Goal: Task Accomplishment & Management: Complete application form

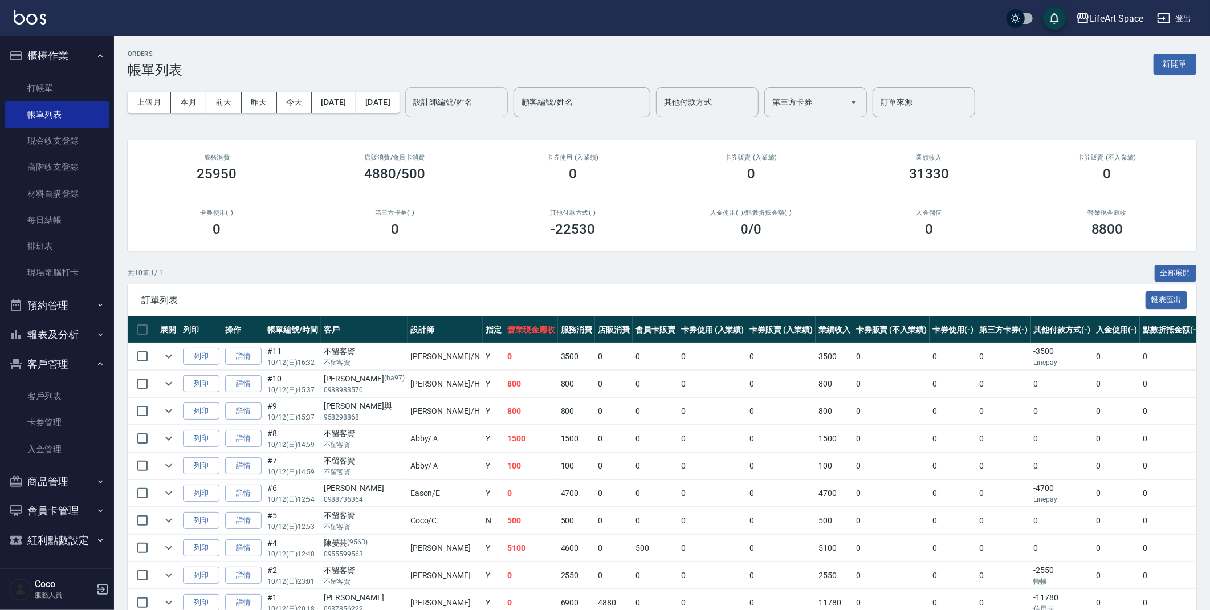
click at [479, 102] on input "設計師編號/姓名" at bounding box center [456, 102] width 92 height 20
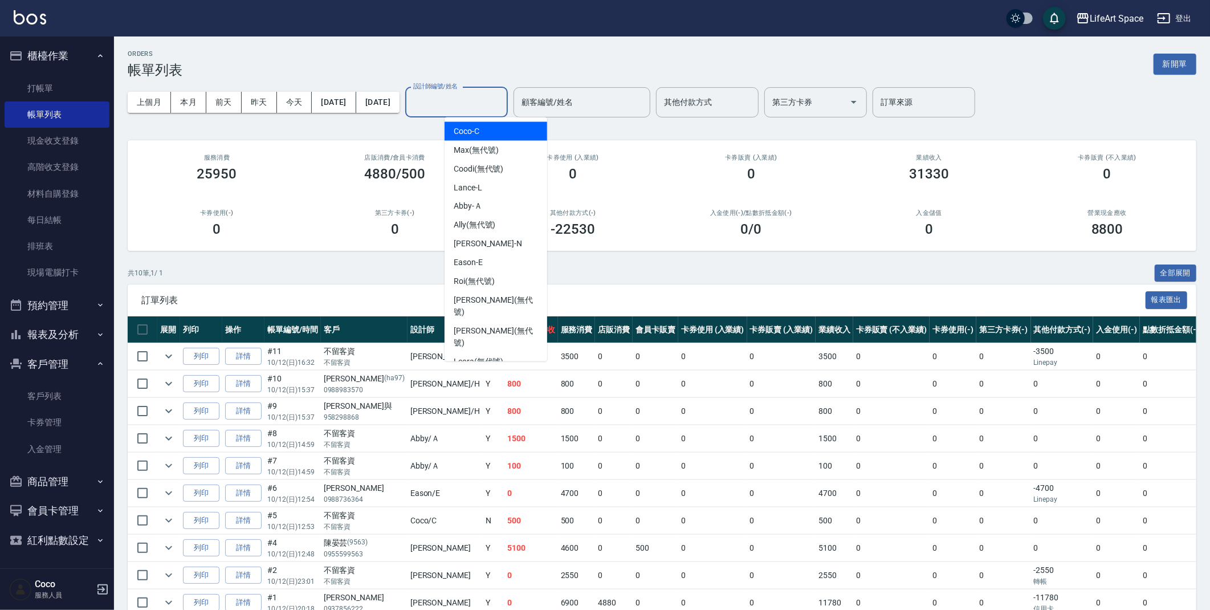
click at [490, 124] on div "Coco -C" at bounding box center [495, 131] width 103 height 19
type input "Coco-C"
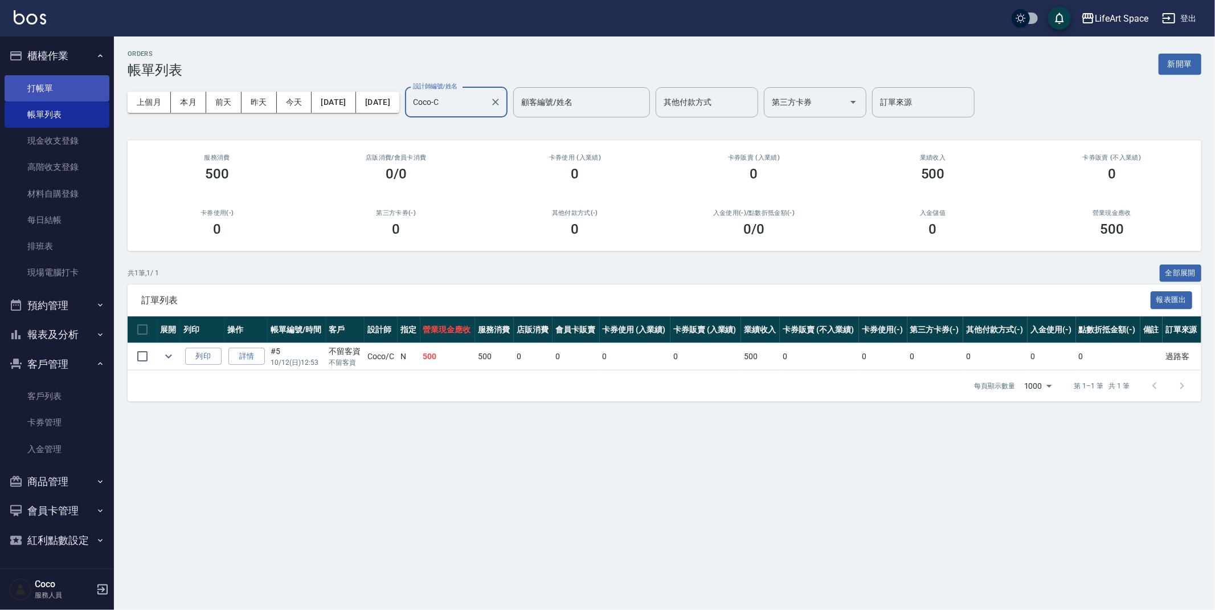
click at [83, 92] on link "打帳單" at bounding box center [57, 88] width 105 height 26
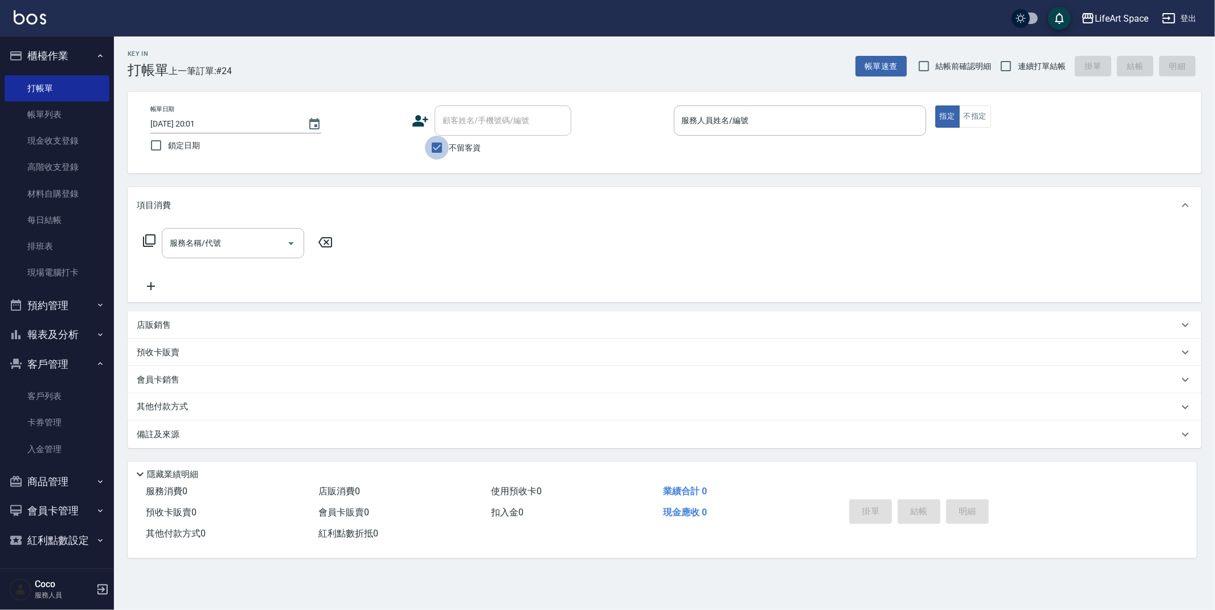
click at [430, 153] on input "不留客資" at bounding box center [437, 148] width 24 height 24
checkbox input "false"
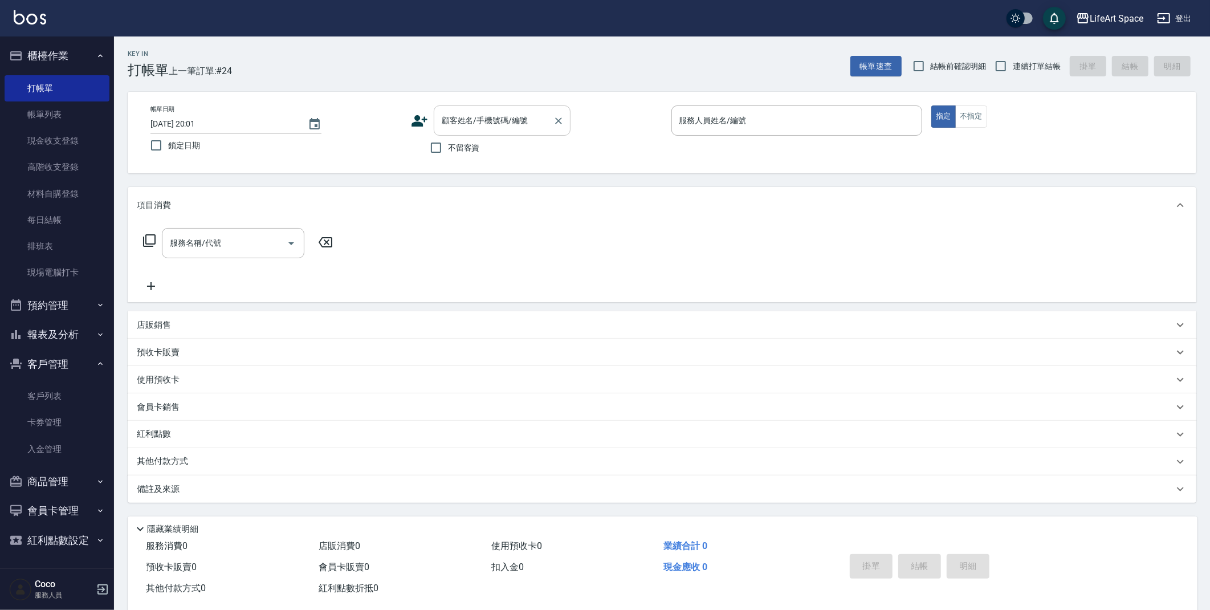
click at [489, 125] on input "顧客姓名/手機號碼/編號" at bounding box center [493, 121] width 109 height 20
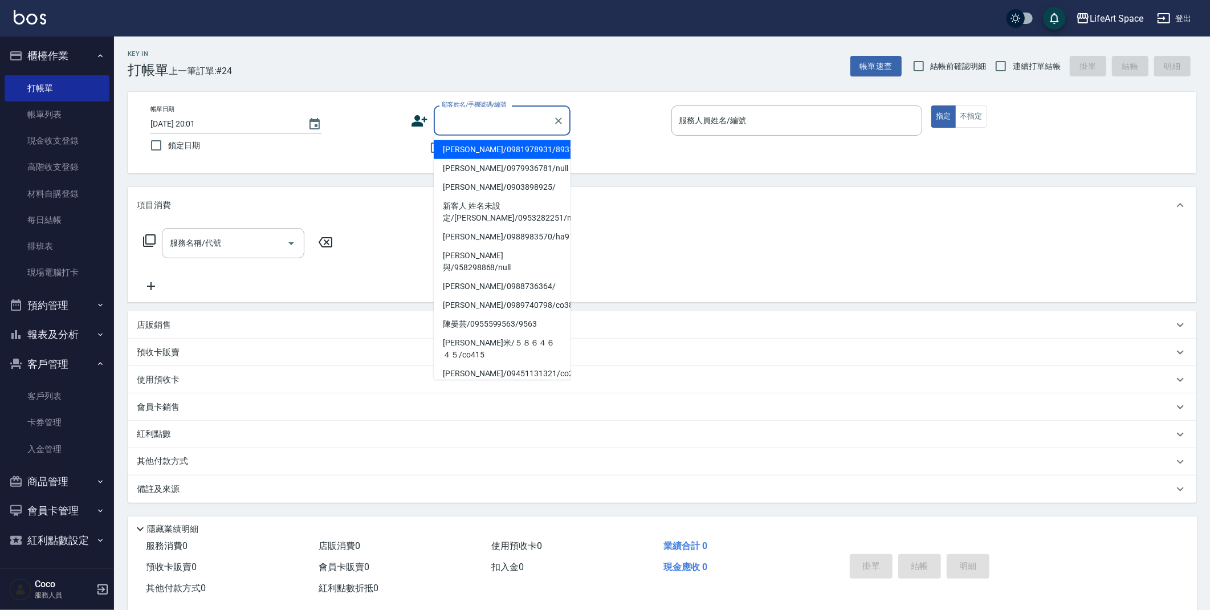
type input "j"
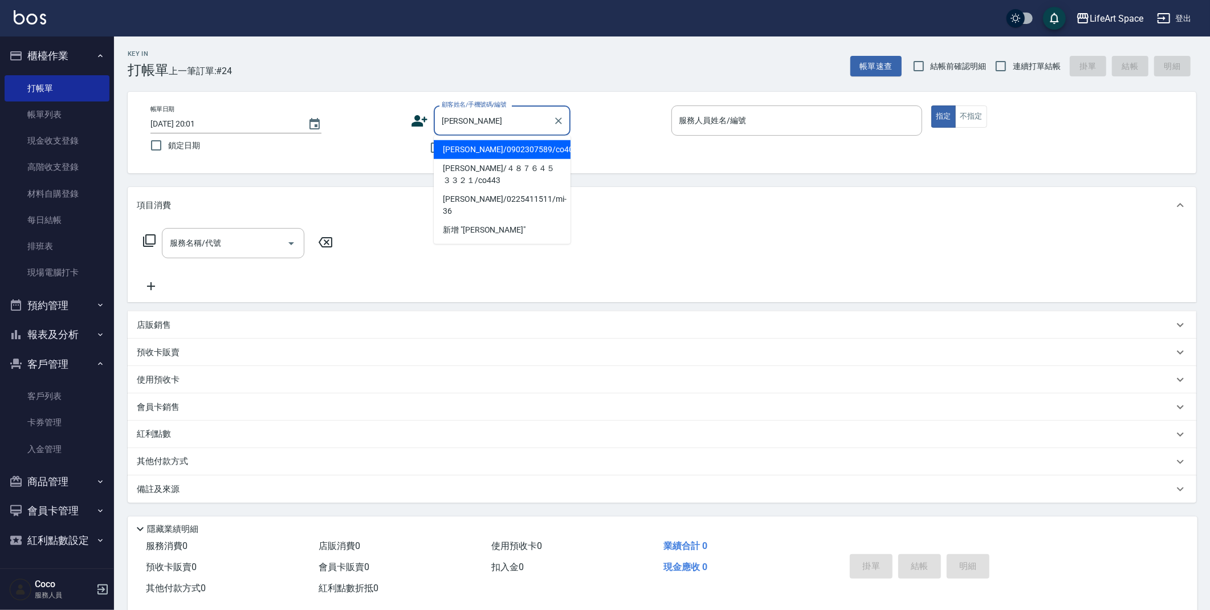
drag, startPoint x: 472, startPoint y: 152, endPoint x: 314, endPoint y: 242, distance: 182.0
click at [472, 151] on li "[PERSON_NAME]/0902307589/co406*" at bounding box center [502, 149] width 137 height 19
type input "[PERSON_NAME]/0902307589/co406*"
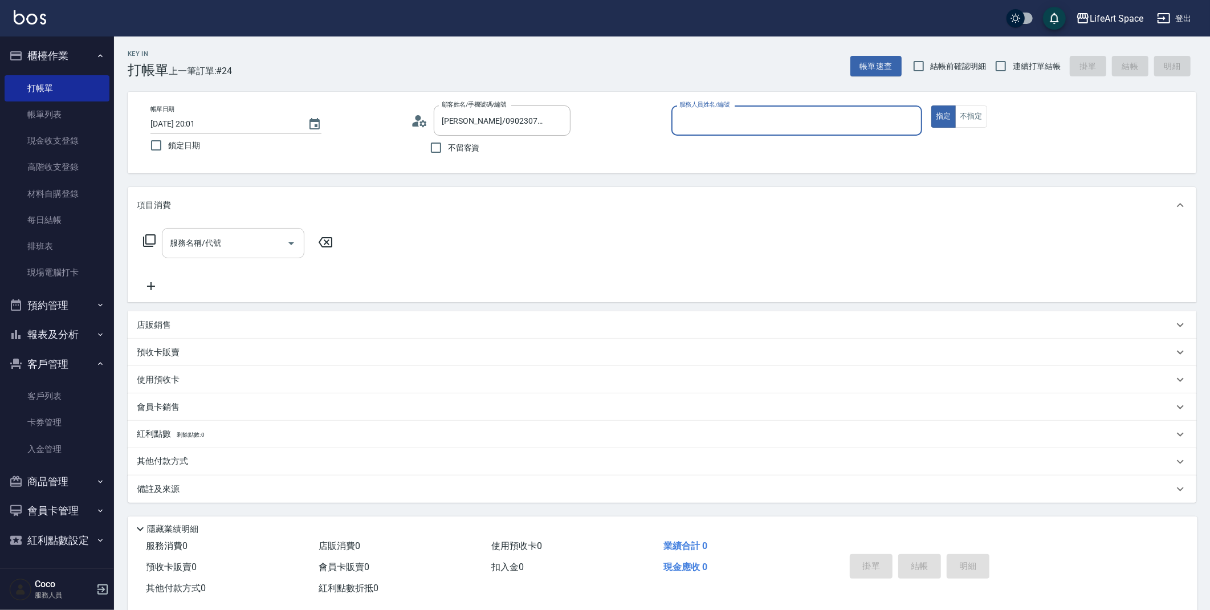
click at [243, 241] on input "服務名稱/代號" at bounding box center [224, 243] width 115 height 20
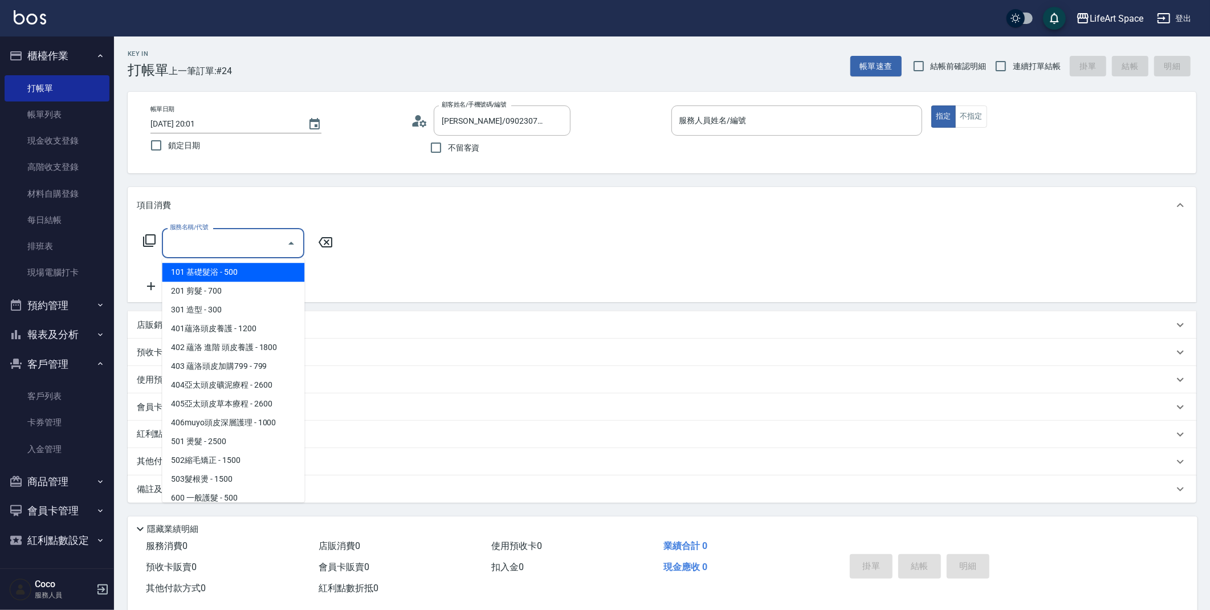
type input "Coco-C"
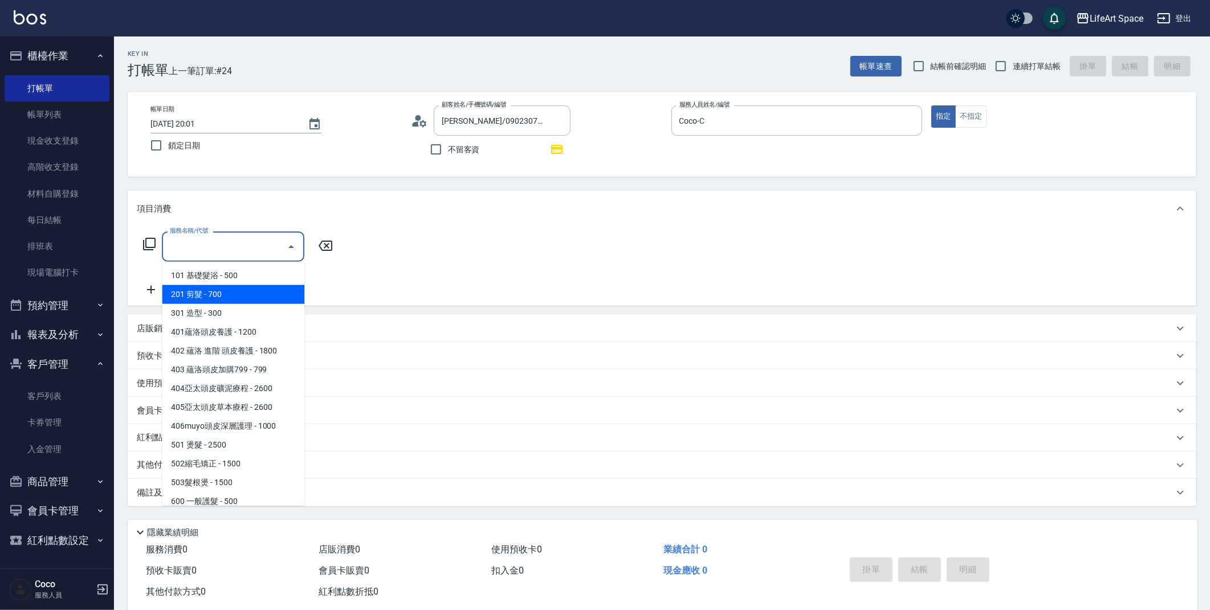
click at [222, 299] on span "201 剪髮 - 700" at bounding box center [233, 294] width 142 height 19
type input "201 剪髮(201)"
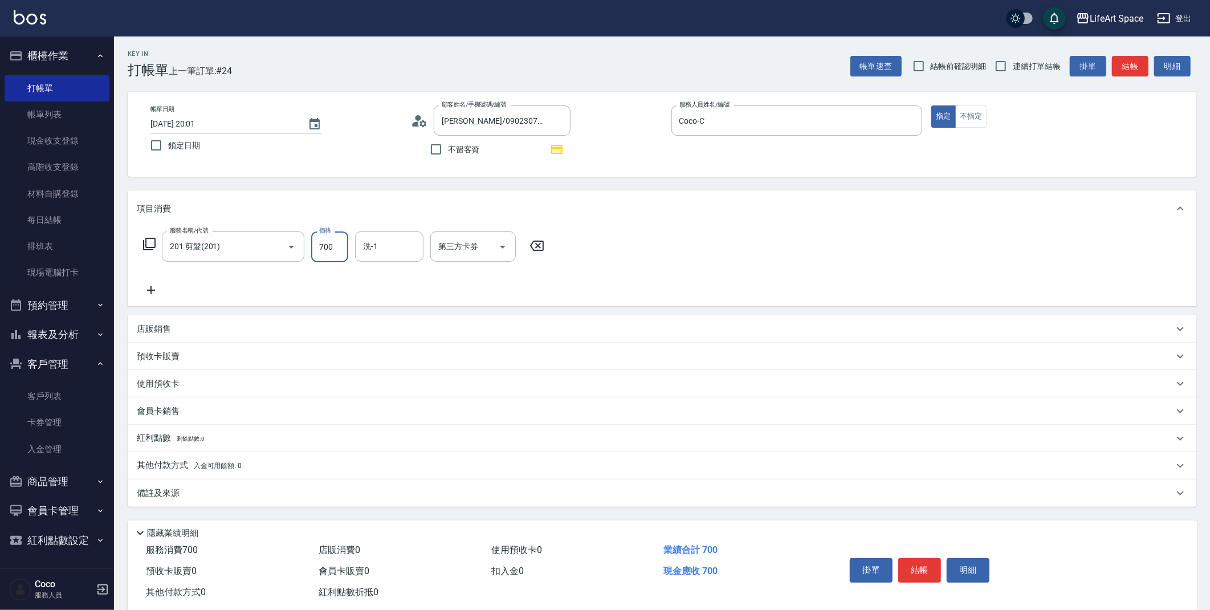
click at [333, 254] on input "700" at bounding box center [329, 246] width 37 height 31
type input "800"
click at [148, 283] on icon at bounding box center [151, 290] width 28 height 14
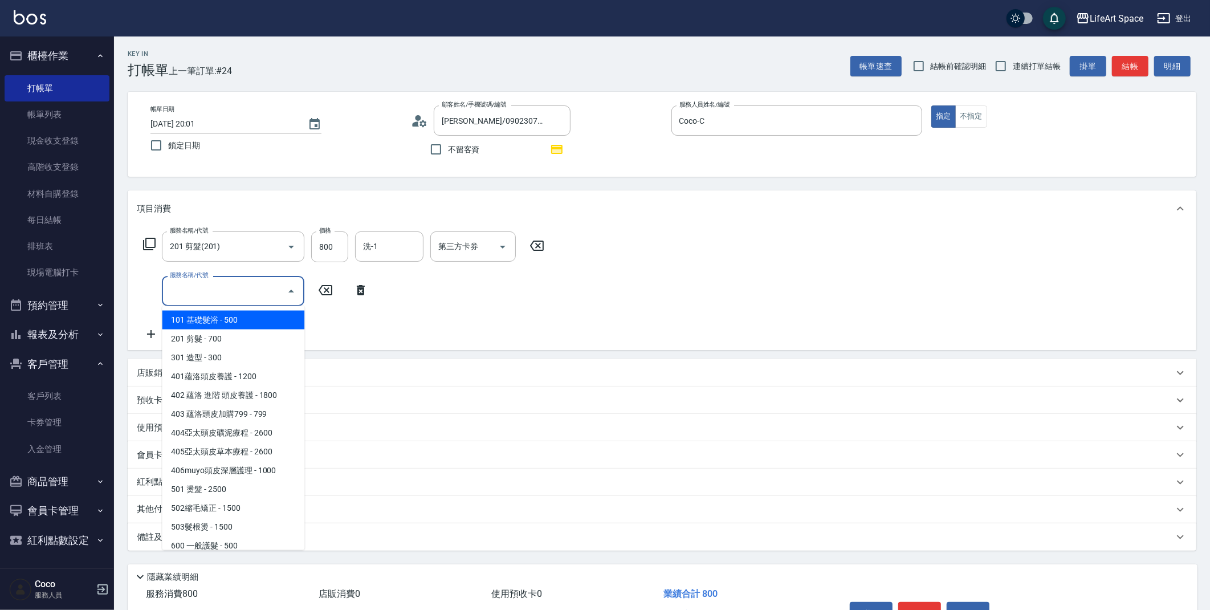
click at [243, 289] on input "服務名稱/代號" at bounding box center [224, 291] width 115 height 20
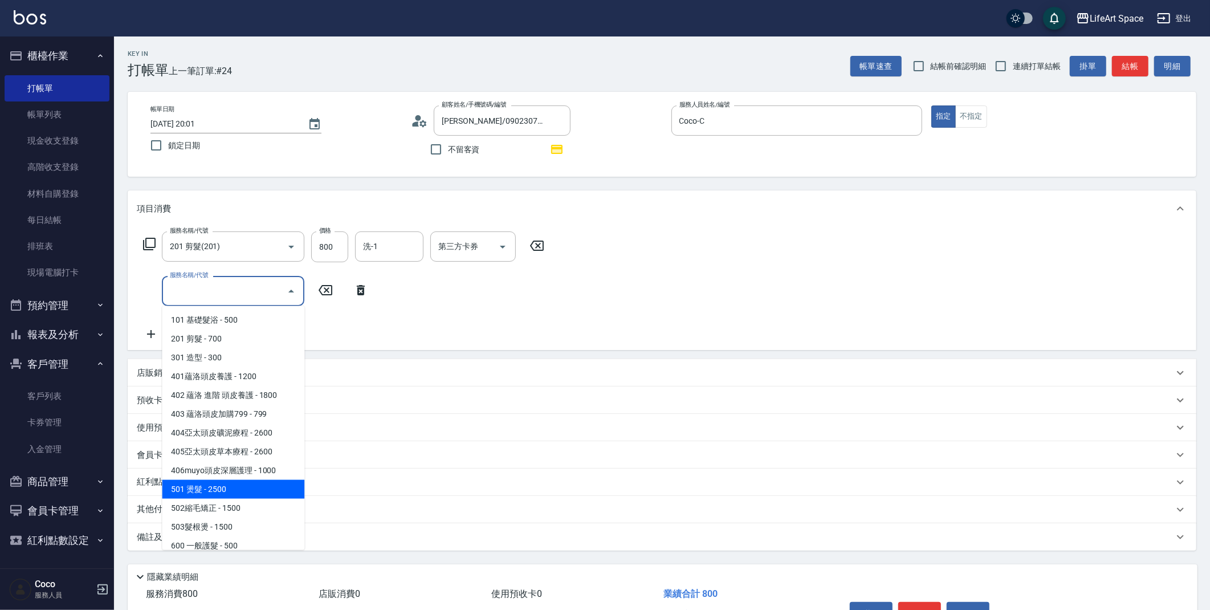
click at [219, 488] on span "501 燙髮 - 2500" at bounding box center [233, 489] width 142 height 19
type input "501 燙髮(501)"
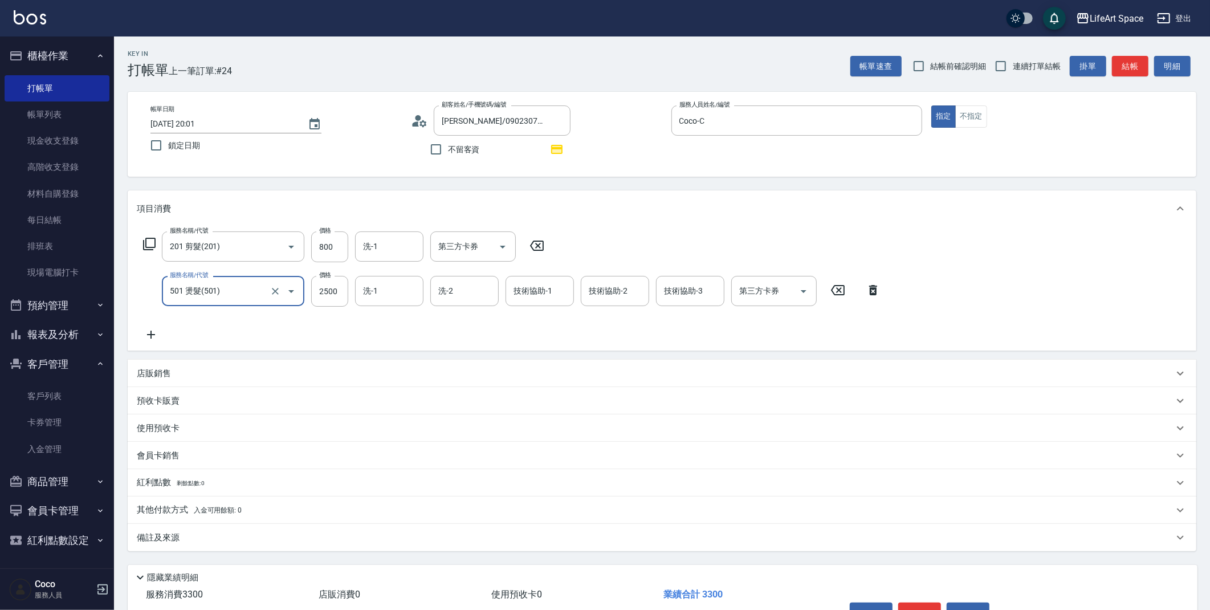
click at [177, 455] on p "會員卡銷售" at bounding box center [158, 456] width 43 height 12
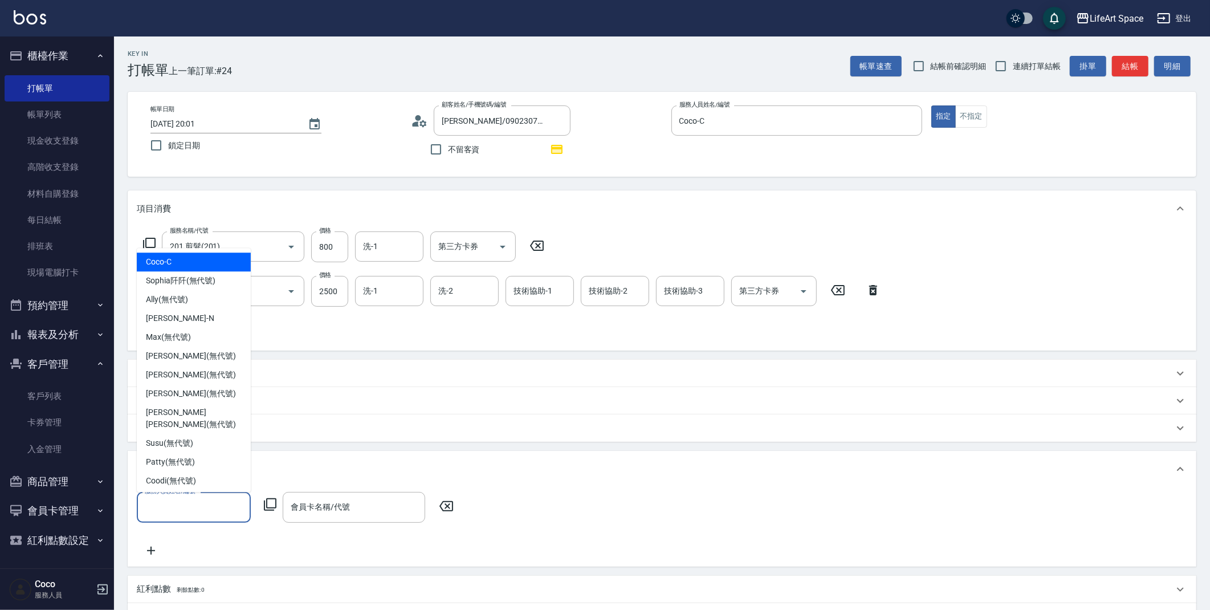
click at [190, 504] on input "服務人員姓名/編號" at bounding box center [194, 507] width 104 height 20
click at [181, 254] on div "Coco -C" at bounding box center [194, 261] width 114 height 19
type input "Coco-C"
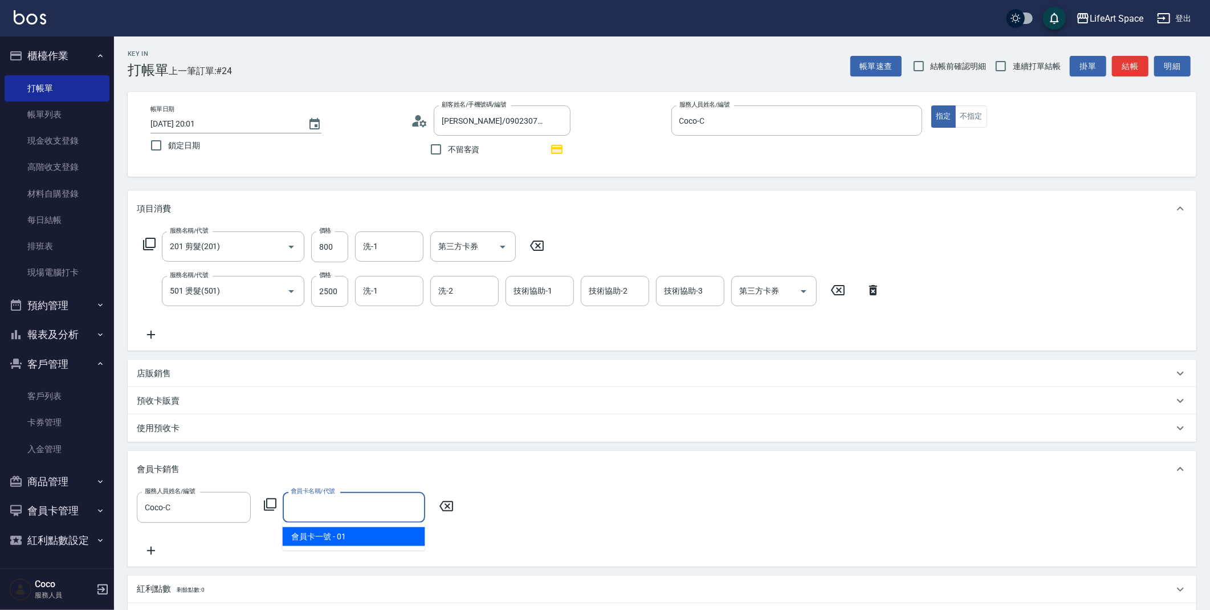
click at [334, 506] on input "會員卡名稱/代號" at bounding box center [354, 507] width 132 height 20
click at [341, 538] on span "會員卡一號 - 01" at bounding box center [354, 536] width 142 height 19
type input "會員卡一號-0天"
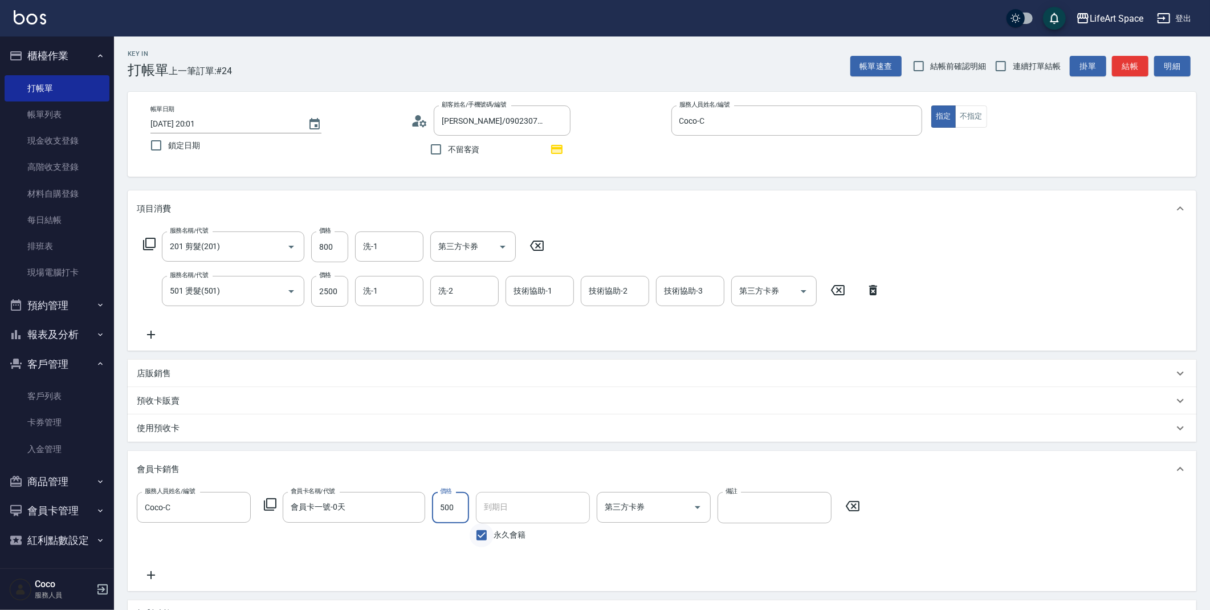
type input "500"
click at [492, 530] on input "永久會籍" at bounding box center [481, 535] width 24 height 24
checkbox input "false"
click at [517, 516] on input "[DATE]" at bounding box center [529, 507] width 106 height 31
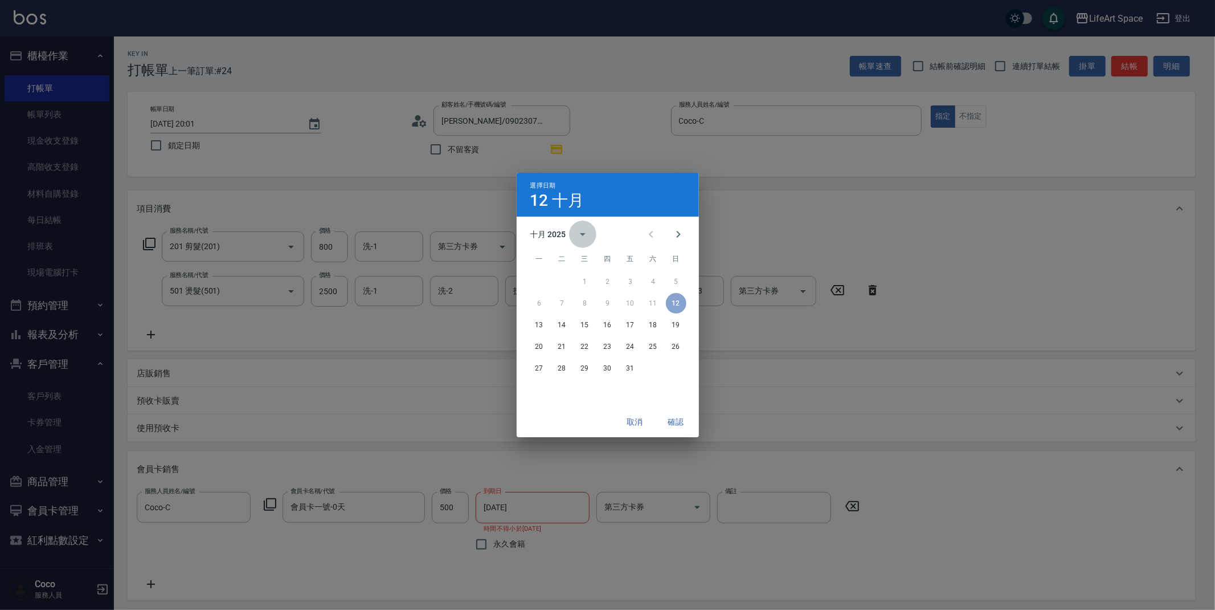
click at [589, 237] on icon "calendar view is open, switch to year view" at bounding box center [583, 234] width 14 height 14
click at [597, 258] on button "2026" at bounding box center [607, 261] width 41 height 21
type input "[DATE]"
click at [675, 418] on button "確認" at bounding box center [676, 421] width 36 height 21
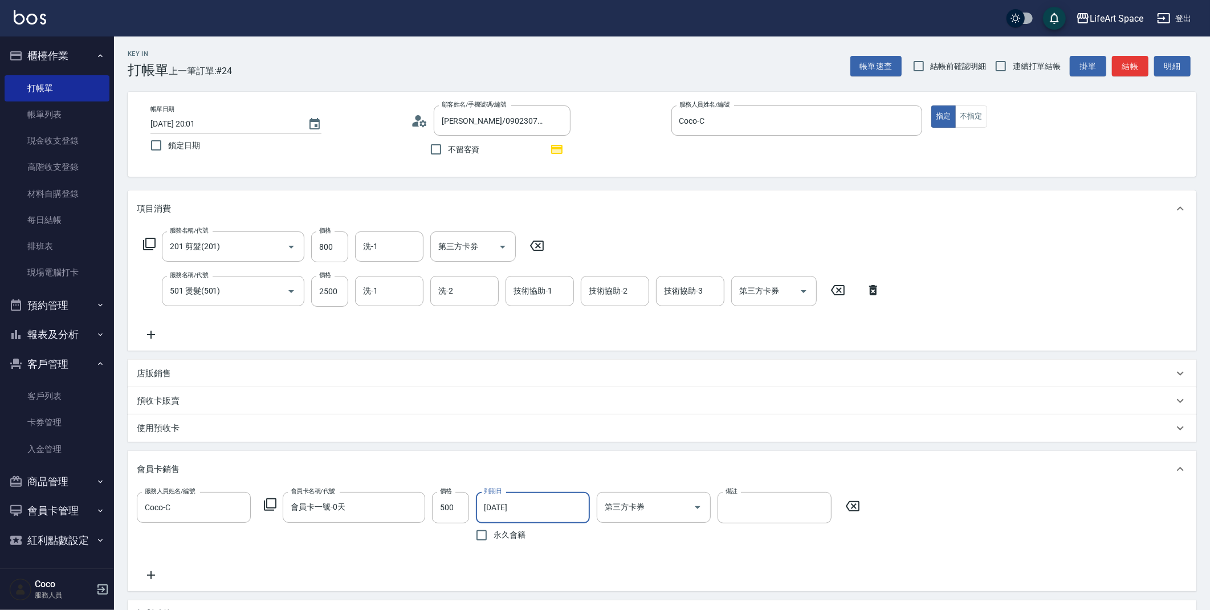
click at [184, 369] on div "店販銷售" at bounding box center [655, 373] width 1036 height 12
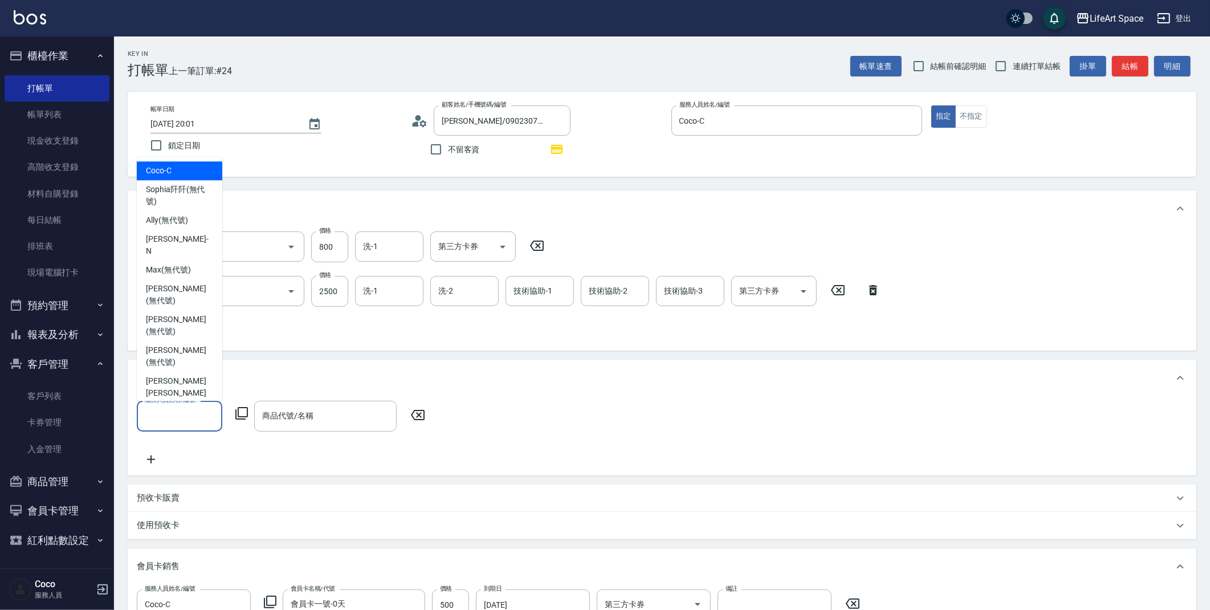
click at [182, 415] on input "服務人員姓名/編號" at bounding box center [179, 416] width 75 height 20
click at [171, 175] on div "Coco -C" at bounding box center [179, 170] width 85 height 19
type input "Coco-C"
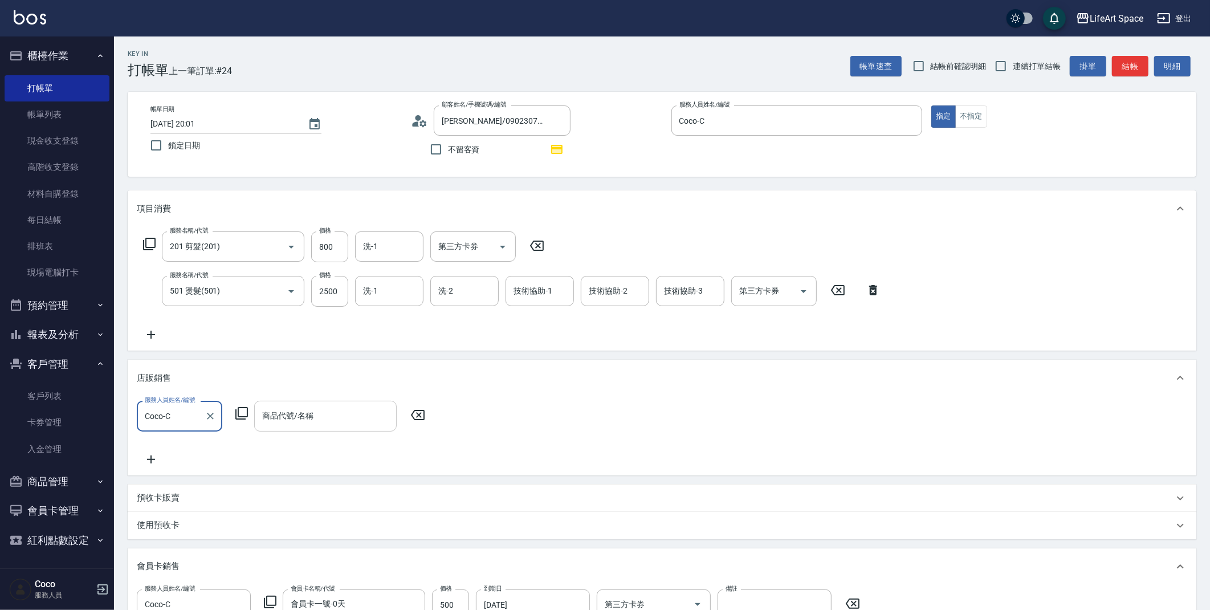
click at [306, 422] on input "商品代號/名稱" at bounding box center [325, 416] width 132 height 20
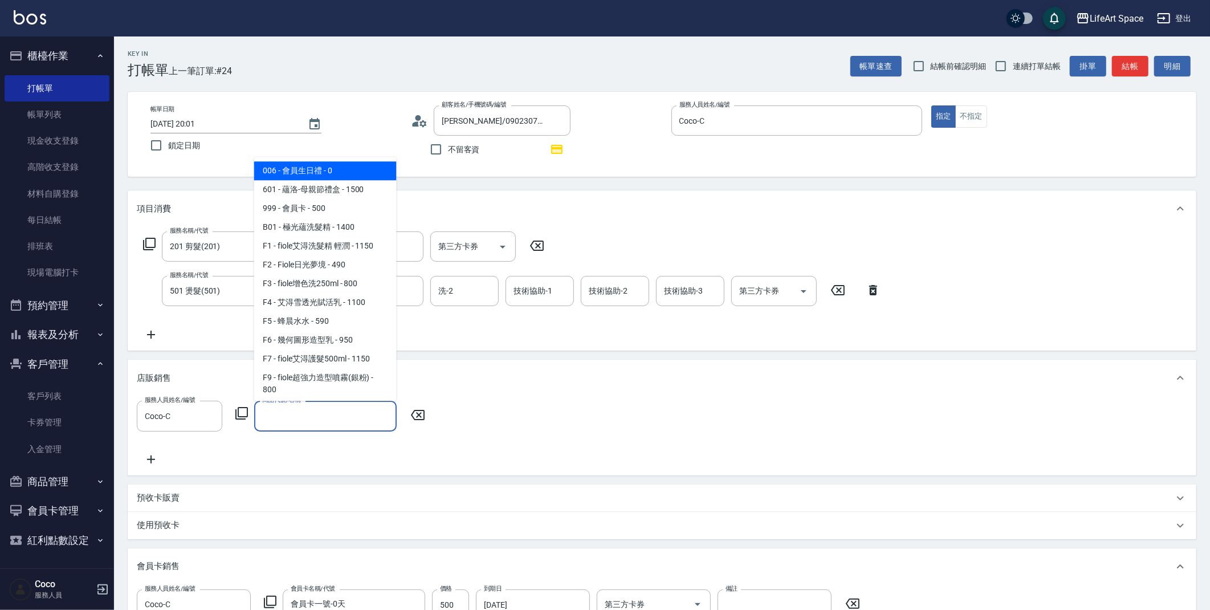
click at [332, 177] on span "006 - 會員生日禮 - 0" at bounding box center [325, 170] width 142 height 19
type input "會員生日禮"
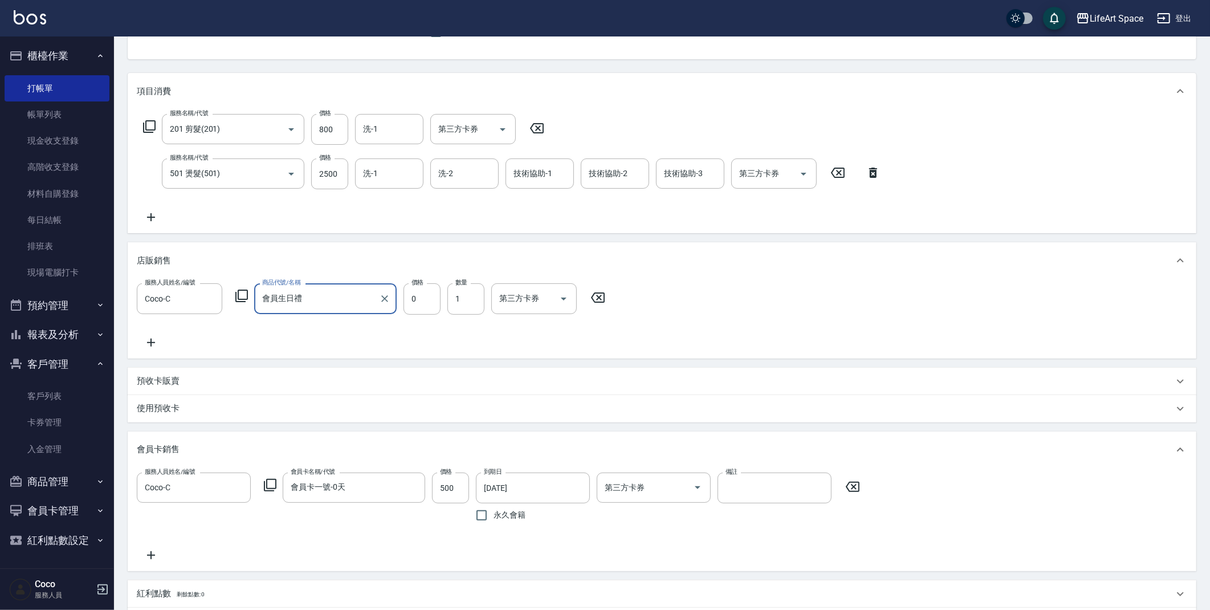
scroll to position [297, 0]
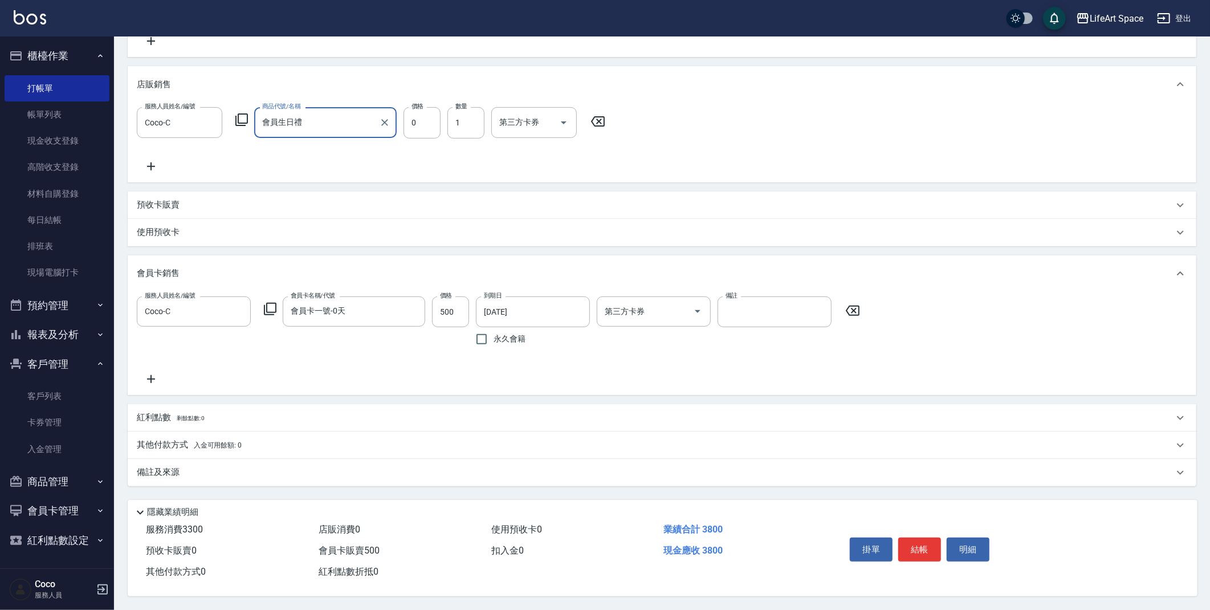
click at [349, 477] on div "備註及來源" at bounding box center [662, 472] width 1068 height 27
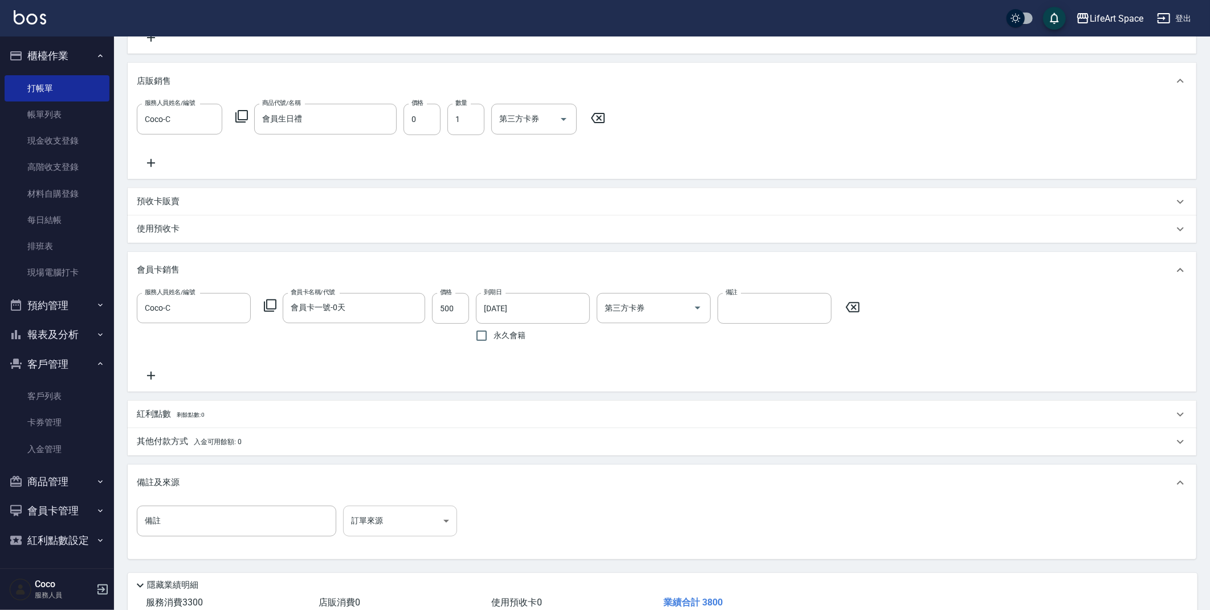
click at [423, 517] on body "LifeArt Space 登出 櫃檯作業 打帳單 帳單列表 現金收支登錄 高階收支登錄 材料自購登錄 每日結帳 排班表 現場電腦打卡 預約管理 預約管理 單…" at bounding box center [605, 192] width 1210 height 979
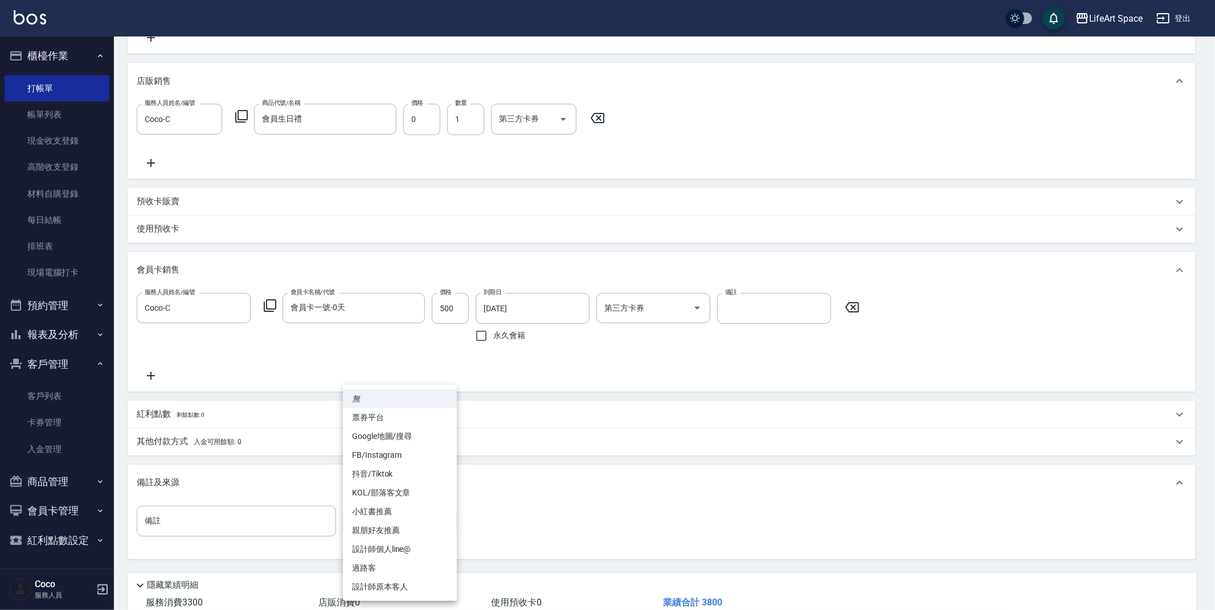
click at [413, 590] on li "設計師原本客人" at bounding box center [400, 586] width 114 height 19
type input "設計師原本客人"
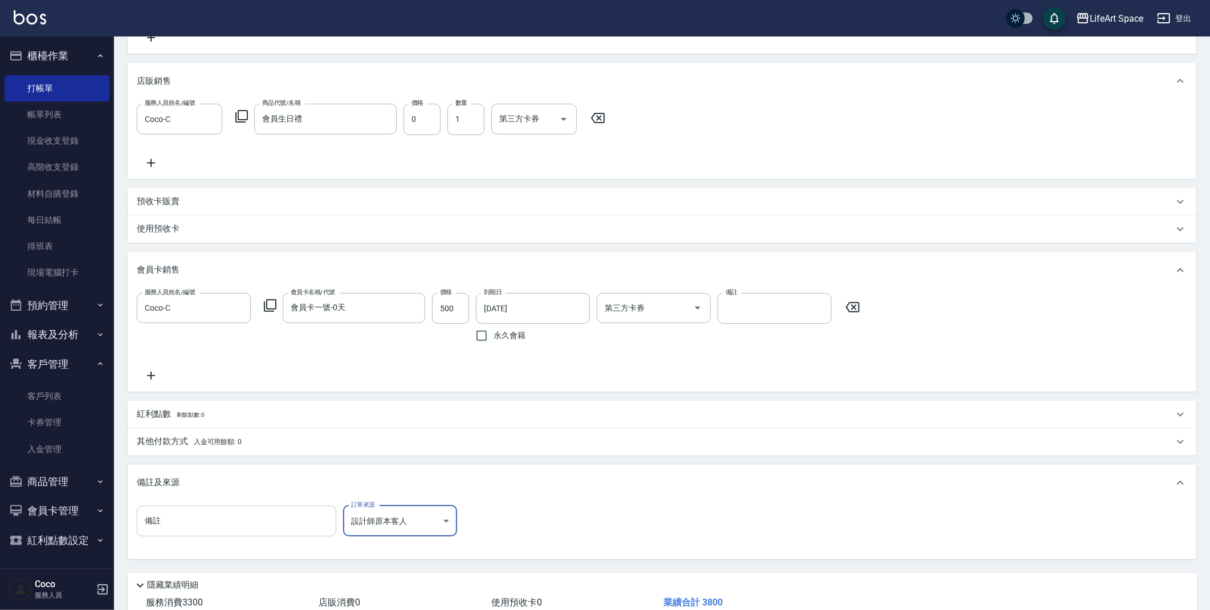
click at [271, 510] on input "備註" at bounding box center [236, 520] width 199 height 31
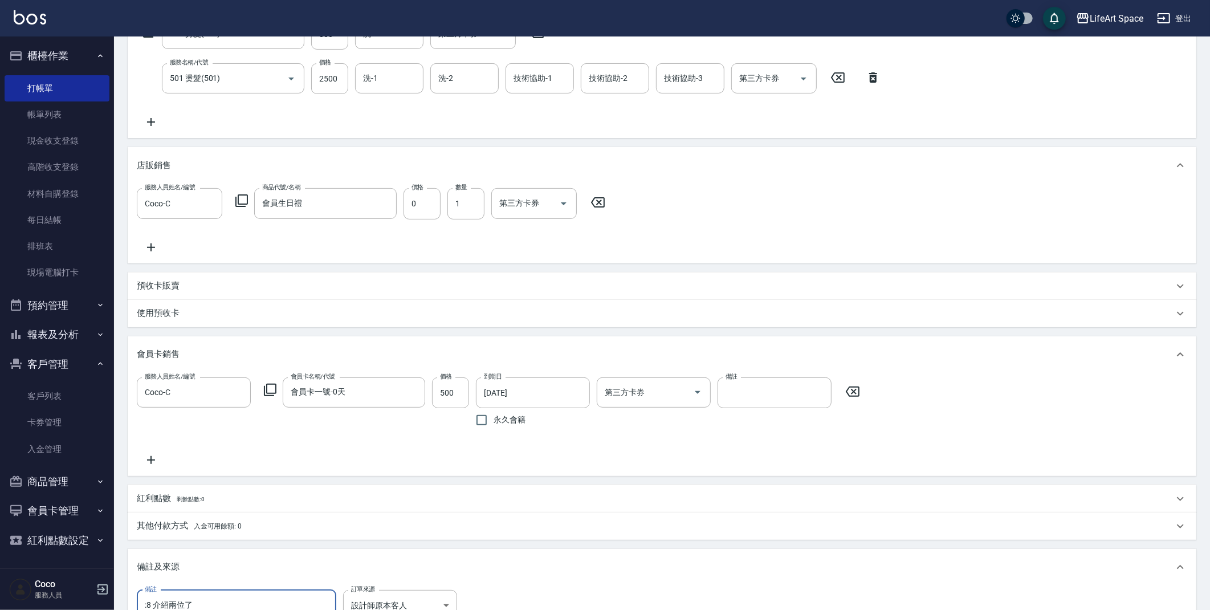
scroll to position [194, 0]
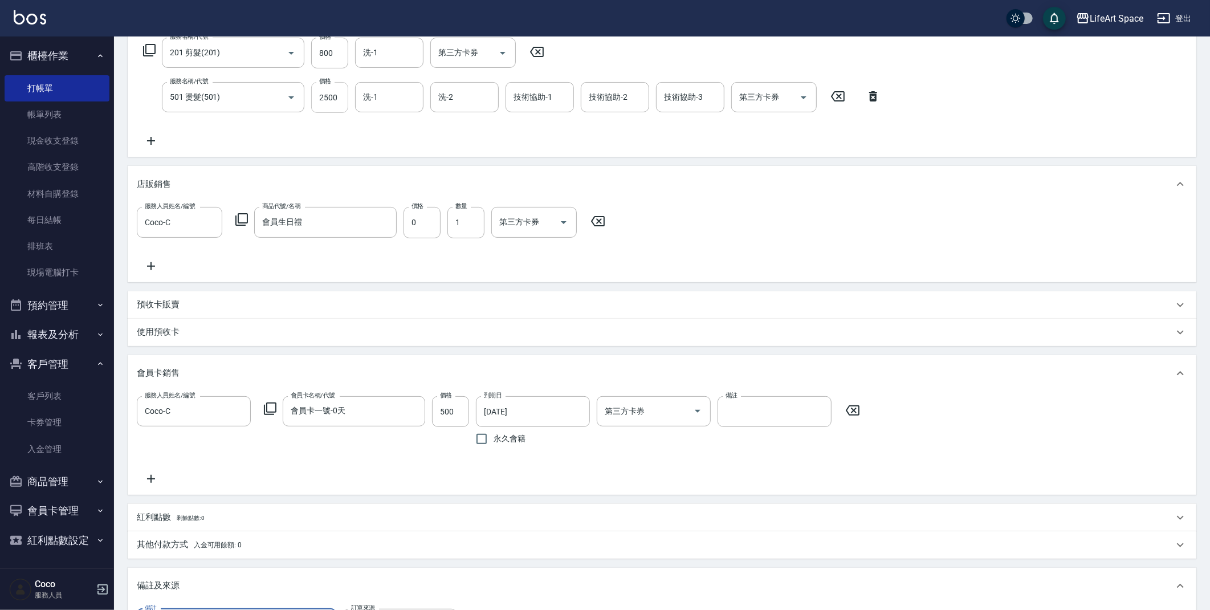
type input ":8 介紹兩位了"
click at [341, 99] on input "2500" at bounding box center [329, 97] width 37 height 31
click at [418, 97] on div "洗-1" at bounding box center [389, 97] width 68 height 30
type input "1700"
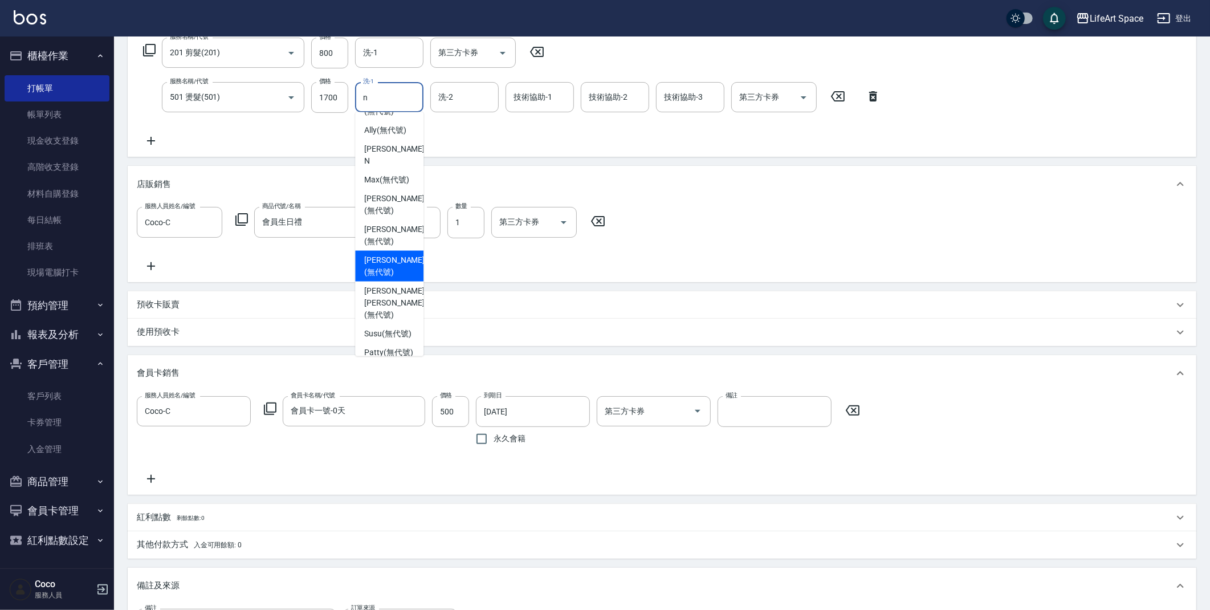
scroll to position [0, 0]
click at [393, 324] on span "Nita (無代號)" at bounding box center [386, 330] width 44 height 12
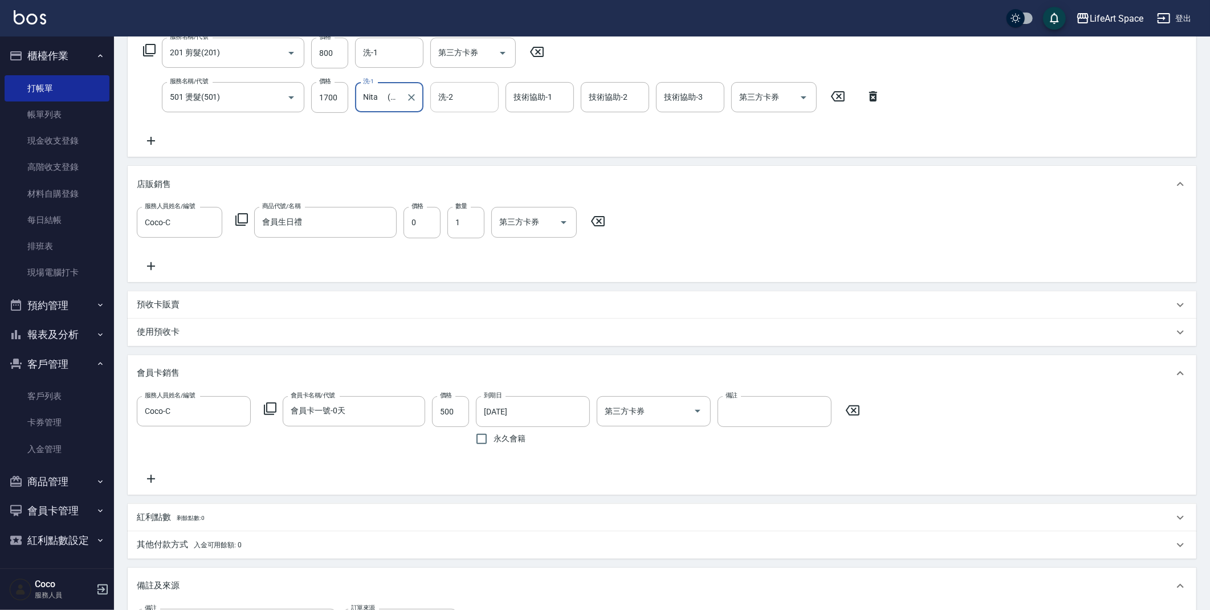
type input "Nita (無代號)"
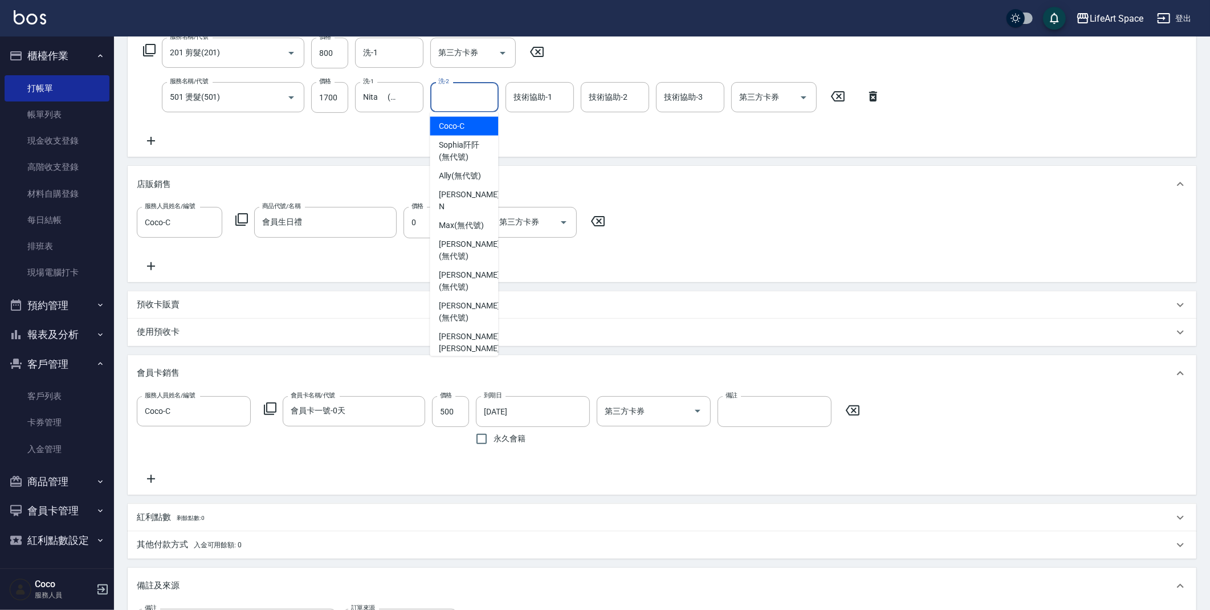
click at [460, 107] on input "洗-2" at bounding box center [464, 97] width 58 height 20
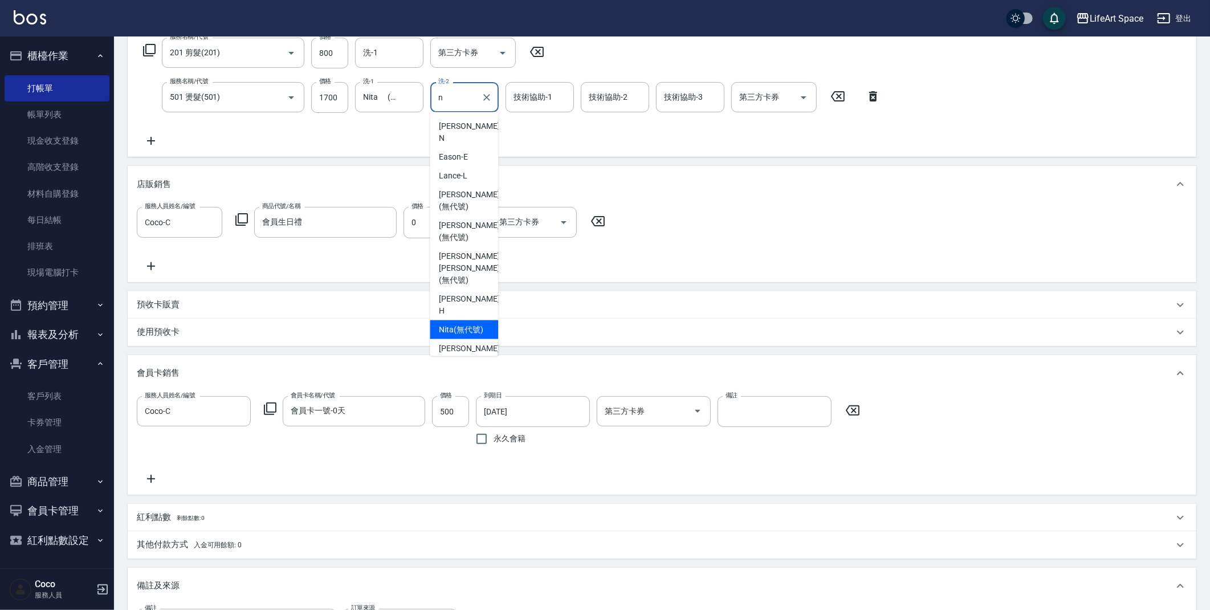
click at [469, 324] on span "Nita (無代號)" at bounding box center [461, 330] width 44 height 12
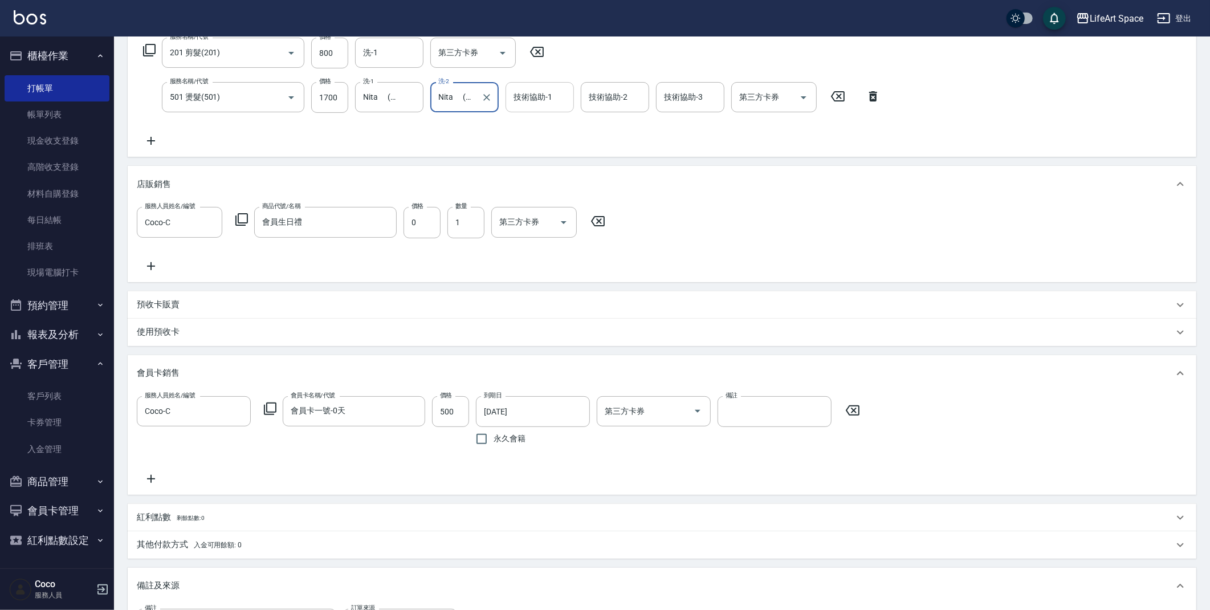
type input "Nita (無代號)"
click at [540, 100] on input "技術協助-1" at bounding box center [540, 97] width 58 height 20
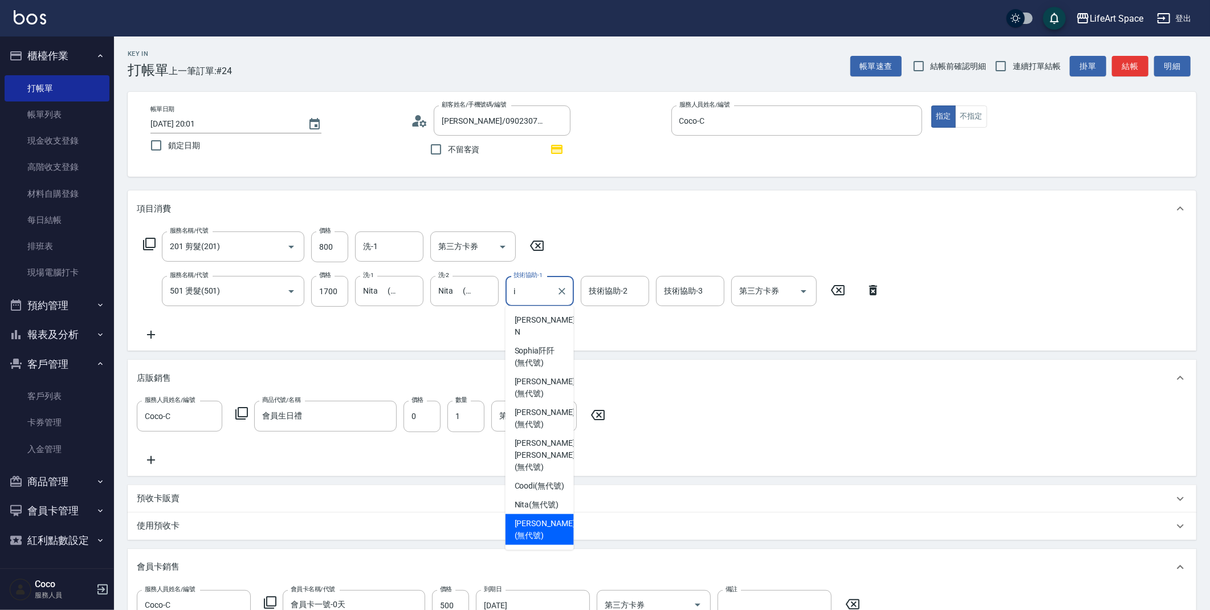
click at [519, 520] on span "[PERSON_NAME] (無代號)" at bounding box center [544, 529] width 60 height 24
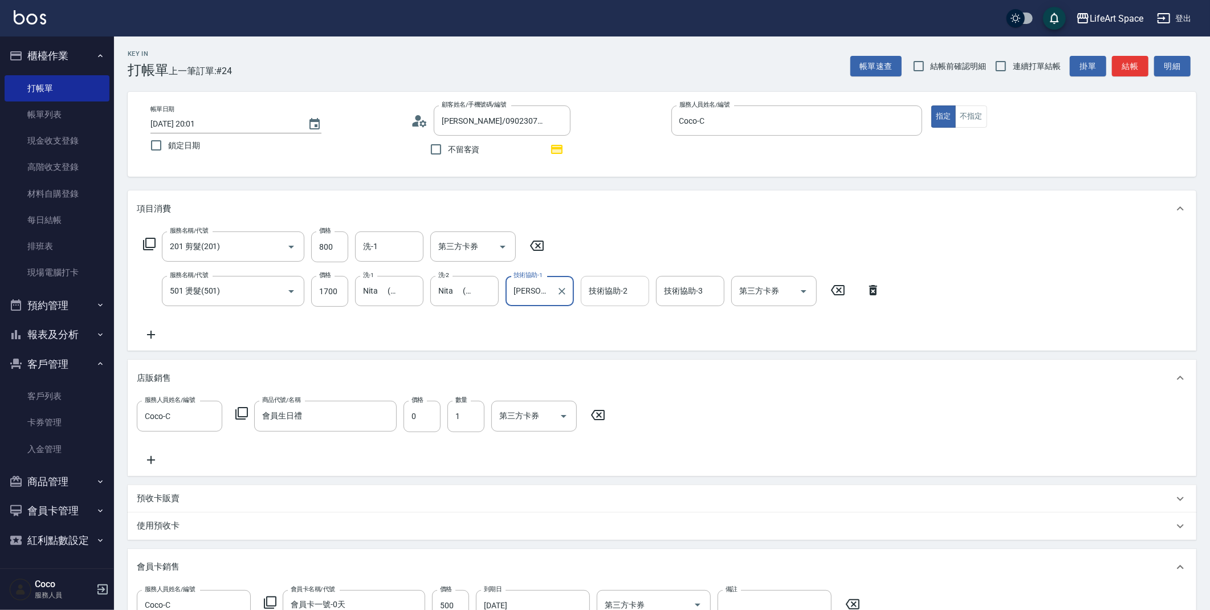
type input "[PERSON_NAME](無代號)"
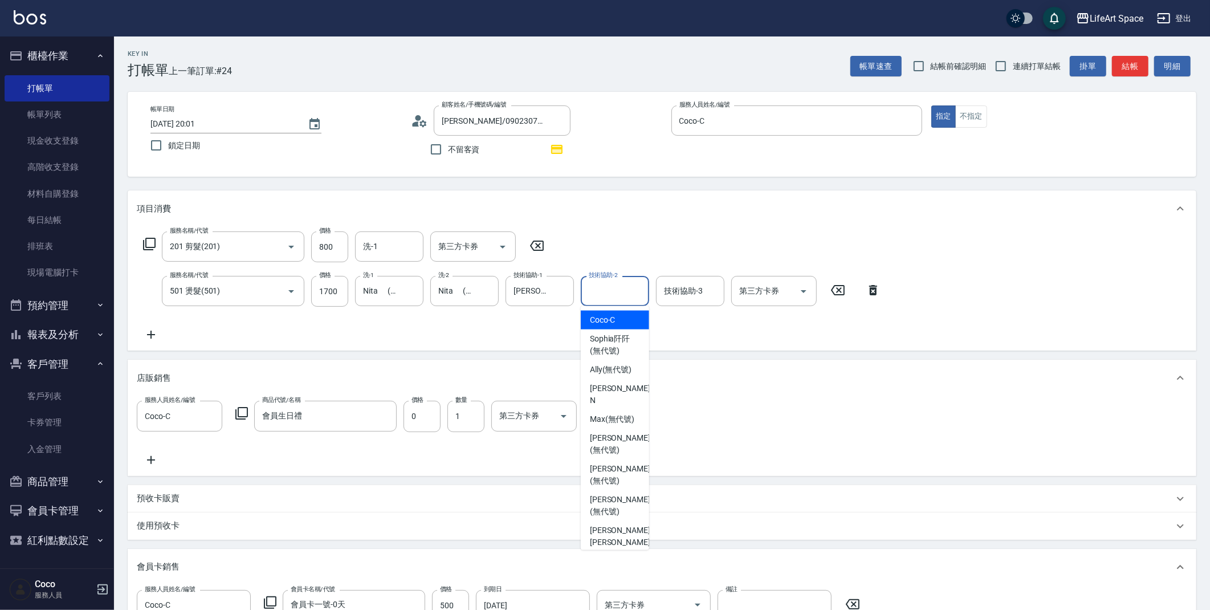
click at [618, 289] on input "技術協助-2" at bounding box center [615, 291] width 58 height 20
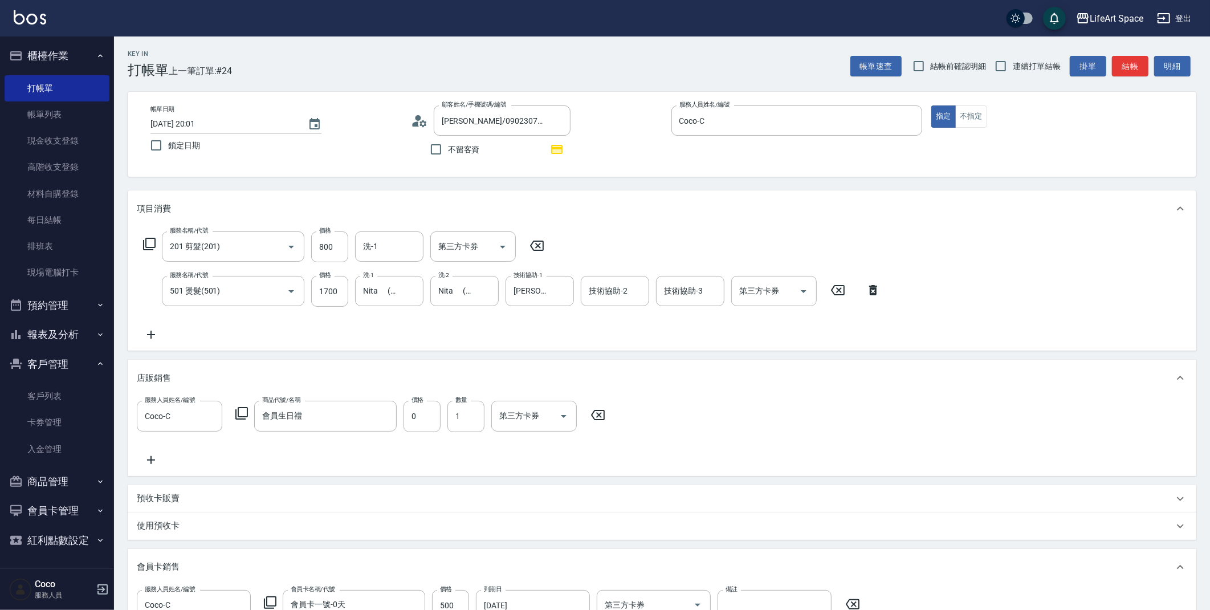
click at [406, 354] on div "項目消費 服務名稱/代號 201 剪髮(201) 服務名稱/代號 價格 800 價格 洗-1 洗-1 第三方卡券 第三方卡券 服務名稱/代號 501 燙髮(5…" at bounding box center [662, 522] width 1068 height 665
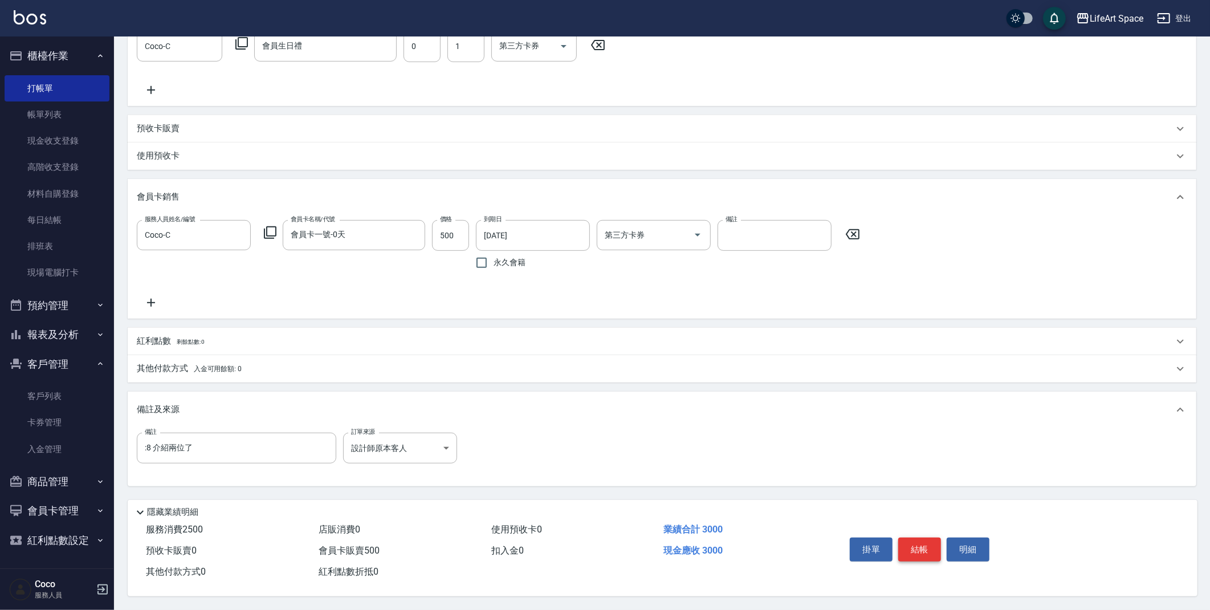
click at [914, 546] on button "結帳" at bounding box center [919, 549] width 43 height 24
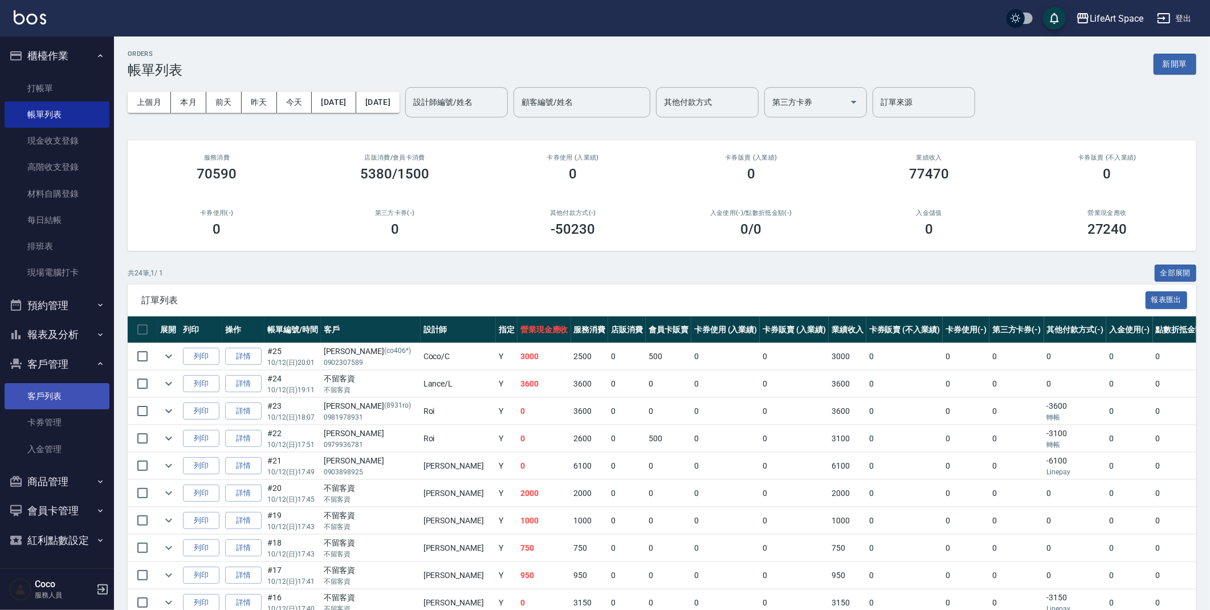
click at [101, 397] on link "客戶列表" at bounding box center [57, 396] width 105 height 26
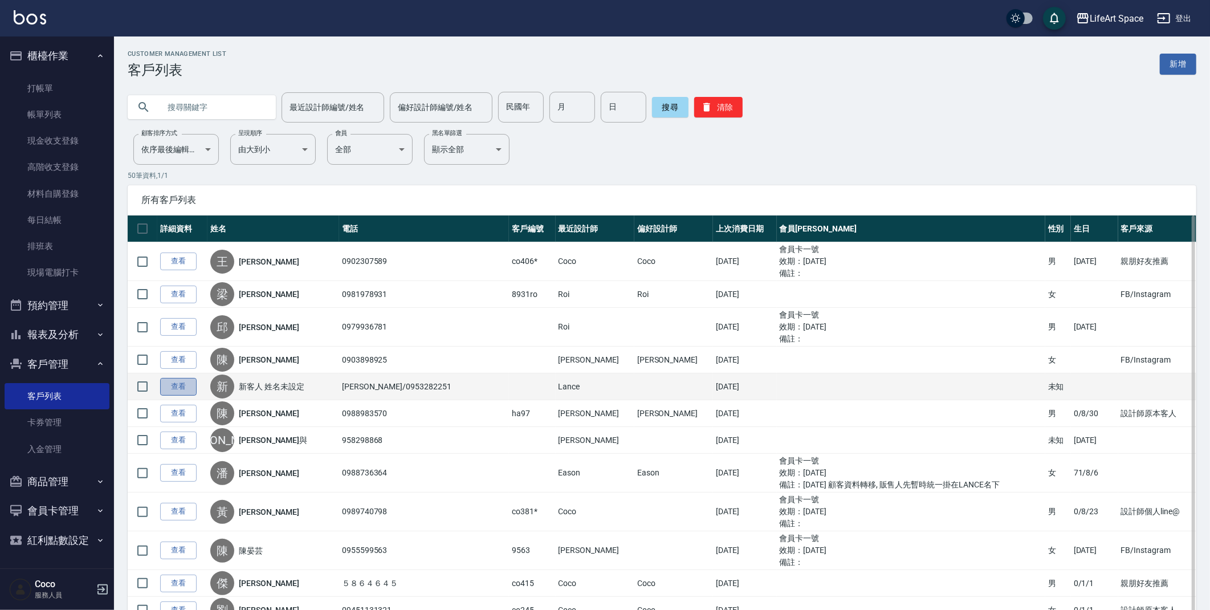
click at [168, 387] on link "查看" at bounding box center [178, 387] width 36 height 18
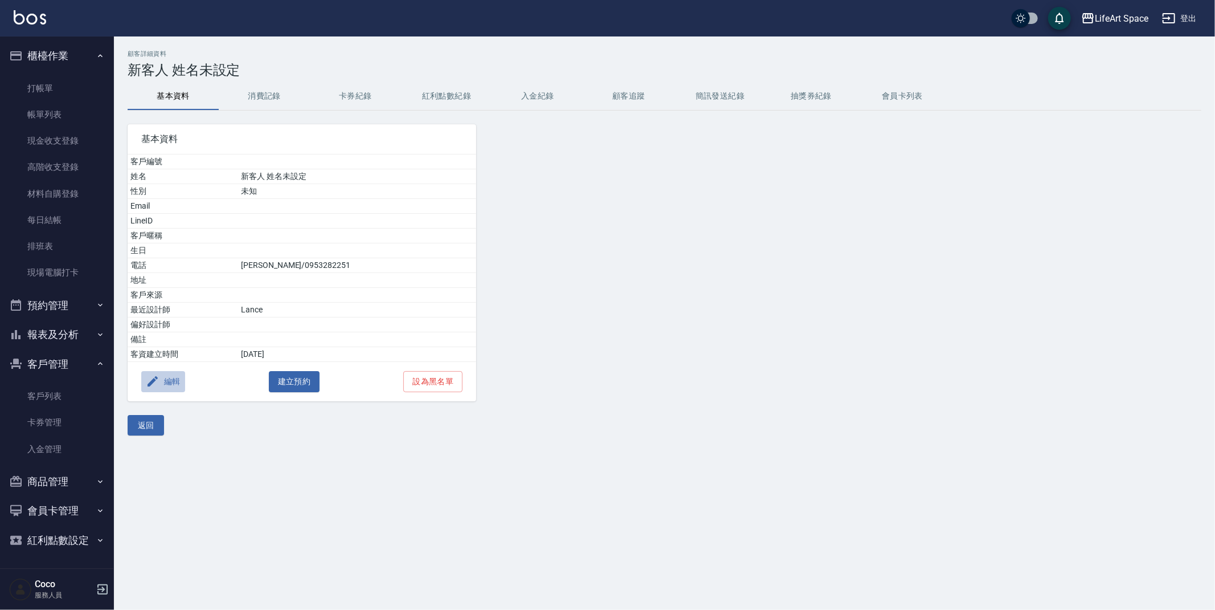
click at [179, 379] on button "編輯" at bounding box center [163, 381] width 44 height 21
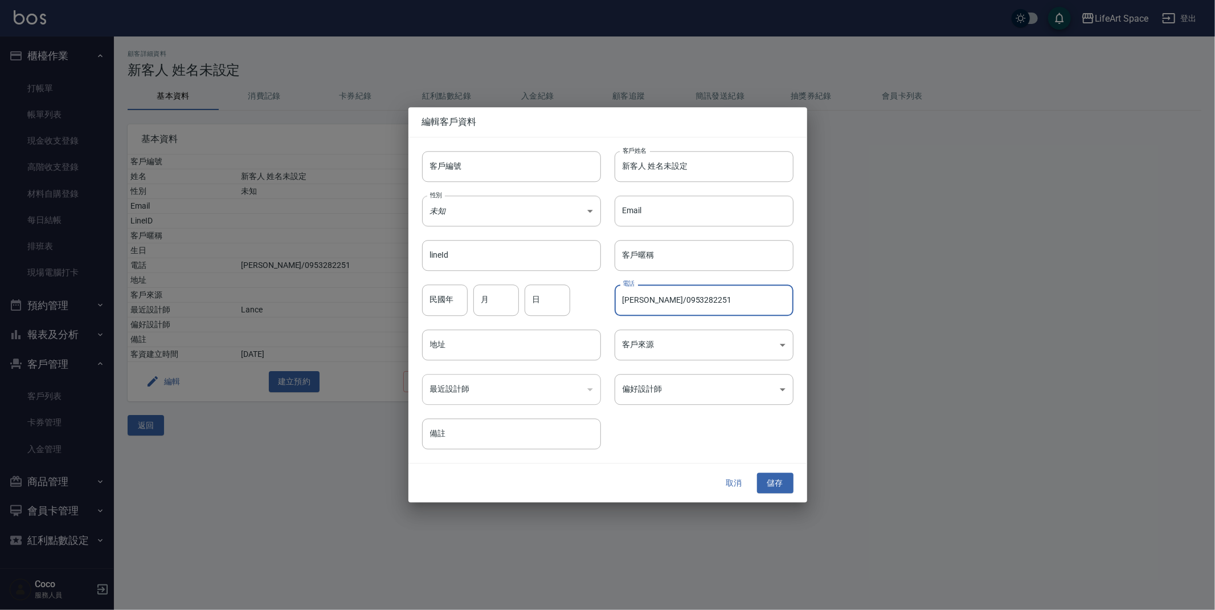
drag, startPoint x: 646, startPoint y: 299, endPoint x: 624, endPoint y: 299, distance: 21.1
click at [624, 299] on input "[PERSON_NAME]/0953282251" at bounding box center [704, 300] width 179 height 31
type input "/0953282251"
drag, startPoint x: 692, startPoint y: 170, endPoint x: 593, endPoint y: 162, distance: 99.4
click at [593, 162] on div "客戶編號 客戶編號 客戶姓名 新客人 姓名未設定 客戶姓名 性別 未知 UNKNOWN 性別 Email Email lineId lineId 客戶暱稱 客…" at bounding box center [601, 293] width 385 height 312
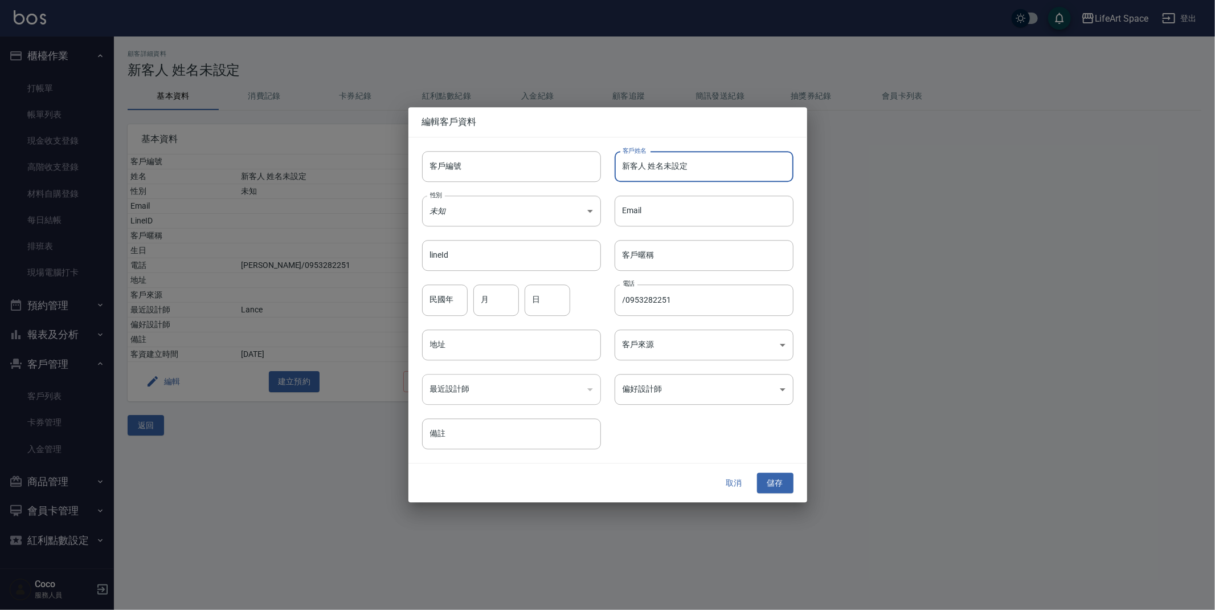
paste input "[PERSON_NAME]"
type input "[PERSON_NAME]"
click at [623, 299] on input "/0953282251" at bounding box center [704, 300] width 179 height 31
type input "0953282251"
click at [769, 483] on button "儲存" at bounding box center [775, 482] width 36 height 21
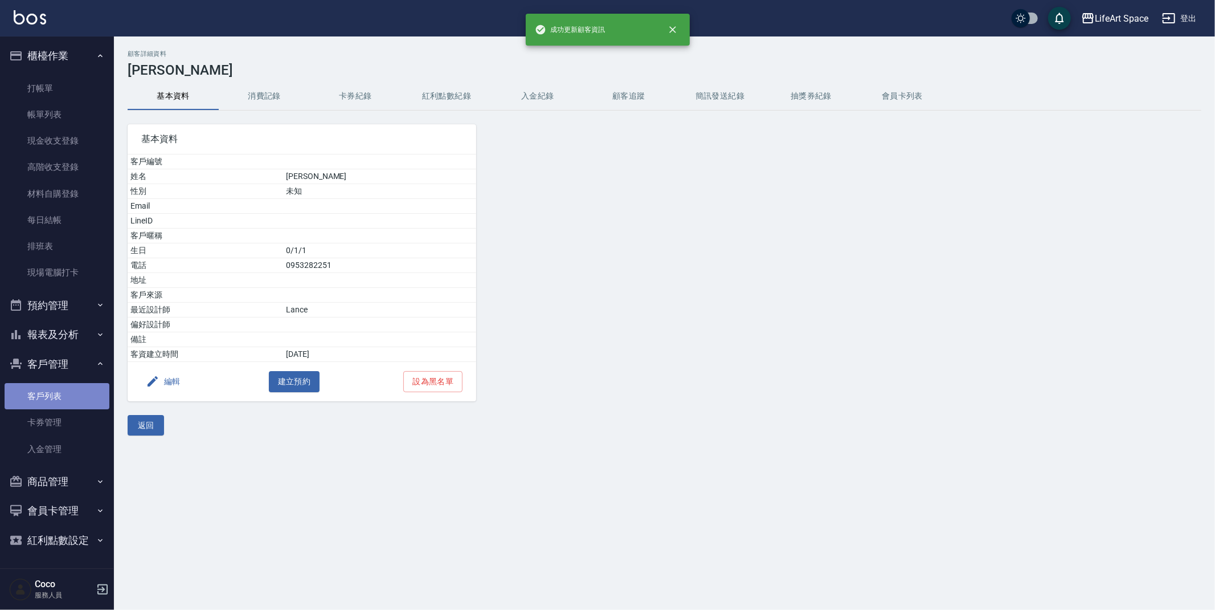
click at [72, 402] on link "客戶列表" at bounding box center [57, 396] width 105 height 26
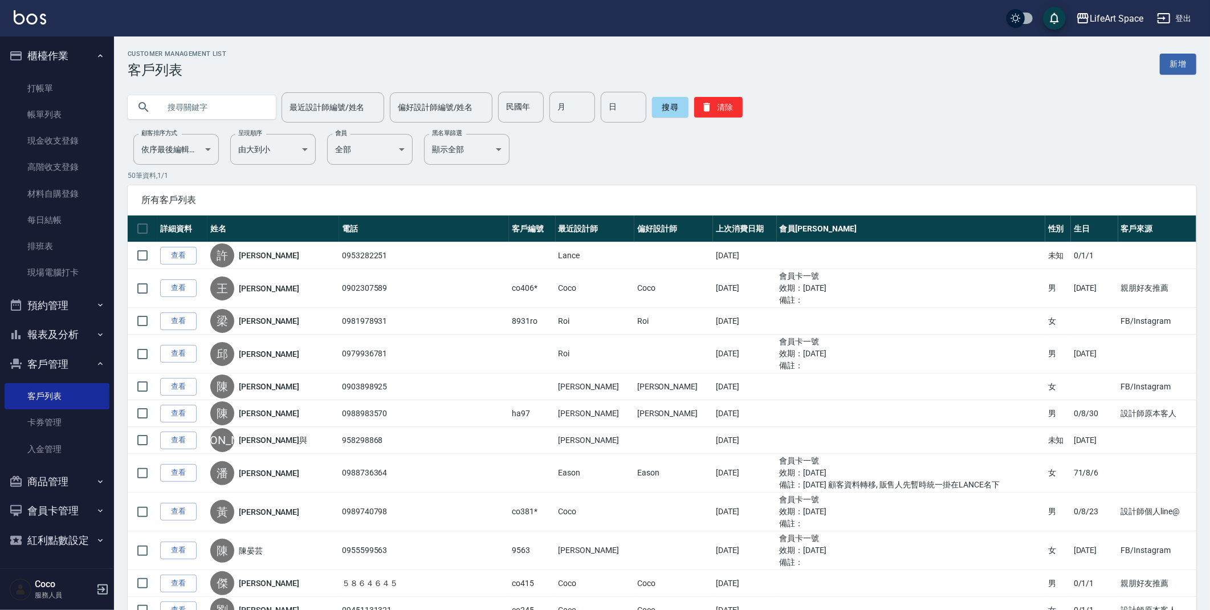
click at [244, 107] on input "text" at bounding box center [213, 107] width 107 height 31
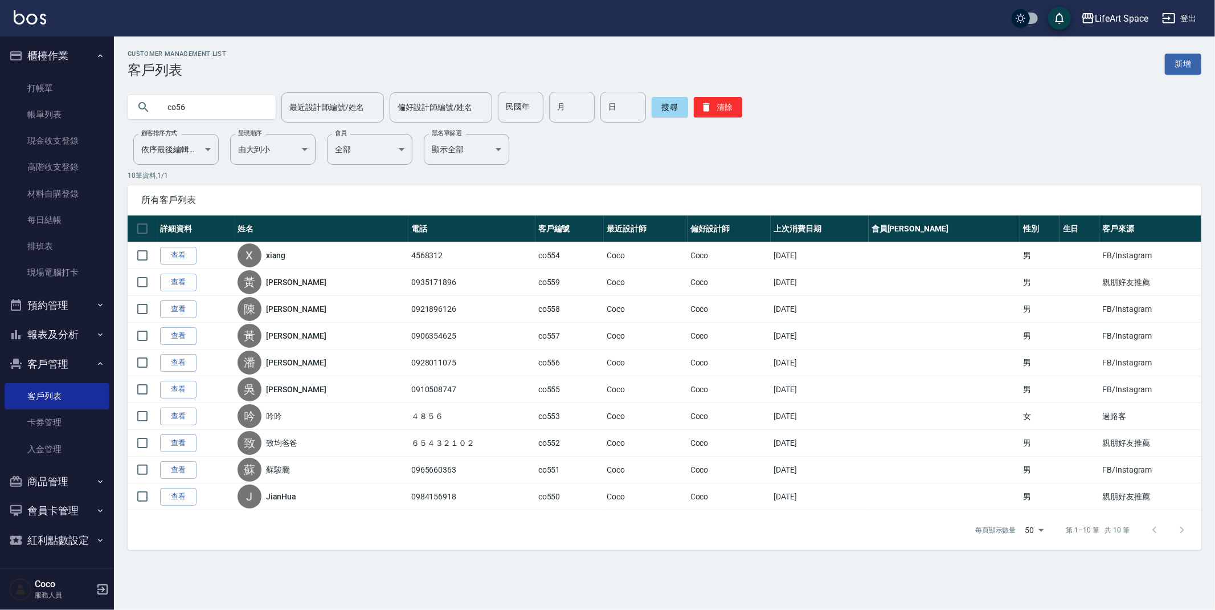
type input "co56"
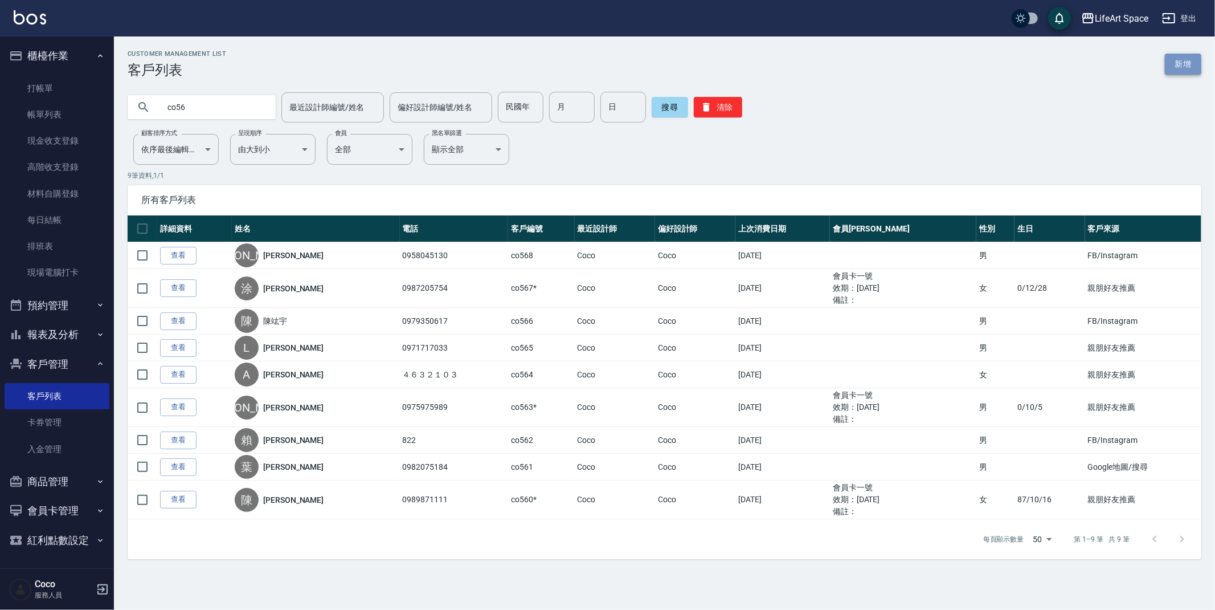
click at [1178, 68] on link "新增" at bounding box center [1183, 64] width 36 height 21
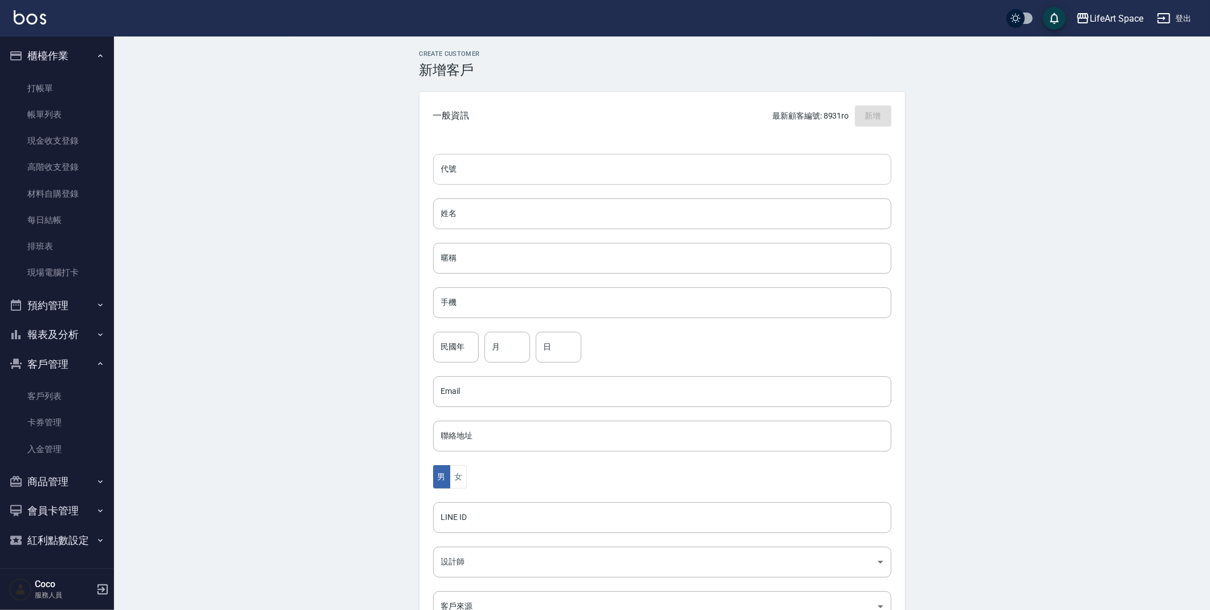
click at [504, 170] on input "代號" at bounding box center [662, 169] width 458 height 31
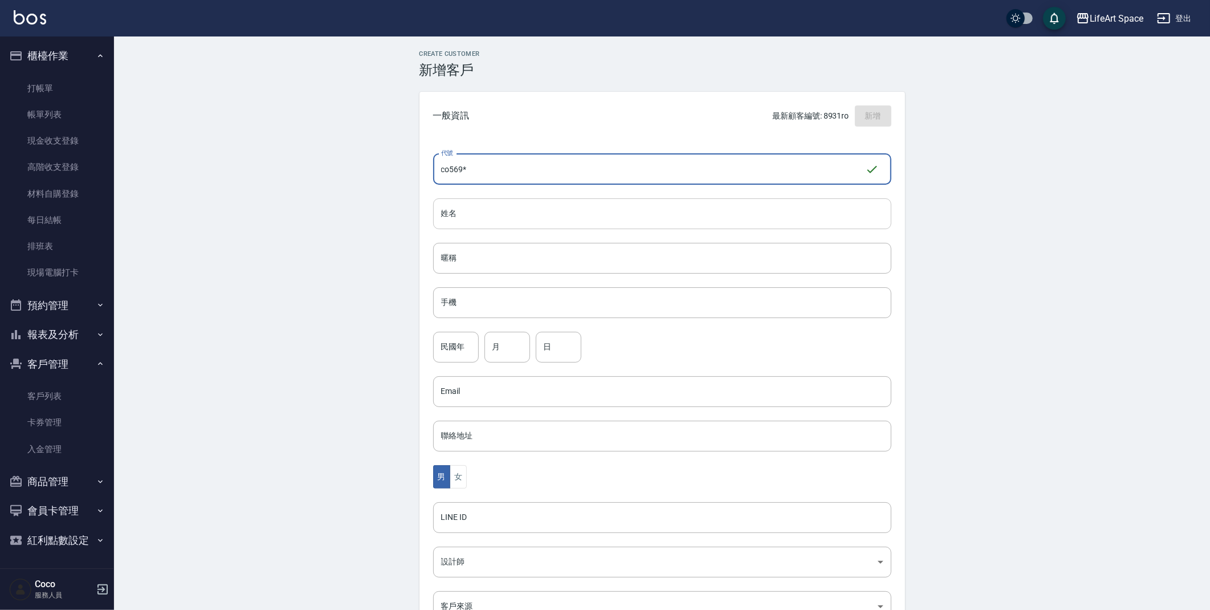
type input "co569*"
click at [561, 203] on input "姓名" at bounding box center [662, 213] width 458 height 31
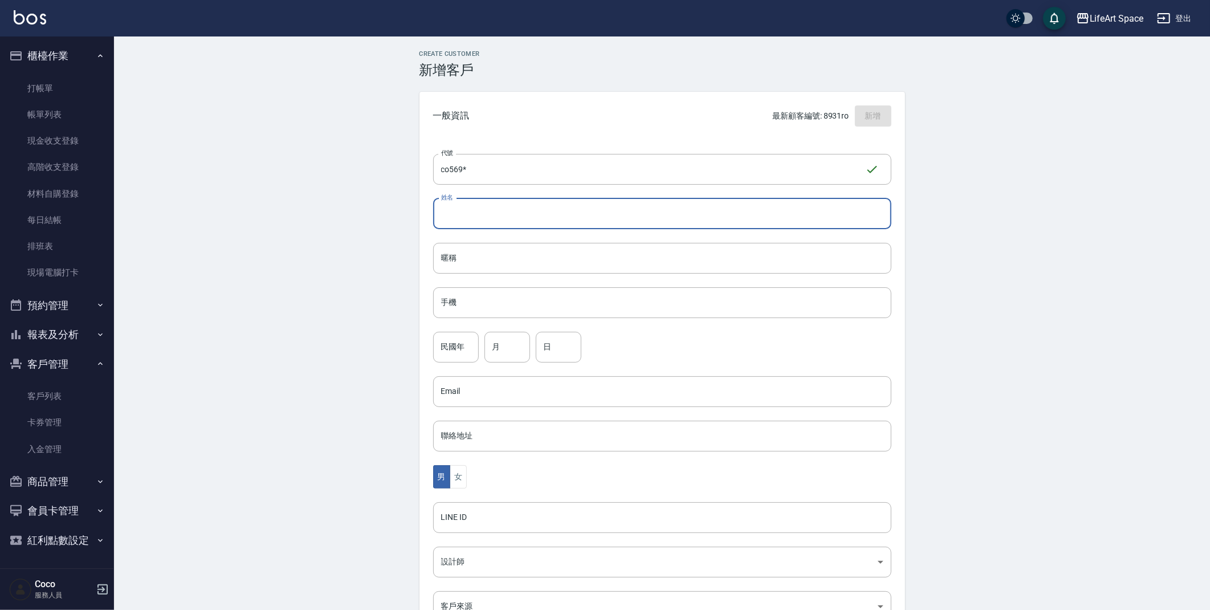
type input "d"
type input "[PERSON_NAME]"
click at [511, 288] on input "手機" at bounding box center [662, 302] width 458 height 31
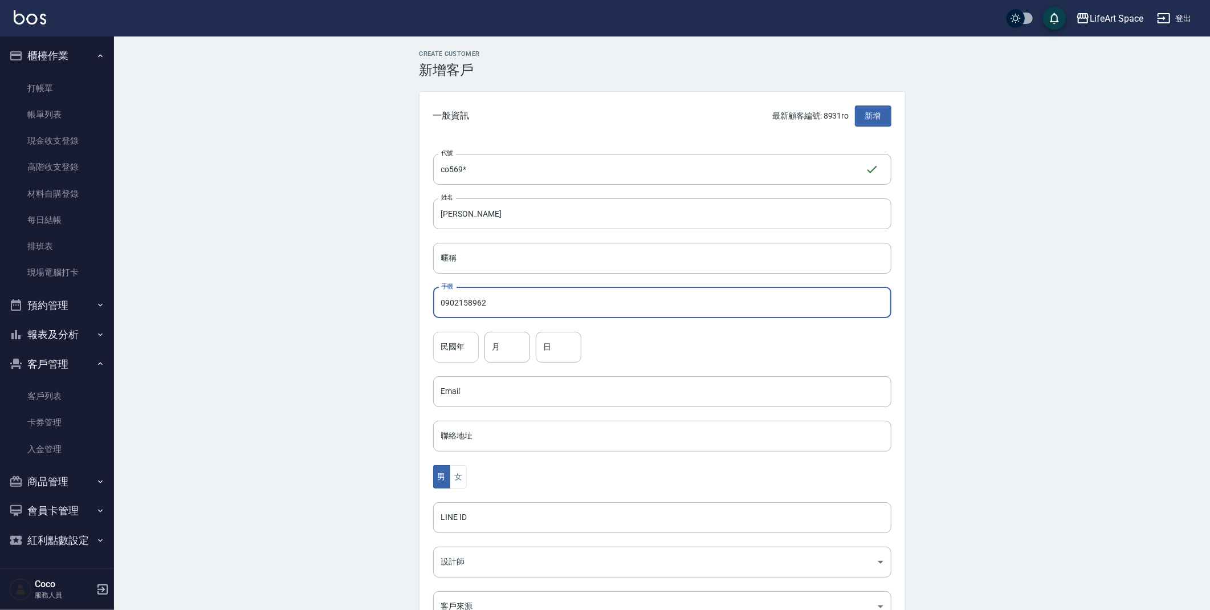
type input "0902158962"
click at [451, 342] on input "民國年" at bounding box center [456, 347] width 46 height 31
type input "86"
click at [533, 354] on div "民國年 86 民國年 月 月 日 日" at bounding box center [662, 347] width 458 height 31
click at [525, 350] on input "月" at bounding box center [507, 347] width 46 height 31
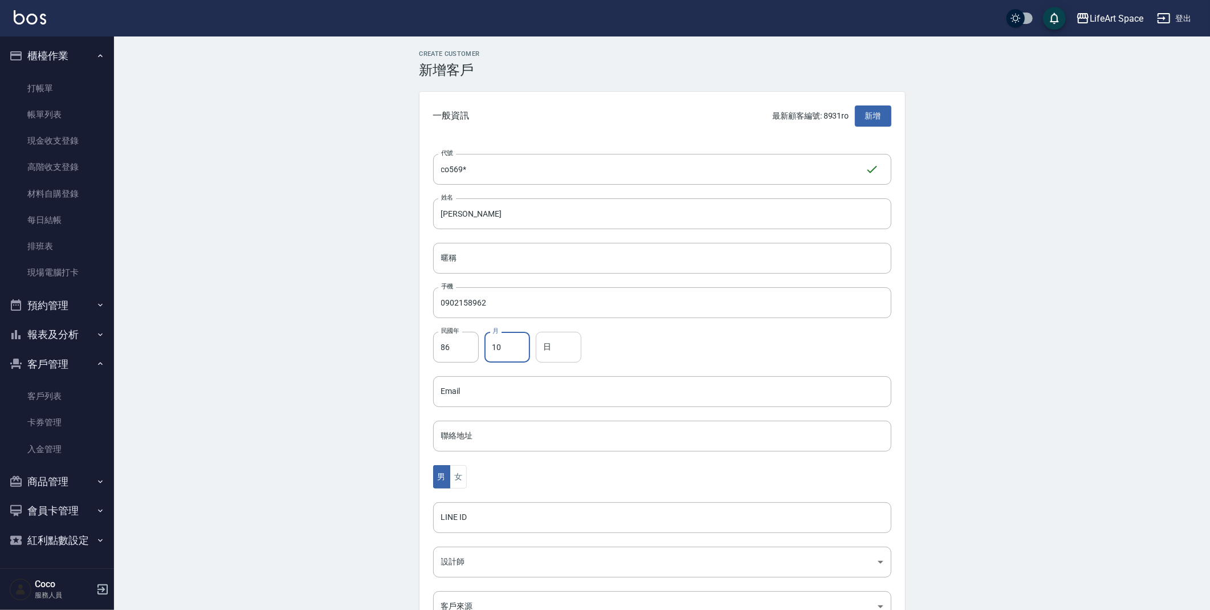
type input "10"
click at [550, 357] on input "日" at bounding box center [559, 347] width 46 height 31
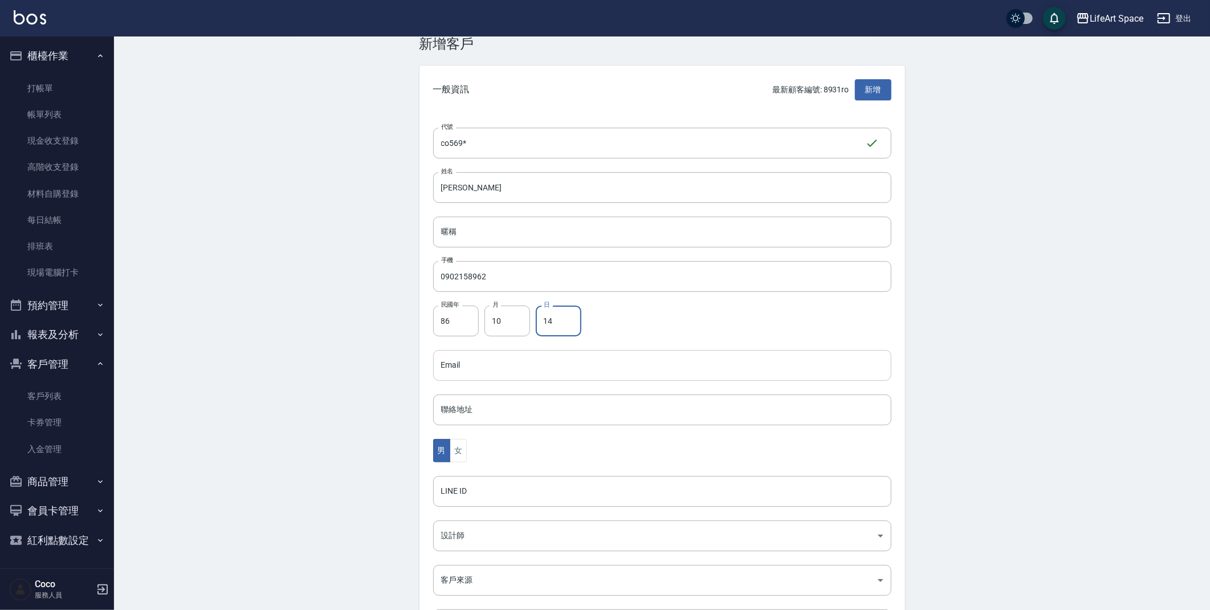
scroll to position [32, 0]
type input "14"
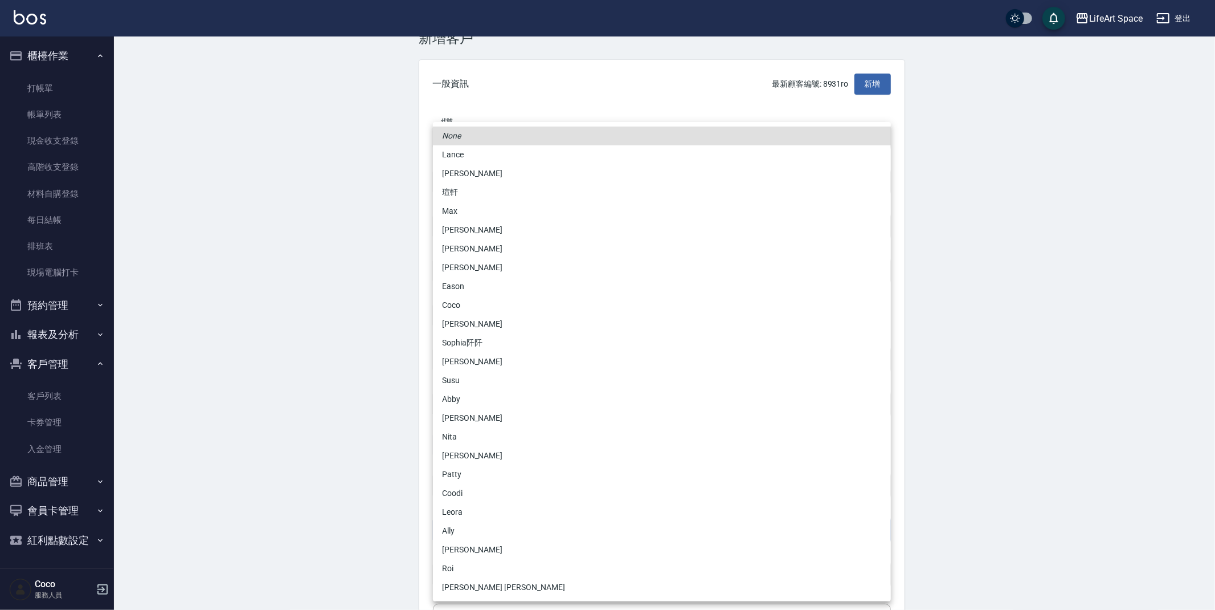
click at [523, 540] on body "LifeArt Space 登出 櫃檯作業 打帳單 帳單列表 現金收支登錄 高階收支登錄 材料自購登錄 每日結帳 排班表 現場電腦打卡 預約管理 預約管理 單…" at bounding box center [607, 339] width 1215 height 742
click at [479, 306] on li "Coco" at bounding box center [662, 305] width 458 height 19
type input "cda1efc3-0924-40dc-b120-f8115da55f2e"
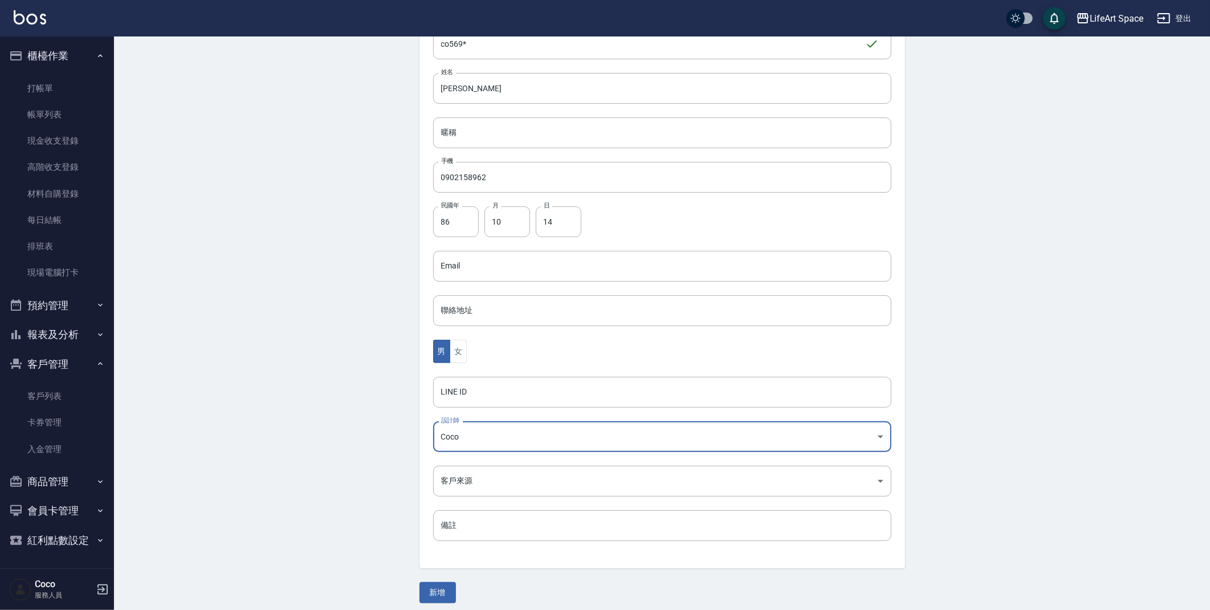
scroll to position [132, 0]
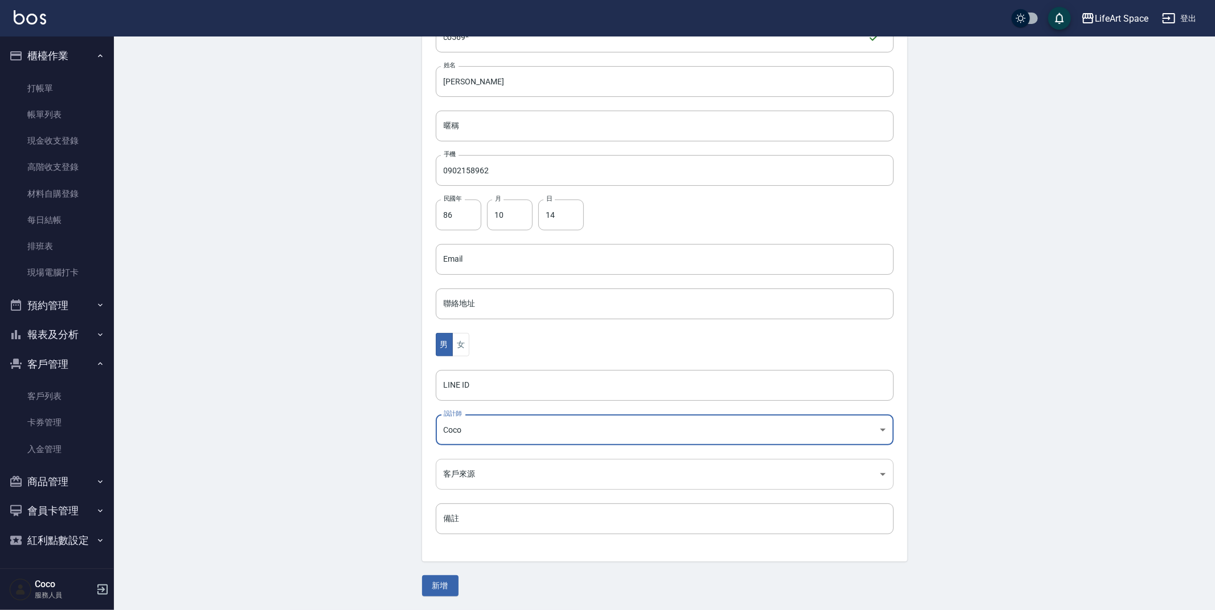
click at [468, 481] on body "LifeArt Space 登出 櫃檯作業 打帳單 帳單列表 現金收支登錄 高階收支登錄 材料自購登錄 每日結帳 排班表 現場電腦打卡 預約管理 預約管理 單…" at bounding box center [607, 239] width 1215 height 742
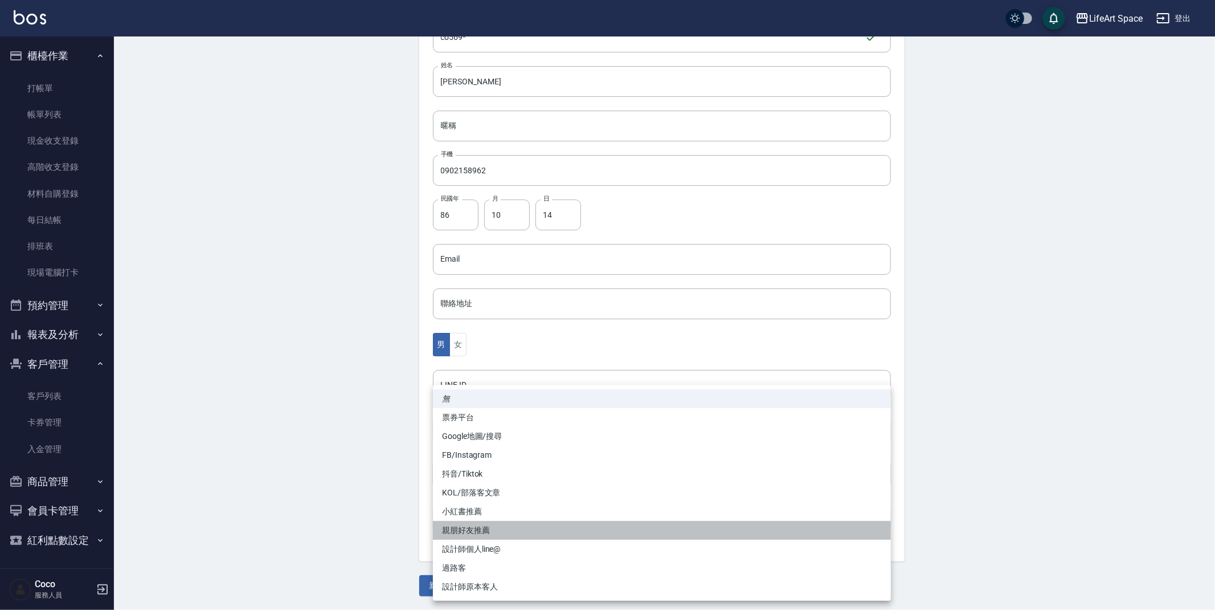
click at [468, 530] on li "親朋好友推薦" at bounding box center [662, 530] width 458 height 19
type input "親朋好友推薦"
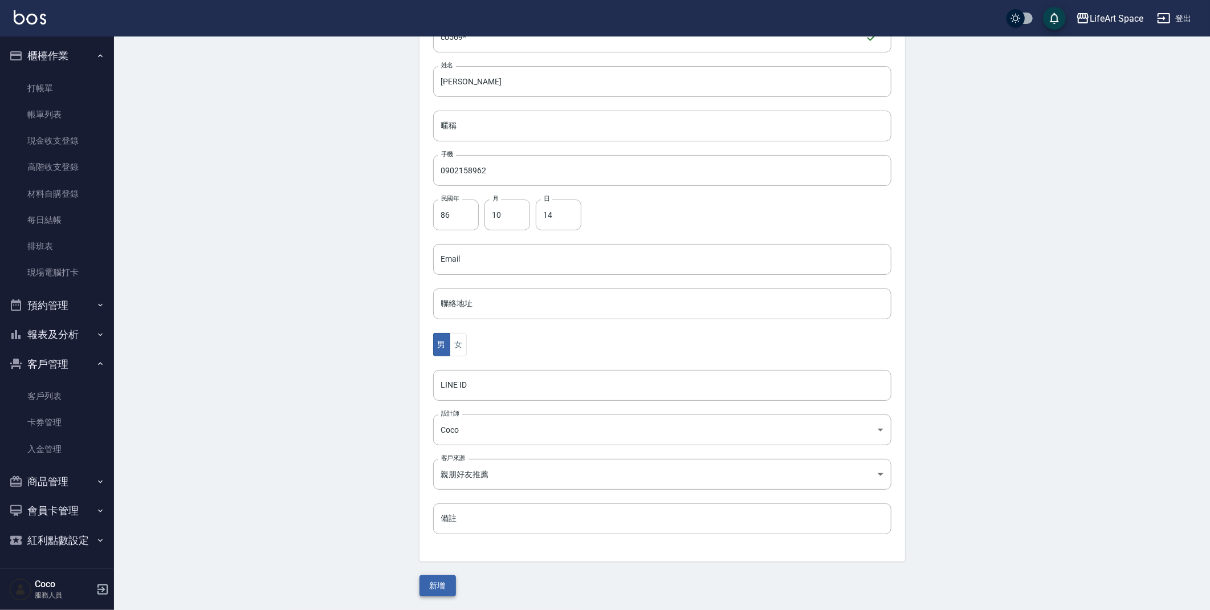
click at [440, 585] on button "新增" at bounding box center [437, 585] width 36 height 21
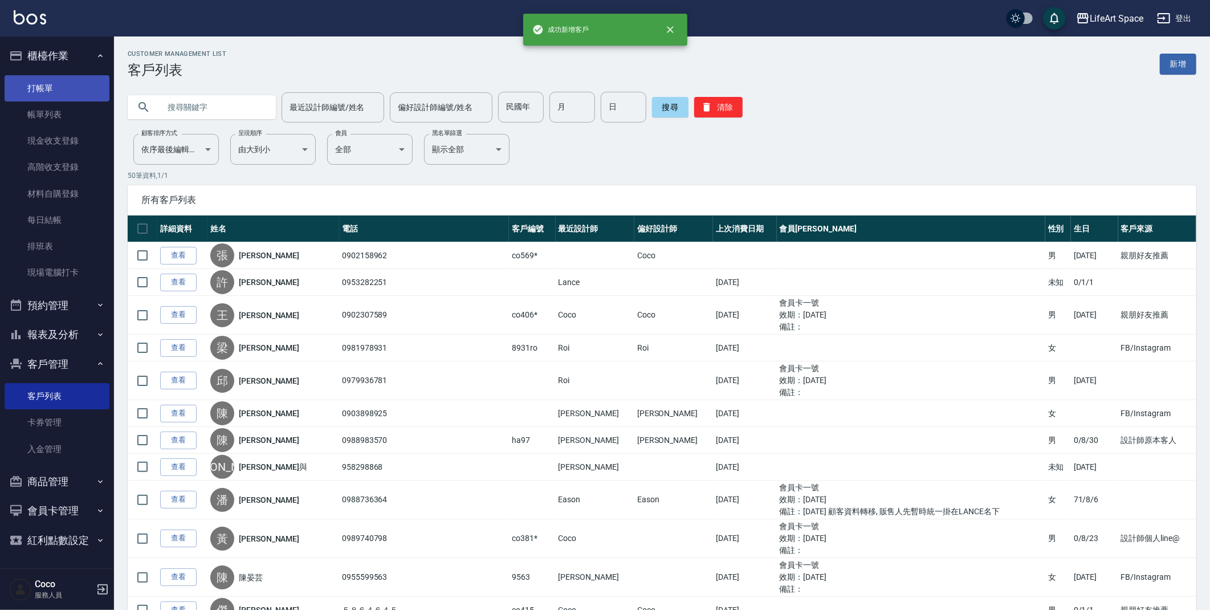
click at [68, 84] on link "打帳單" at bounding box center [57, 88] width 105 height 26
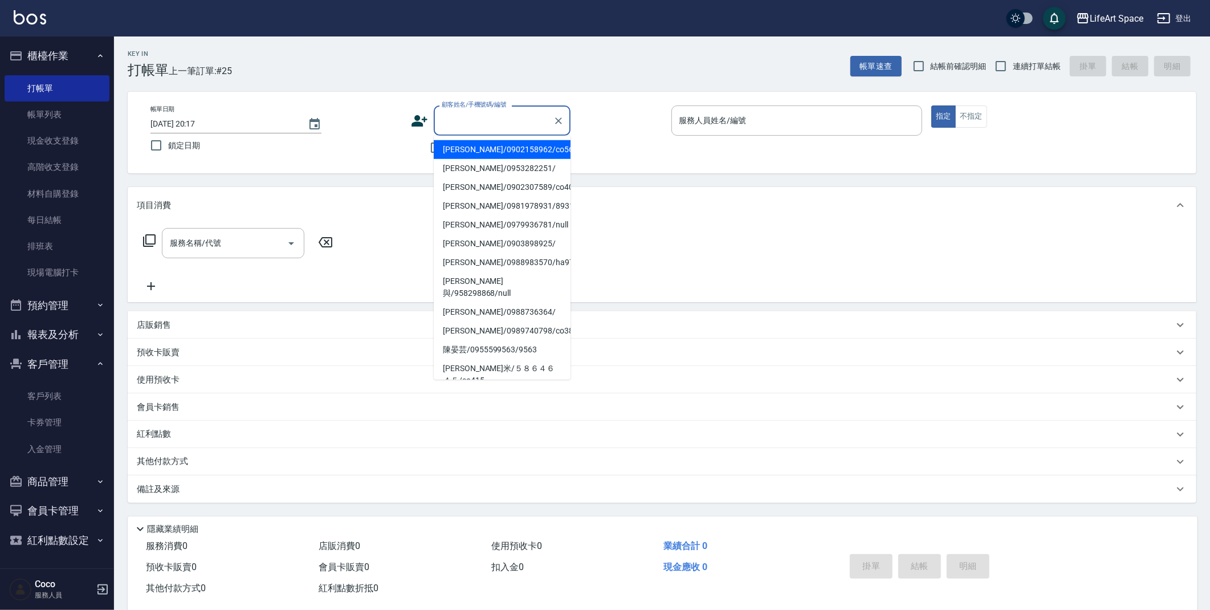
click at [487, 116] on input "顧客姓名/手機號碼/編號" at bounding box center [493, 121] width 109 height 20
click at [478, 152] on li "[PERSON_NAME]/0902158962/co569*" at bounding box center [502, 149] width 137 height 19
type input "[PERSON_NAME]/0902158962/co569*"
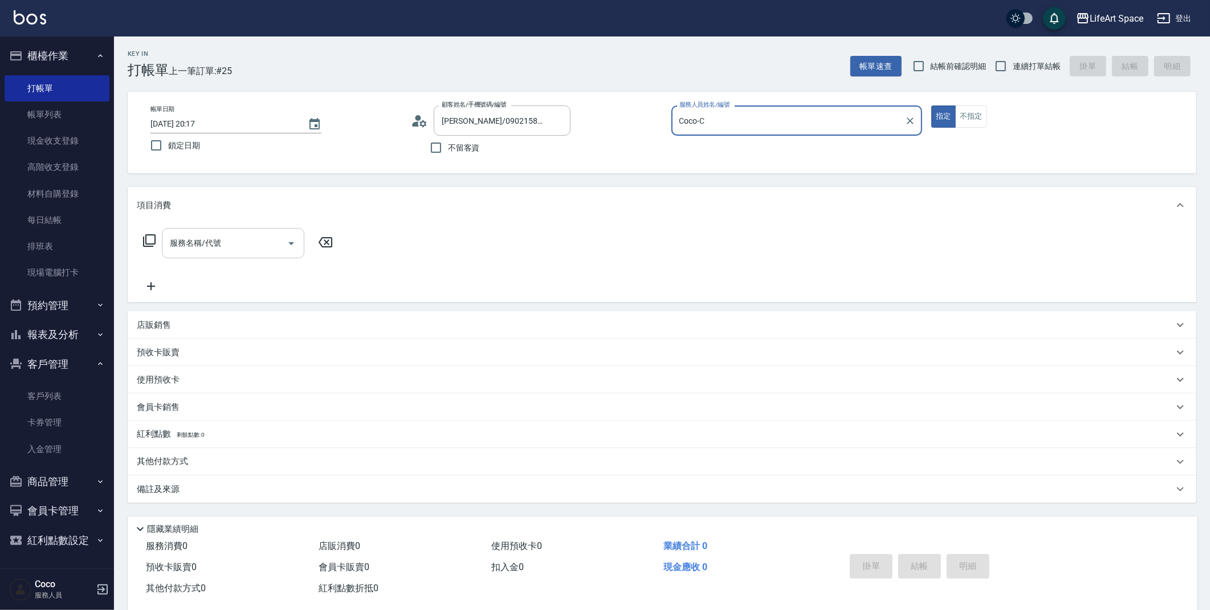
type input "Coco-C"
click at [243, 238] on input "服務名稱/代號" at bounding box center [224, 243] width 115 height 20
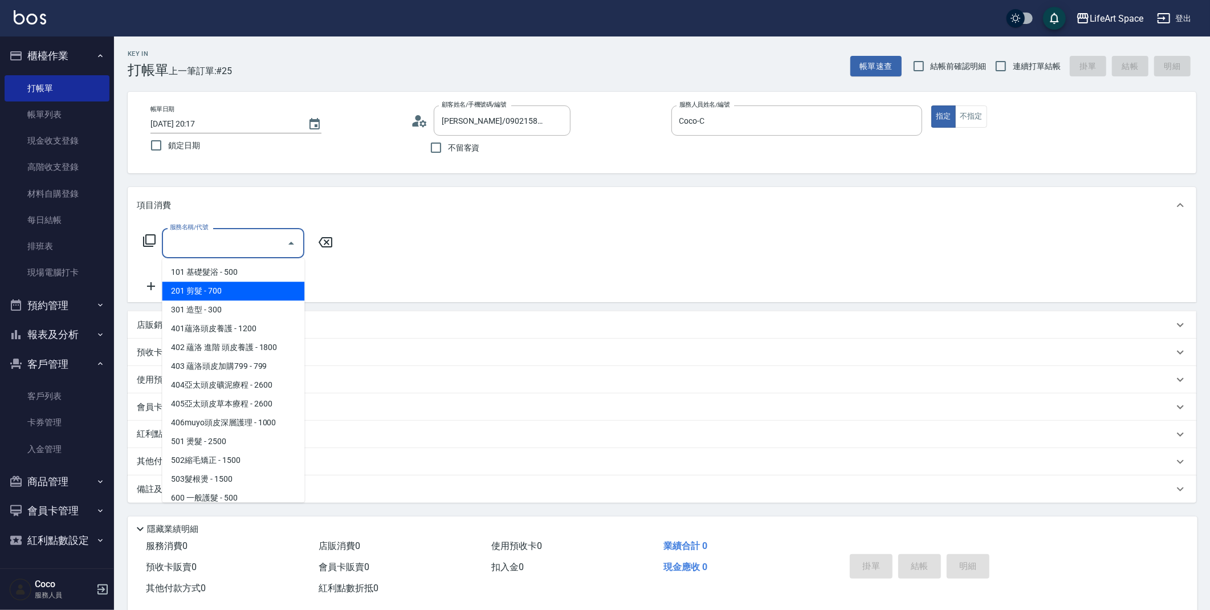
click at [243, 283] on span "201 剪髮 - 700" at bounding box center [233, 290] width 142 height 19
type input "201 剪髮(201)"
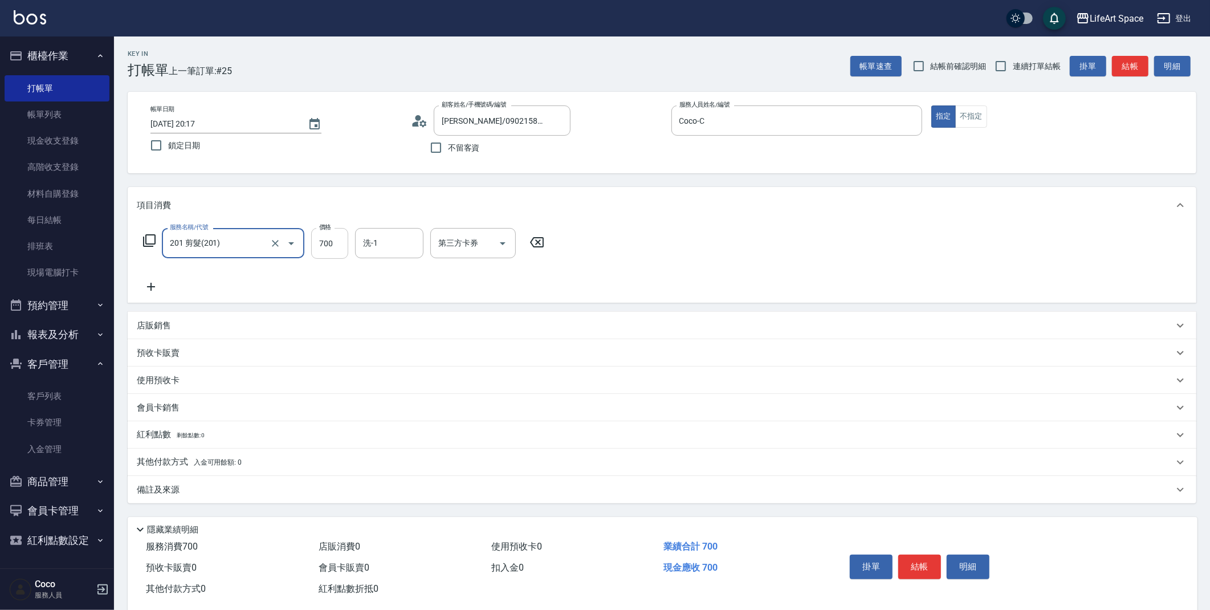
click at [320, 240] on input "700" at bounding box center [329, 243] width 37 height 31
type input "800"
click at [156, 285] on icon at bounding box center [151, 287] width 28 height 14
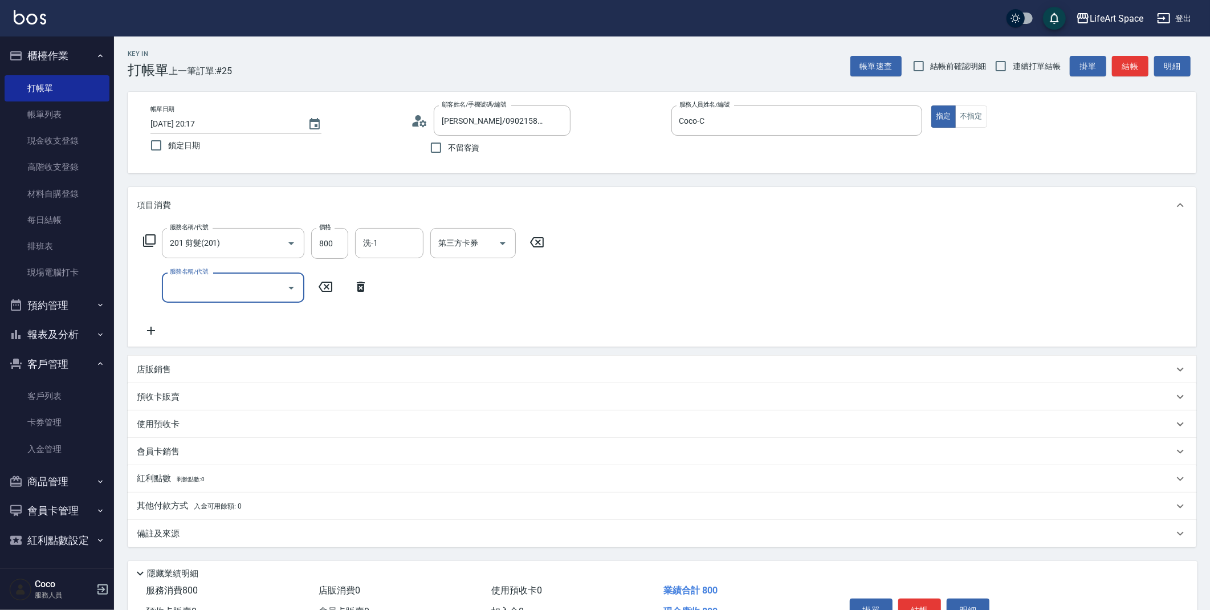
click at [210, 288] on input "服務名稱/代號" at bounding box center [224, 287] width 115 height 20
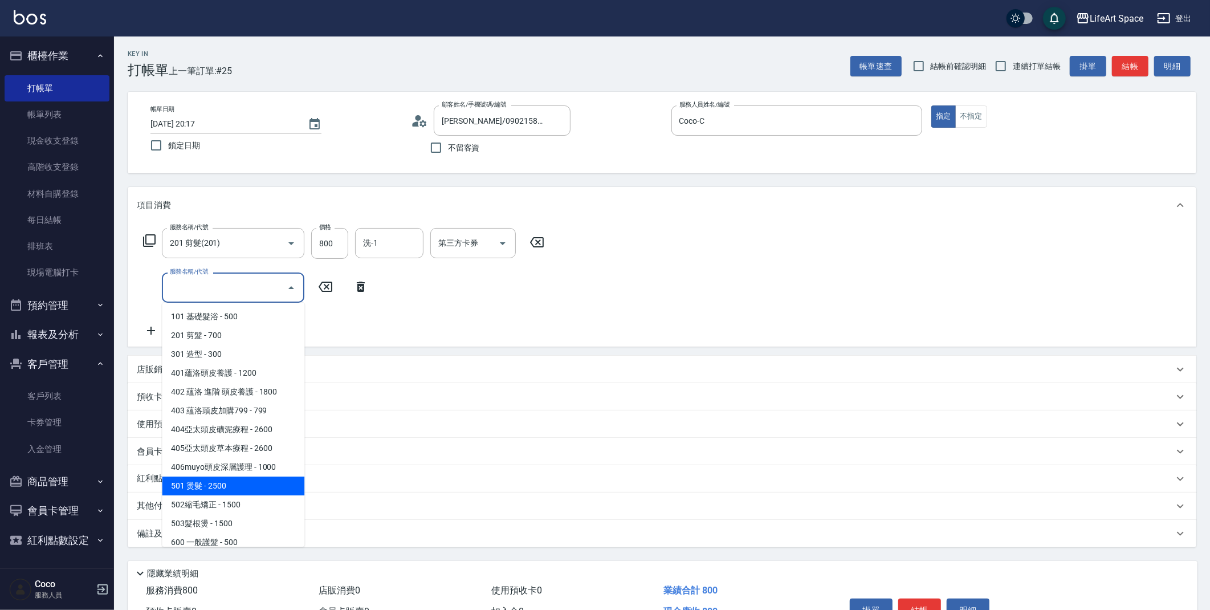
click at [225, 486] on span "501 燙髮 - 2500" at bounding box center [233, 485] width 142 height 19
type input "501 燙髮(501)"
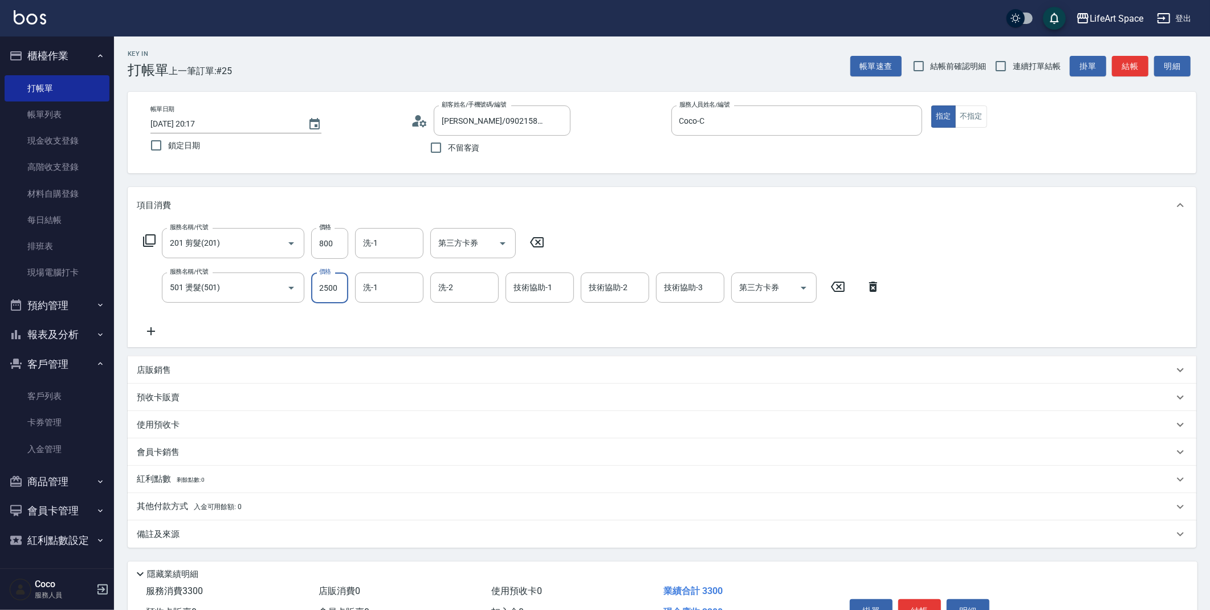
click at [341, 285] on input "2500" at bounding box center [329, 287] width 37 height 31
type input "2860"
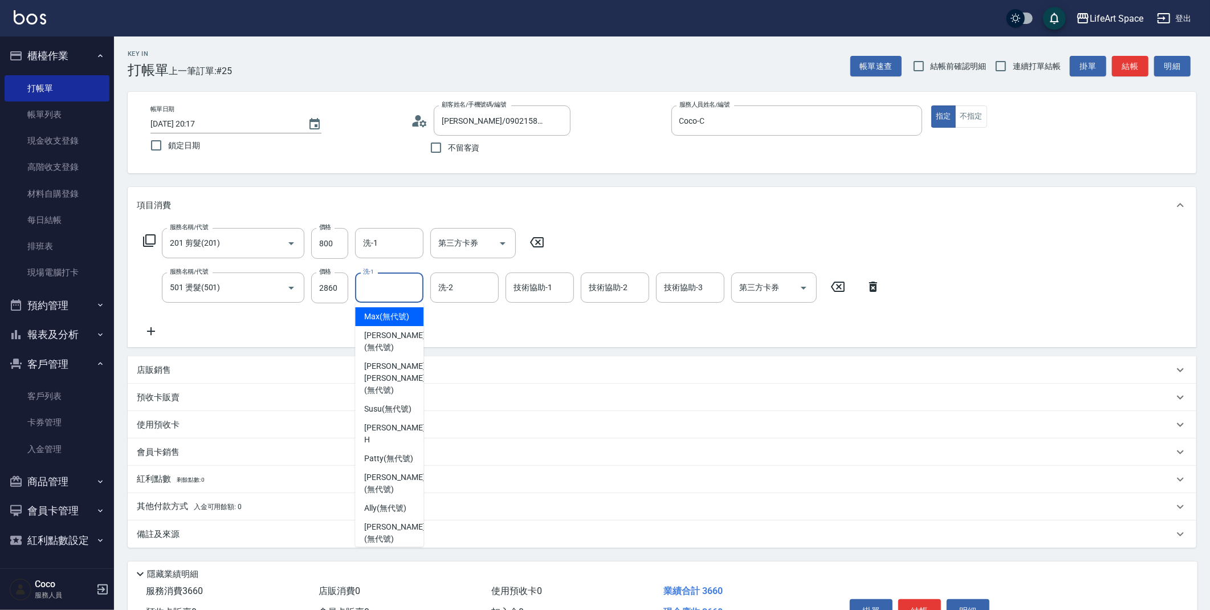
click at [365, 289] on input "洗-1" at bounding box center [389, 287] width 58 height 20
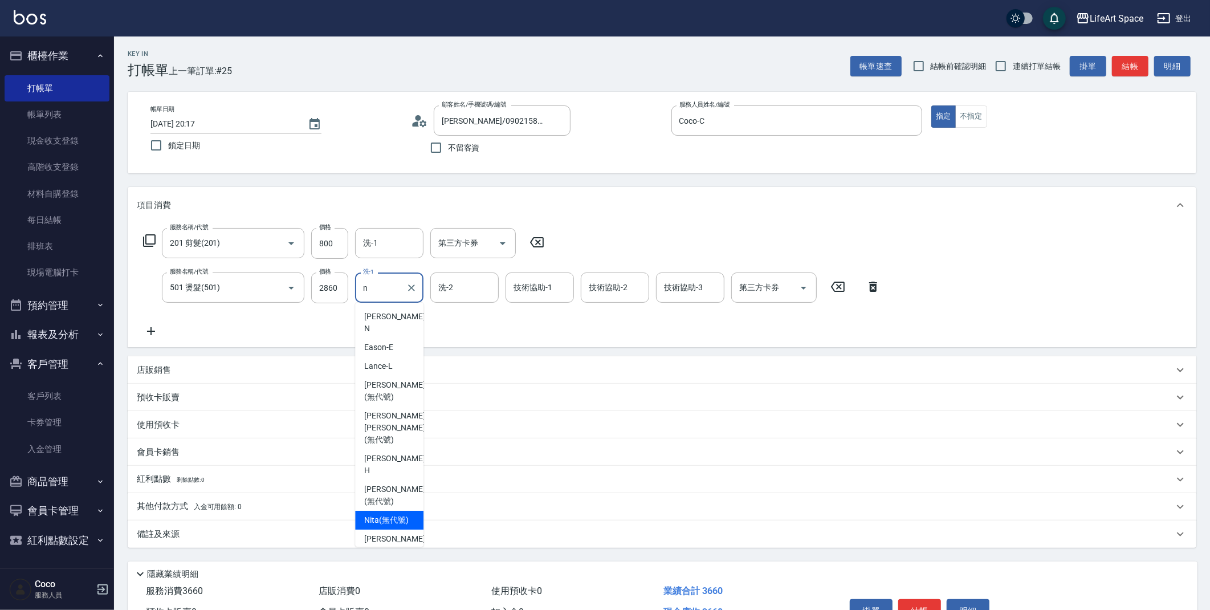
click at [400, 514] on span "Nita (無代號)" at bounding box center [386, 520] width 44 height 12
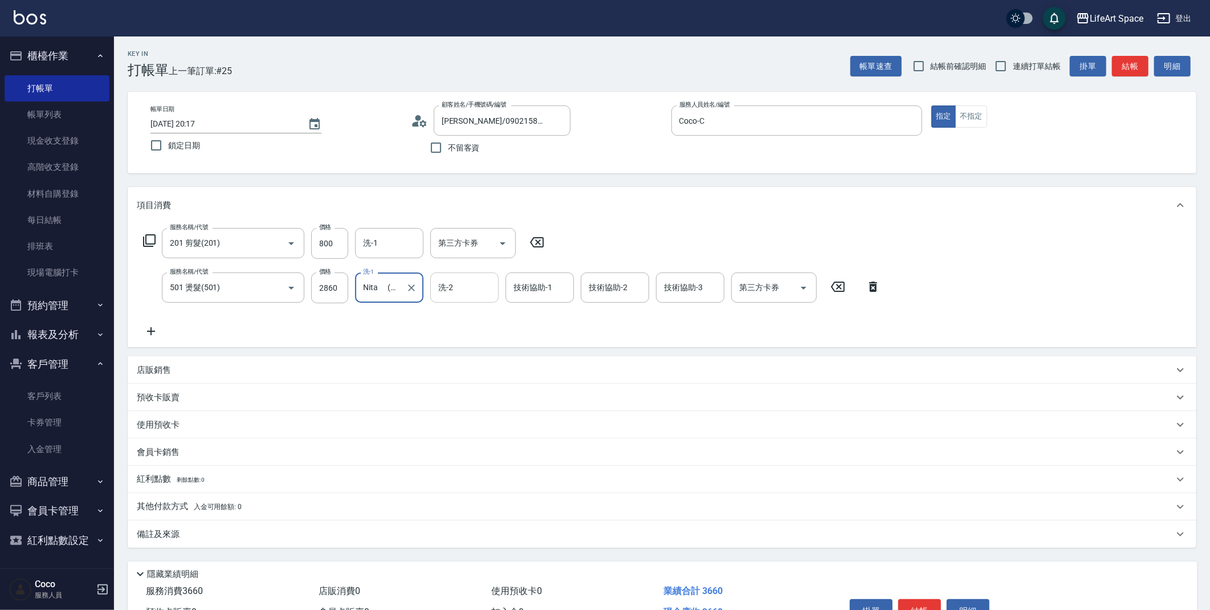
type input "Nita (無代號)"
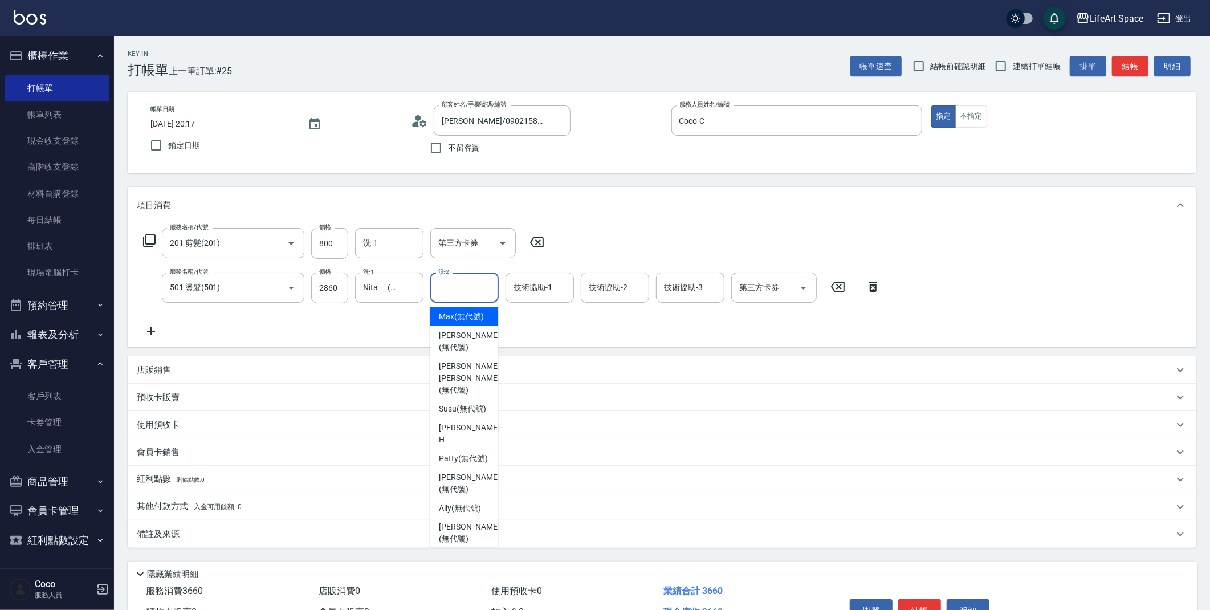
click at [475, 276] on div "洗-2" at bounding box center [464, 287] width 68 height 30
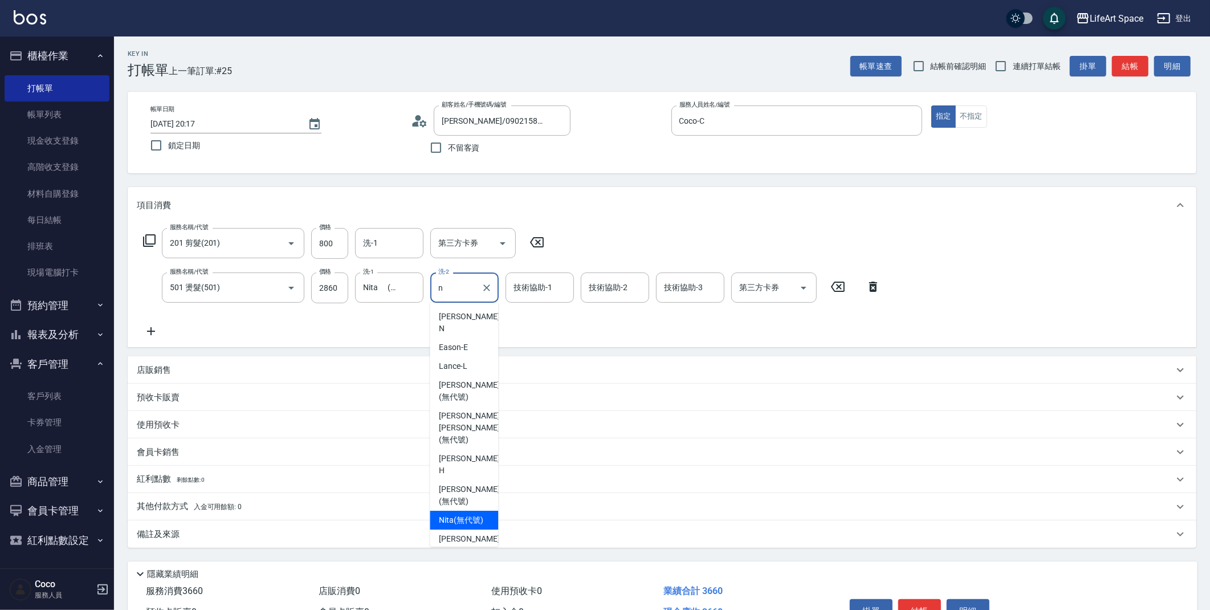
click at [473, 514] on span "Nita (無代號)" at bounding box center [461, 520] width 44 height 12
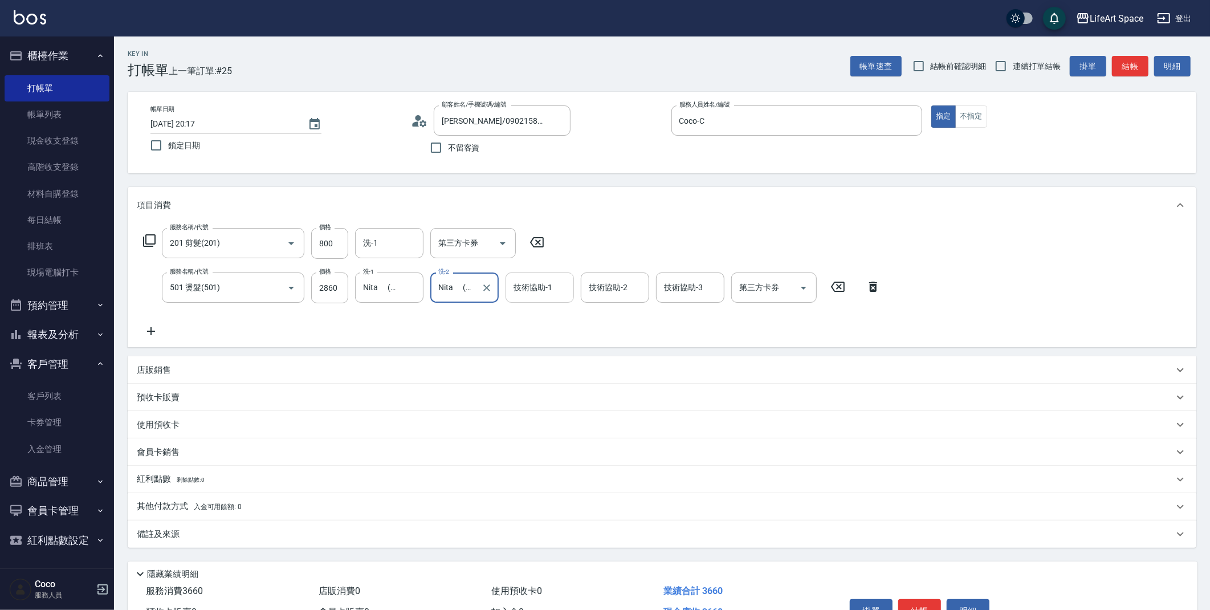
type input "Nita (無代號)"
click at [542, 290] on div "技術協助-1 技術協助-1" at bounding box center [539, 287] width 68 height 30
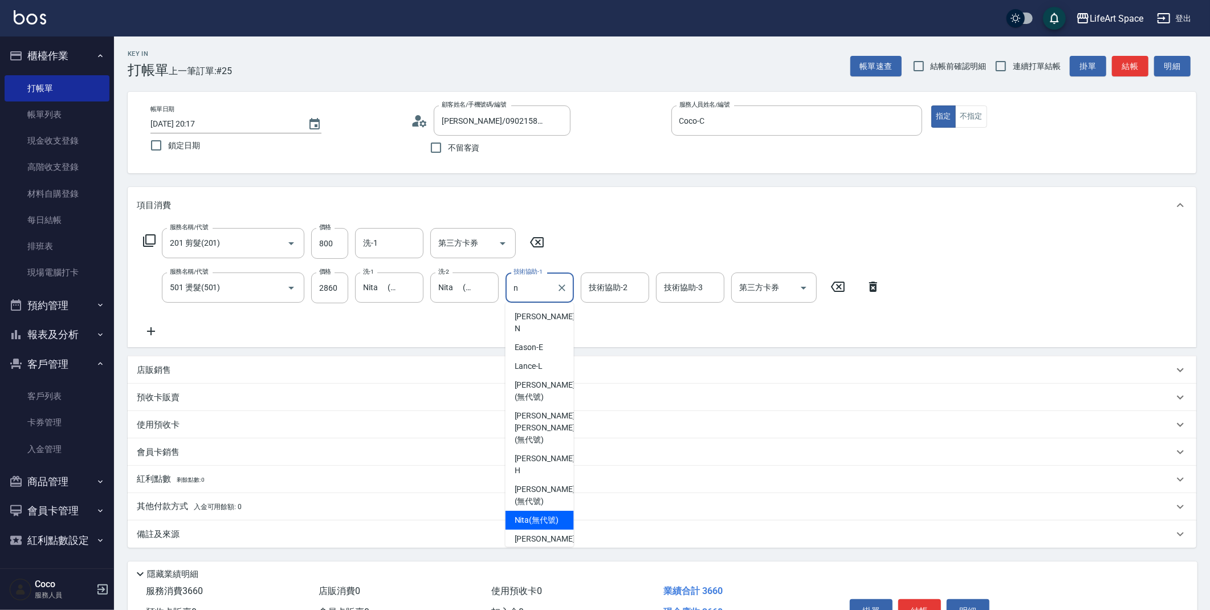
drag, startPoint x: 541, startPoint y: 472, endPoint x: 548, endPoint y: 459, distance: 15.3
click at [541, 514] on span "Nita (無代號)" at bounding box center [536, 520] width 44 height 12
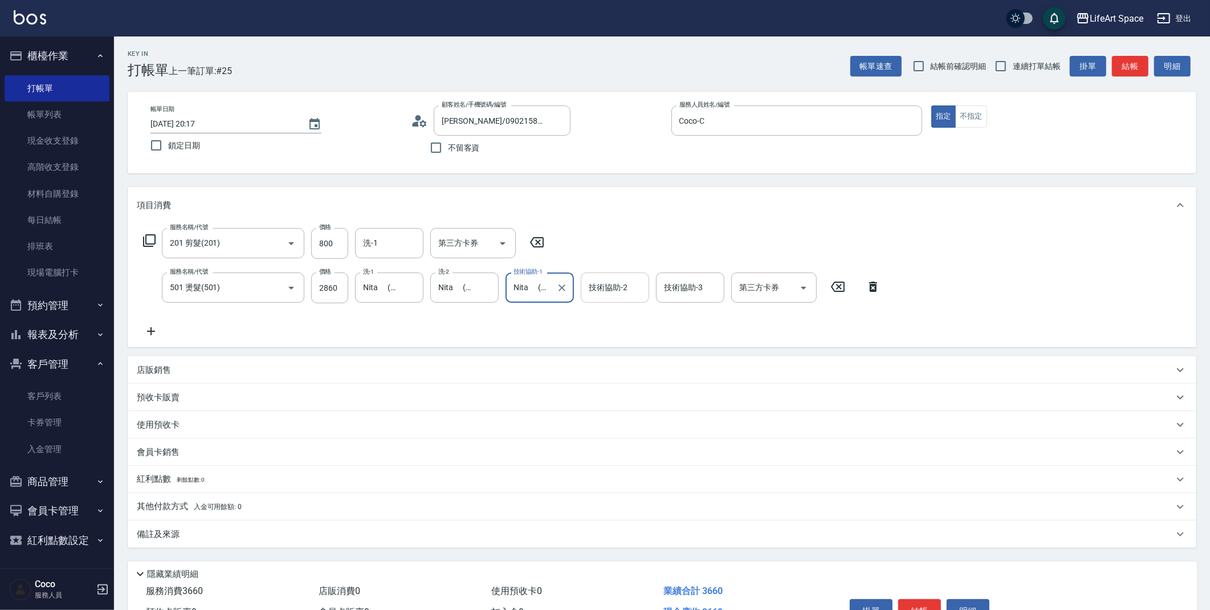
type input "Nita (無代號)"
click at [634, 293] on input "技術協助-2" at bounding box center [615, 287] width 58 height 20
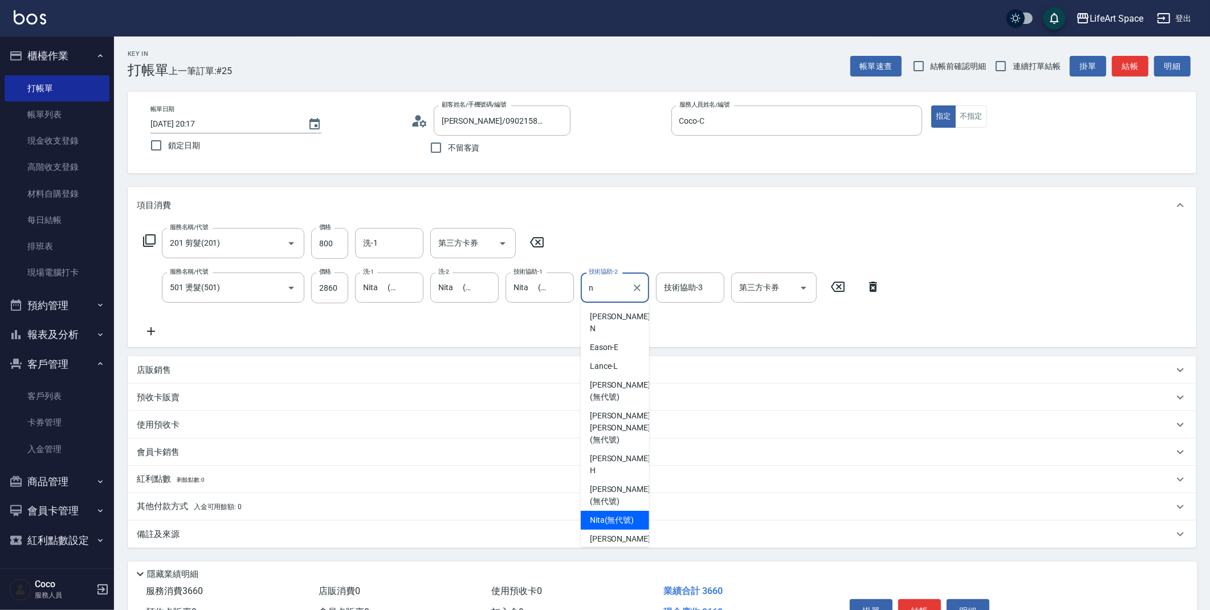
click at [634, 514] on span "Nita (無代號)" at bounding box center [612, 520] width 44 height 12
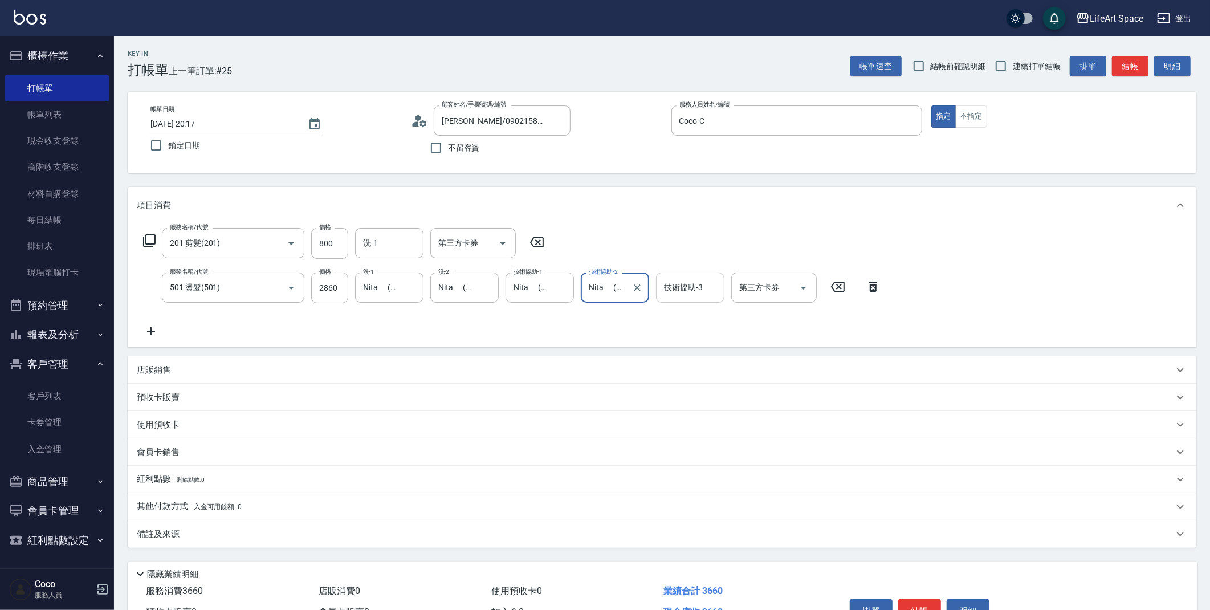
click at [716, 298] on div "技術協助-3" at bounding box center [690, 287] width 68 height 30
type input "Nita (無代號)"
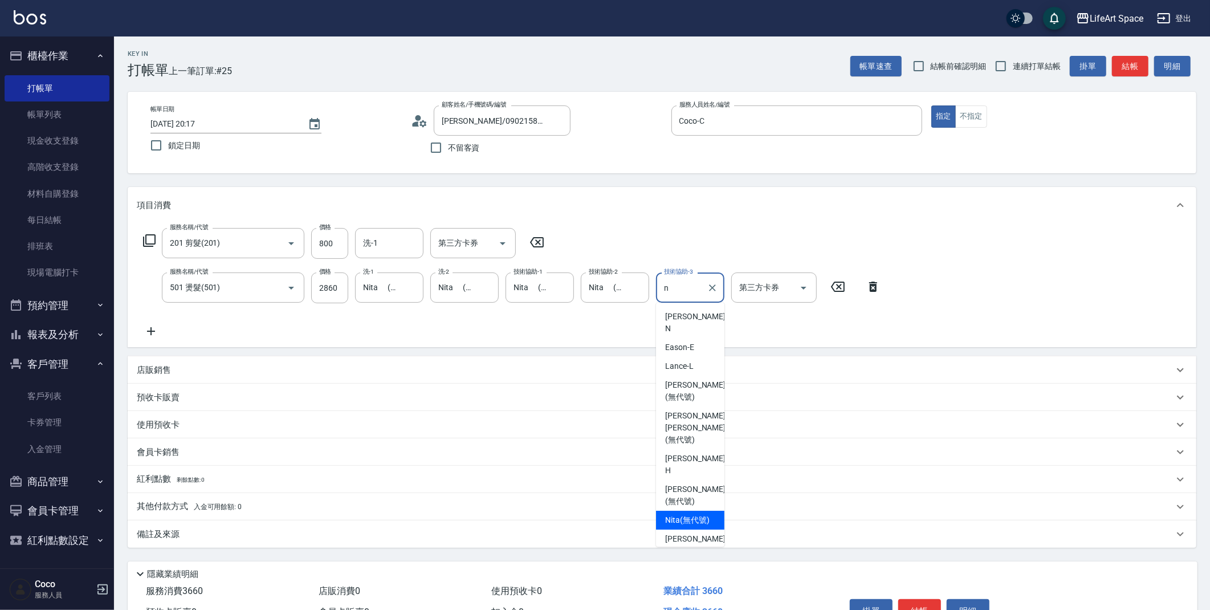
click at [697, 514] on span "Nita (無代號)" at bounding box center [687, 520] width 44 height 12
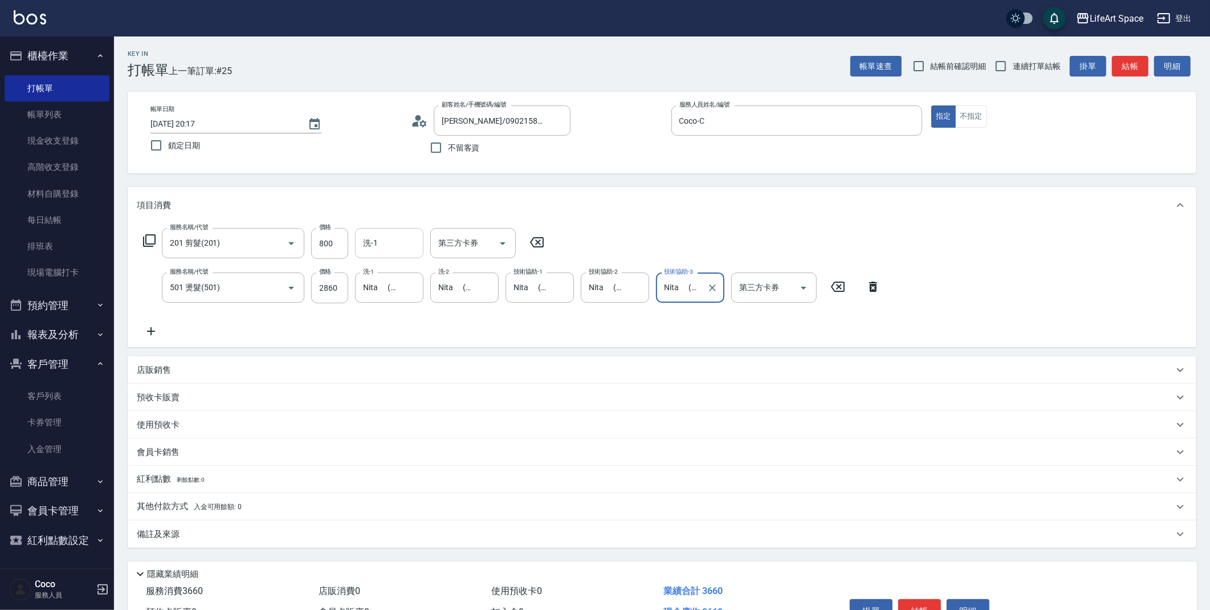
click at [399, 253] on div "洗-1" at bounding box center [389, 243] width 68 height 30
type input "Nita (無代號)"
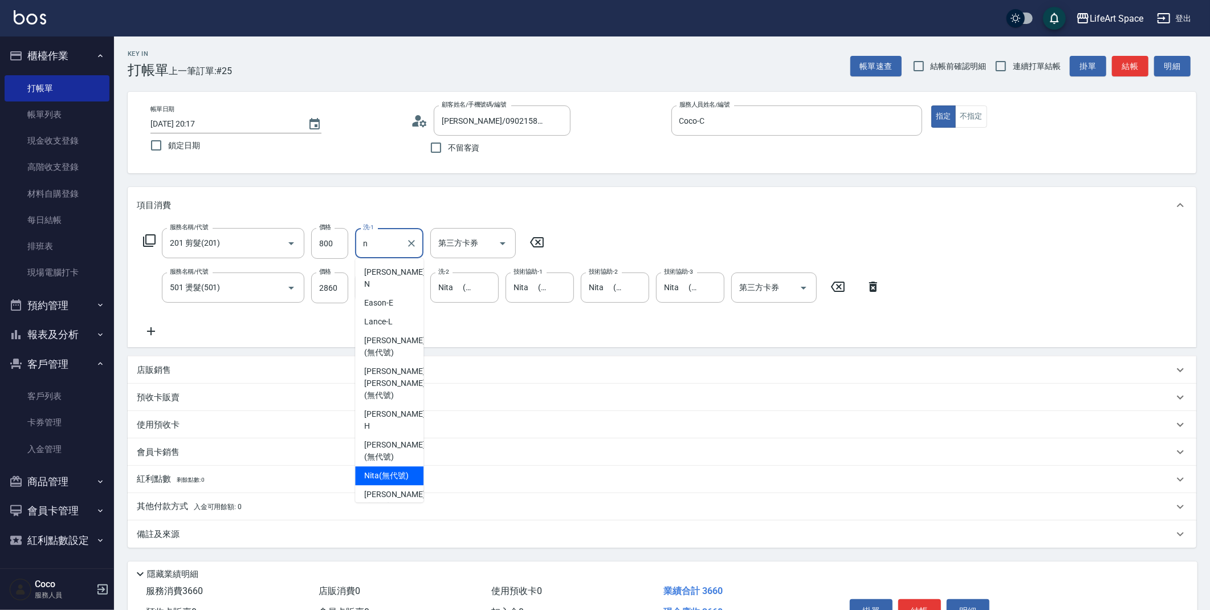
click at [406, 469] on span "Nita (無代號)" at bounding box center [386, 475] width 44 height 12
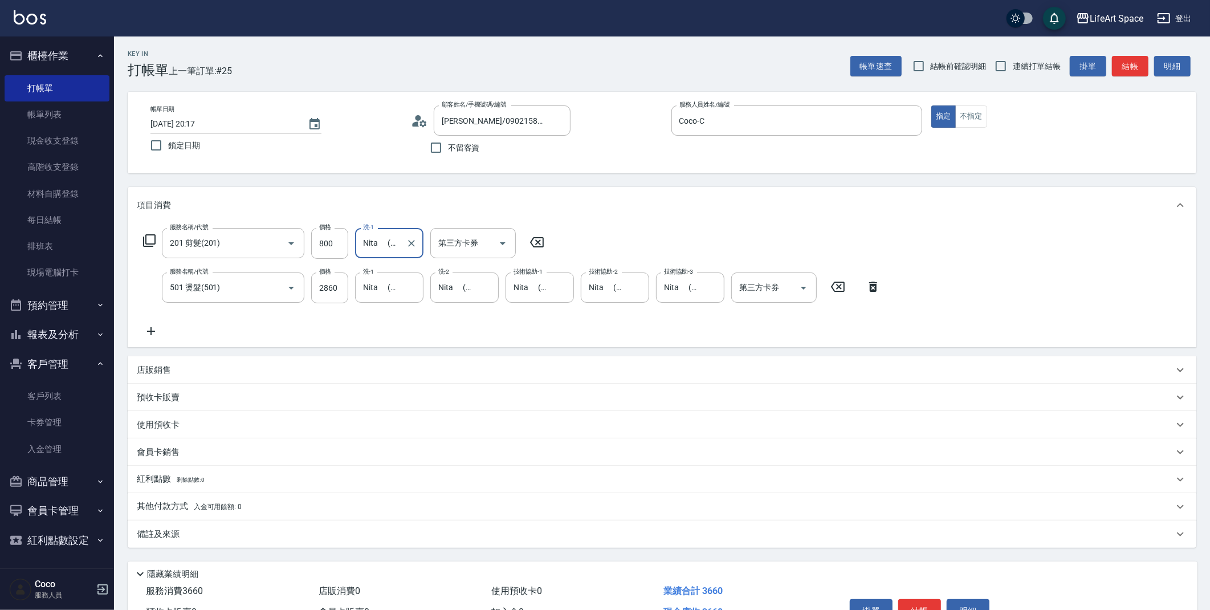
type input "Nita (無代號)"
click at [244, 543] on div "備註及來源" at bounding box center [662, 533] width 1068 height 27
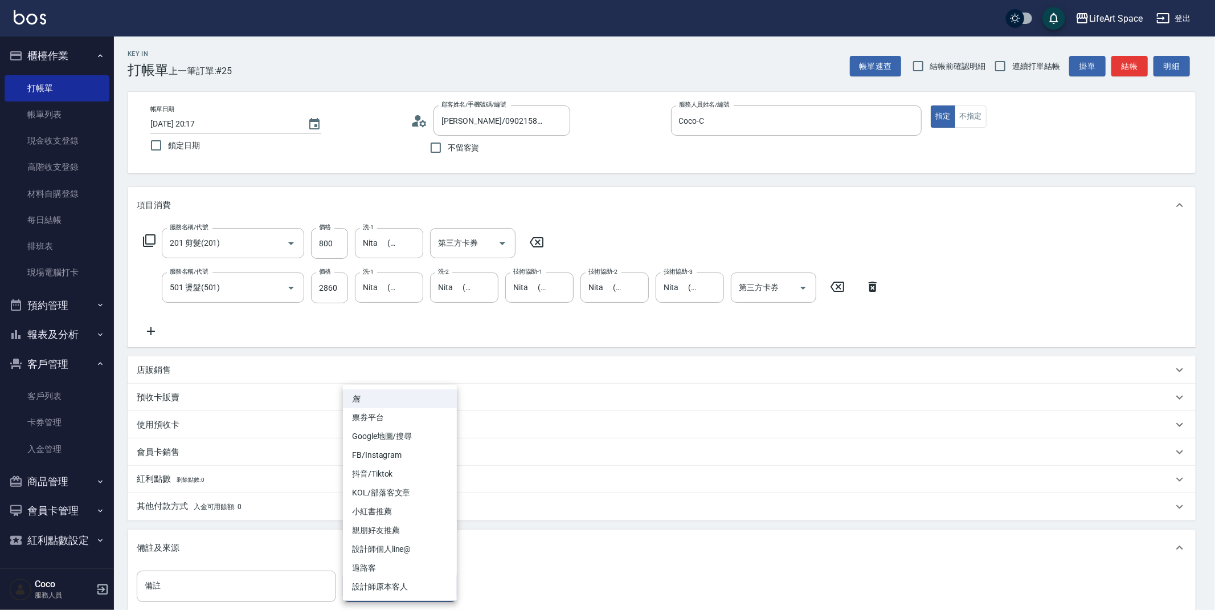
click at [362, 580] on body "LifeArt Space 登出 櫃檯作業 打帳單 帳單列表 現金收支登錄 高階收支登錄 材料自購登錄 每日結帳 排班表 現場電腦打卡 預約管理 預約管理 單…" at bounding box center [607, 374] width 1215 height 748
click at [366, 584] on li "設計師原本客人" at bounding box center [400, 586] width 114 height 19
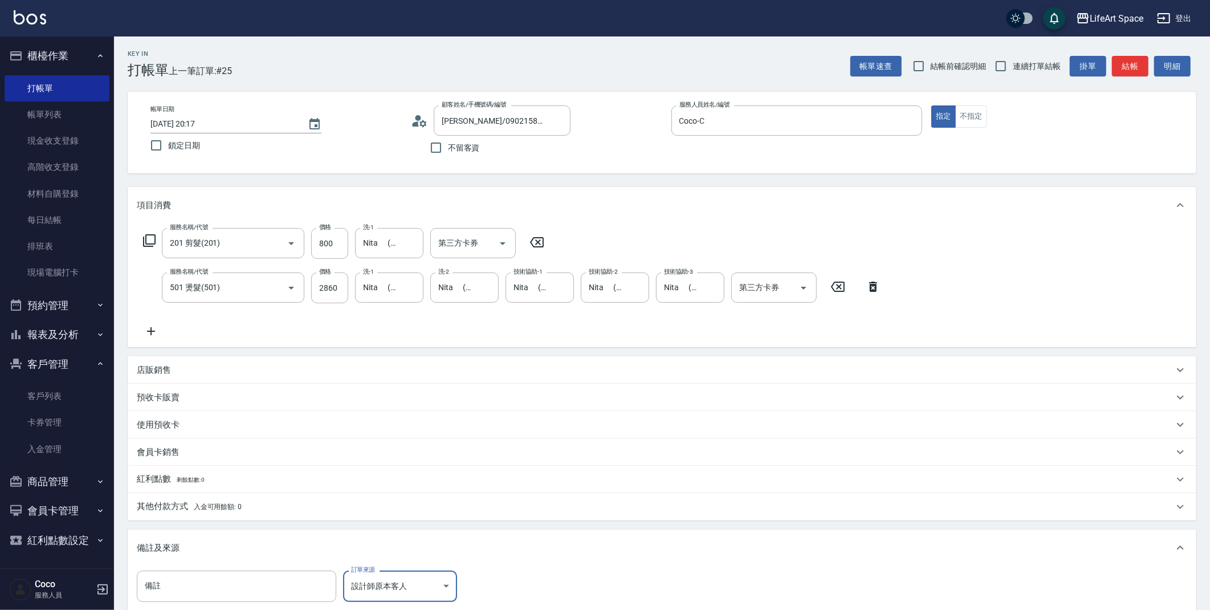
click at [375, 580] on body "LifeArt Space 登出 櫃檯作業 打帳單 帳單列表 現金收支登錄 高階收支登錄 材料自購登錄 每日結帳 排班表 現場電腦打卡 預約管理 預約管理 單…" at bounding box center [605, 374] width 1210 height 748
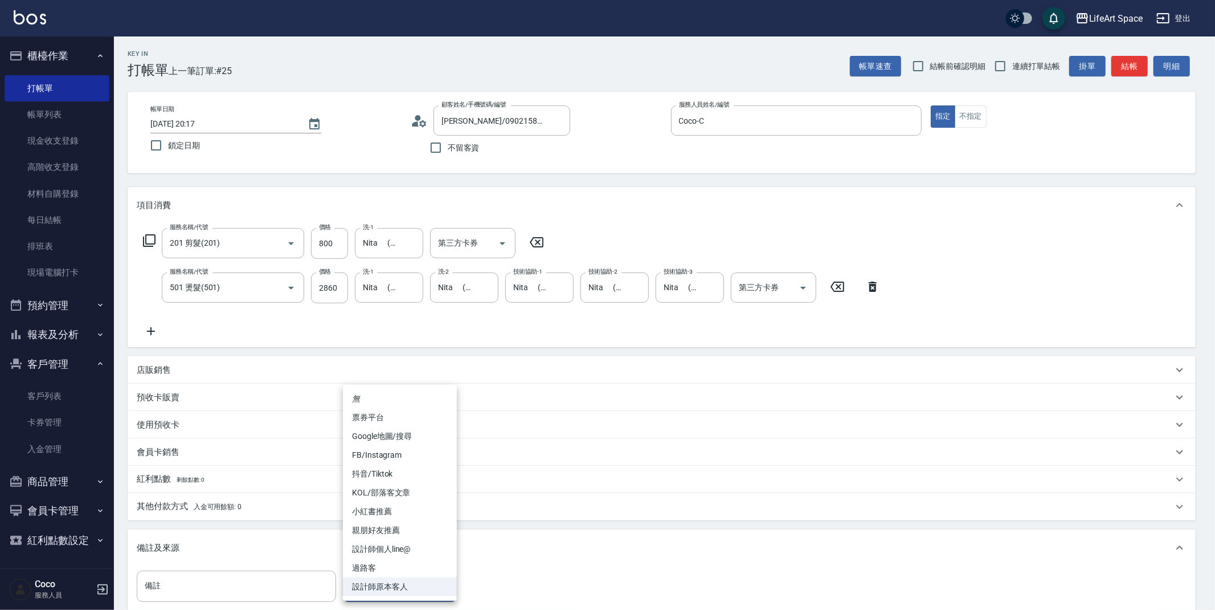
click at [378, 529] on li "親朋好友推薦" at bounding box center [400, 530] width 114 height 19
type input "親朋好友推薦"
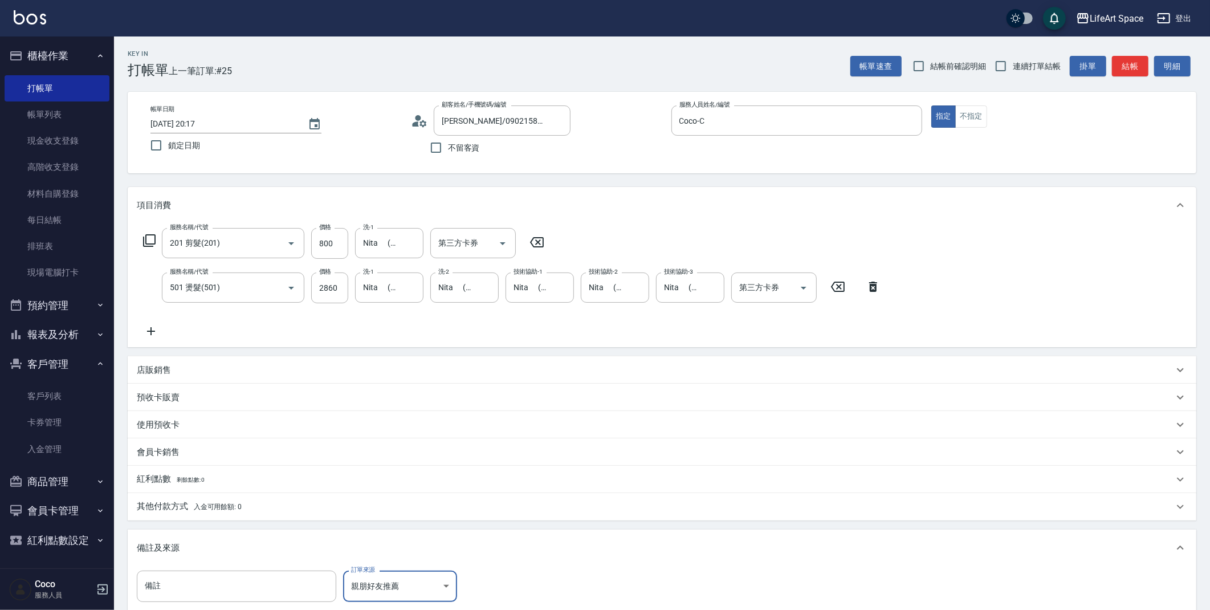
click at [174, 364] on div "店販銷售" at bounding box center [655, 370] width 1036 height 12
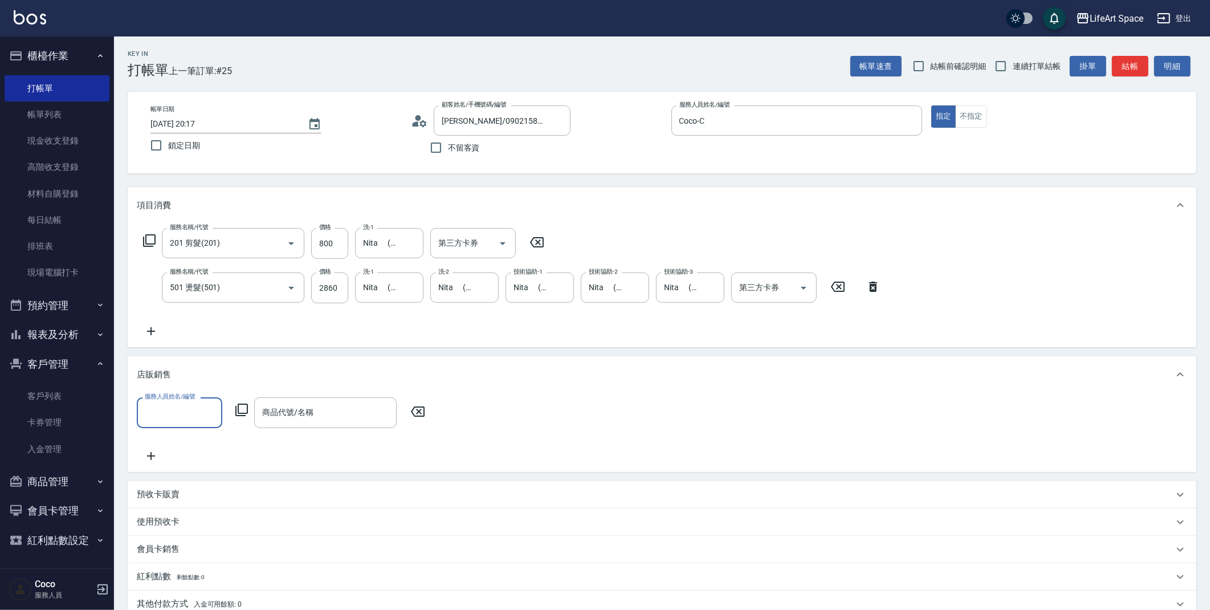
click at [186, 419] on input "服務人員姓名/編號" at bounding box center [179, 412] width 75 height 20
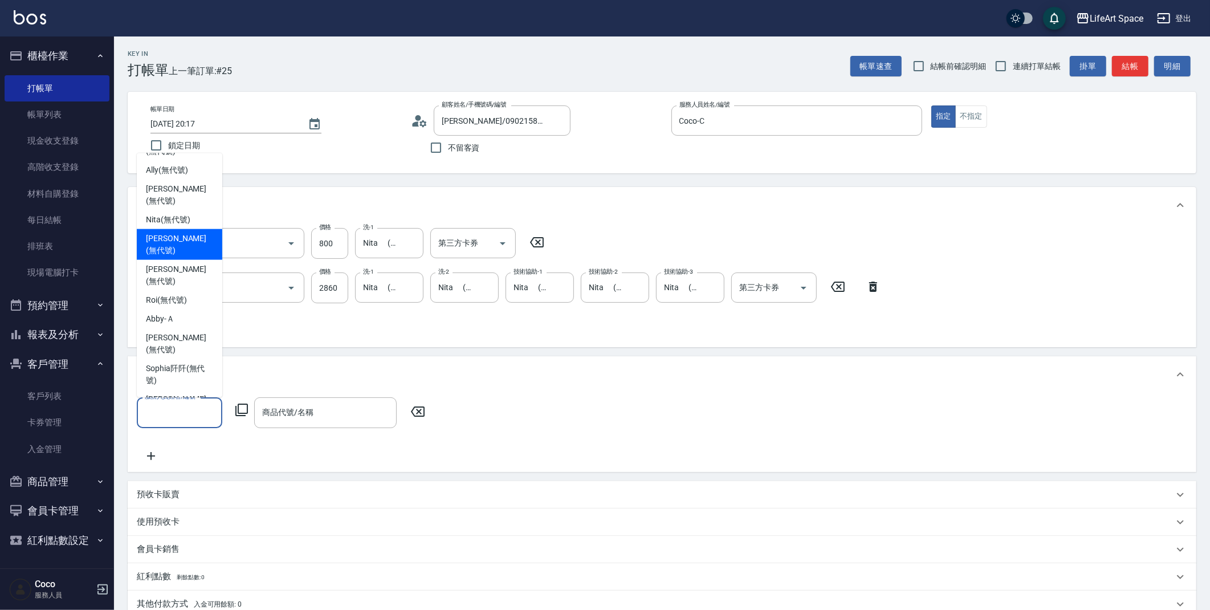
scroll to position [209, 0]
click at [171, 403] on span "Coco -C" at bounding box center [159, 409] width 26 height 12
type input "Coco-C"
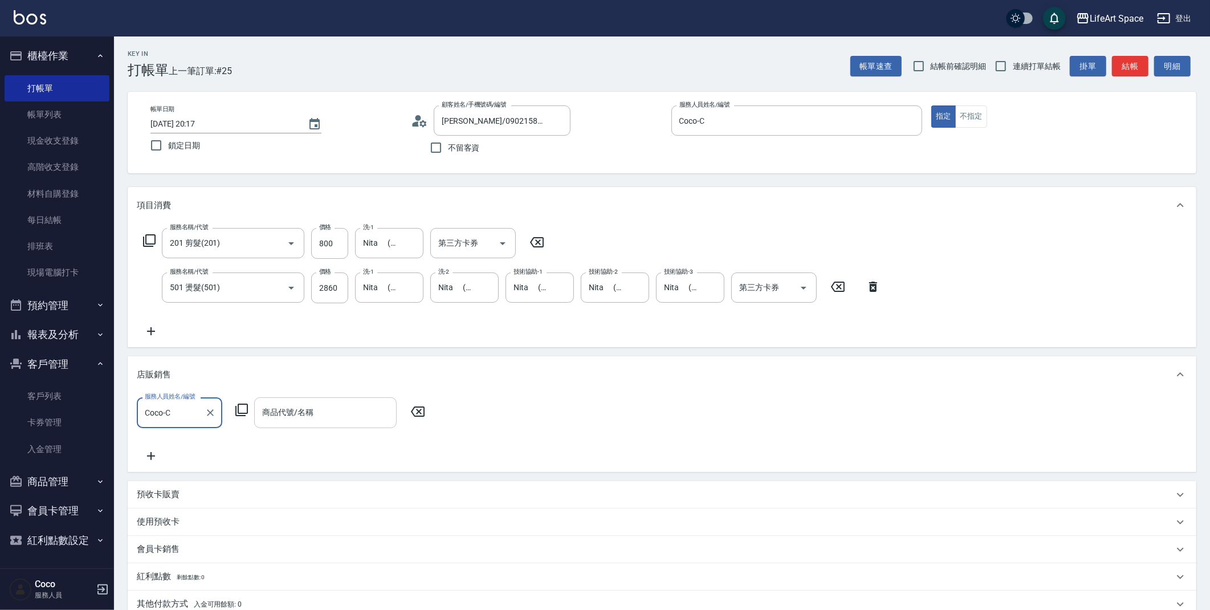
click at [299, 398] on div "商品代號/名稱" at bounding box center [325, 412] width 142 height 30
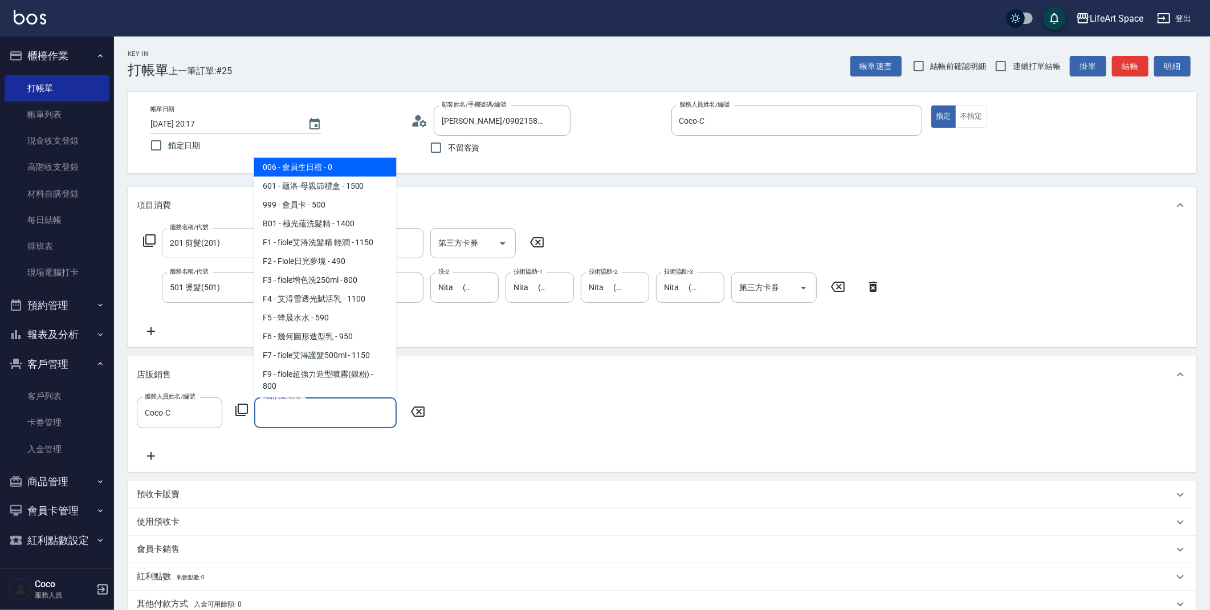
drag, startPoint x: 280, startPoint y: 166, endPoint x: 280, endPoint y: 228, distance: 62.7
click at [281, 166] on span "006 - 會員生日禮 - 0" at bounding box center [325, 167] width 142 height 19
type input "會員生日禮"
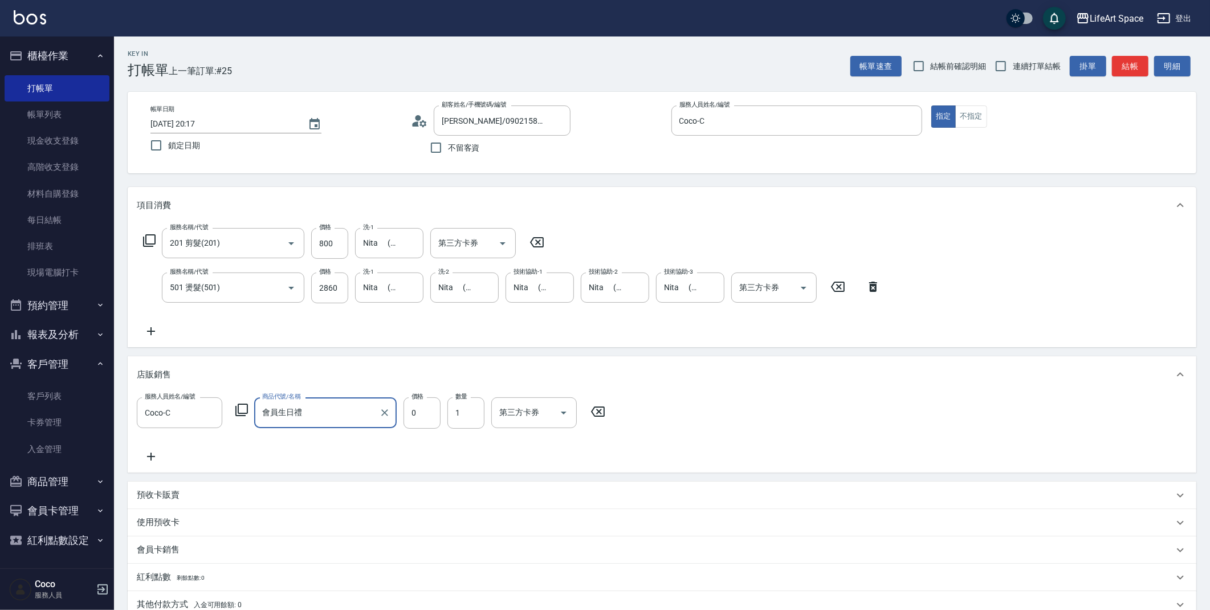
scroll to position [239, 0]
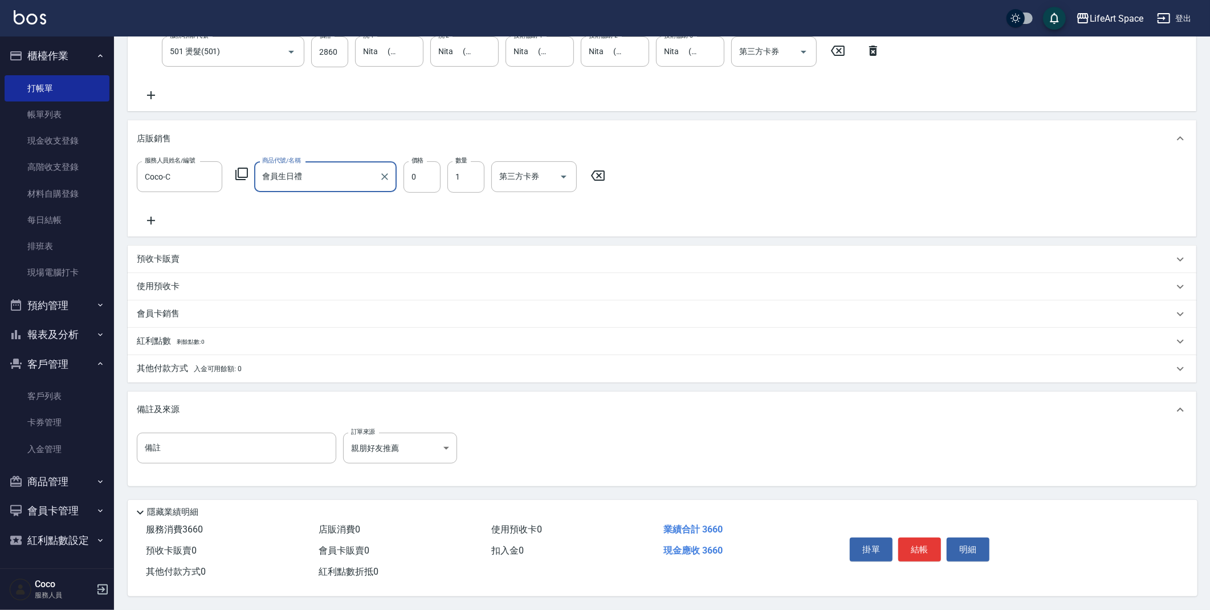
click at [185, 301] on div "會員卡銷售" at bounding box center [662, 313] width 1068 height 27
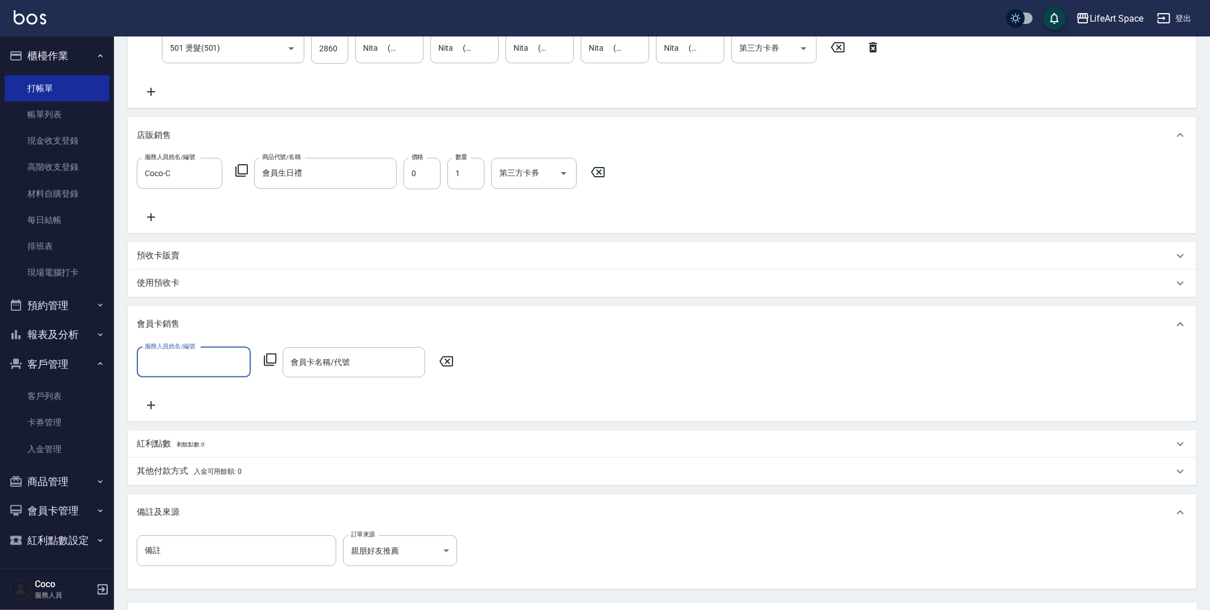
scroll to position [0, 0]
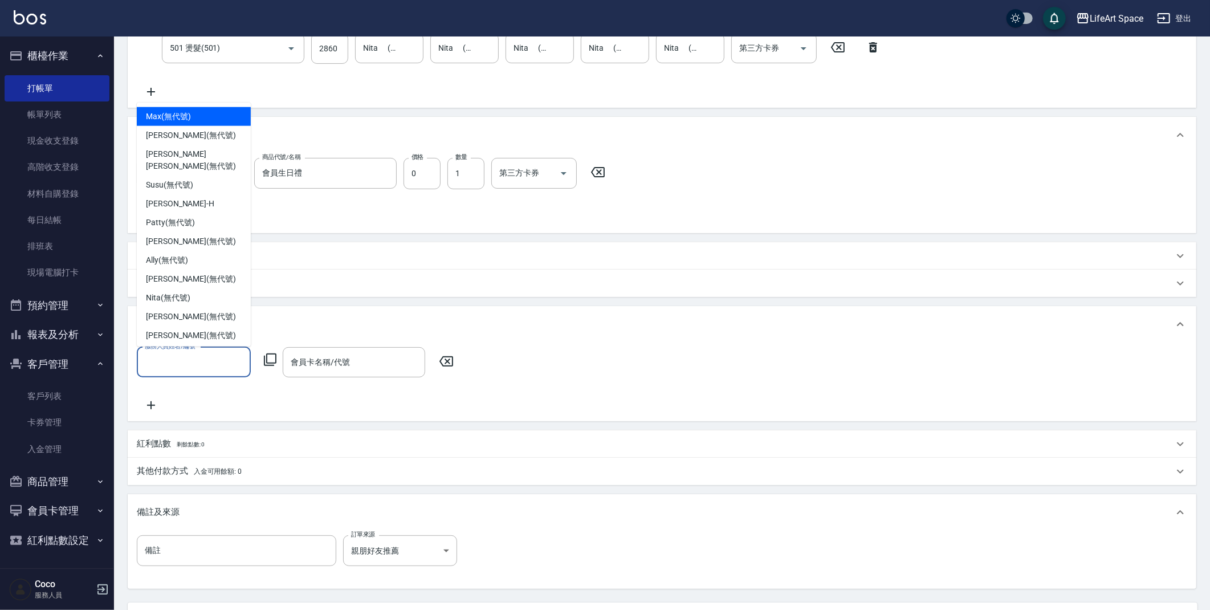
click at [191, 364] on input "服務人員姓名/編號" at bounding box center [194, 362] width 104 height 20
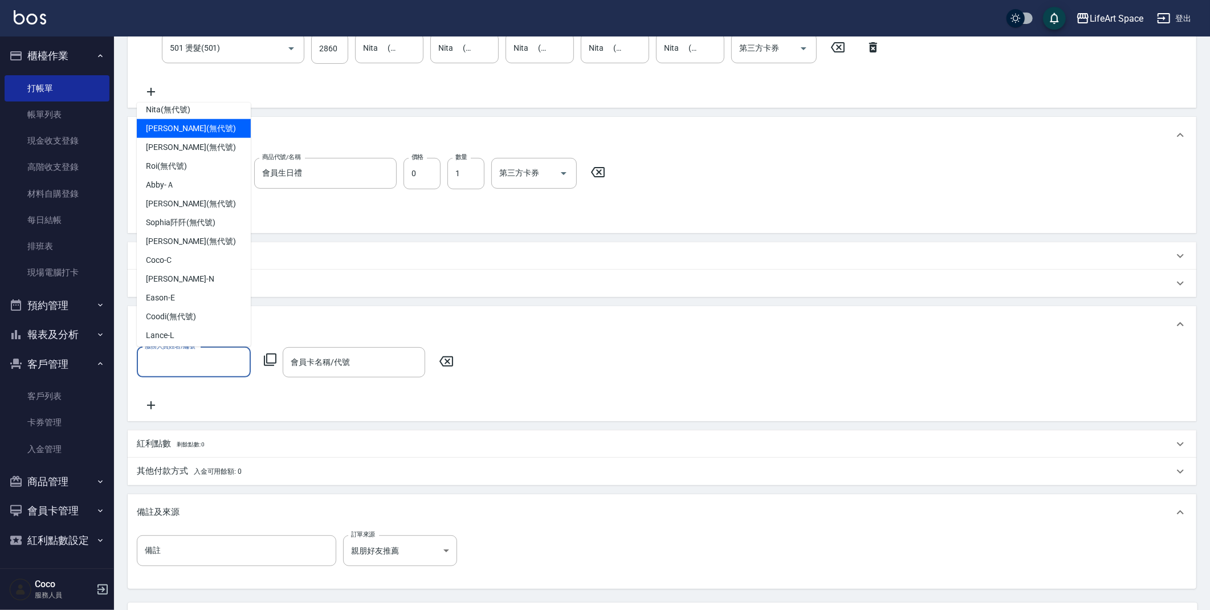
scroll to position [189, 0]
click at [178, 250] on div "Coco -C" at bounding box center [194, 259] width 114 height 19
type input "Coco-C"
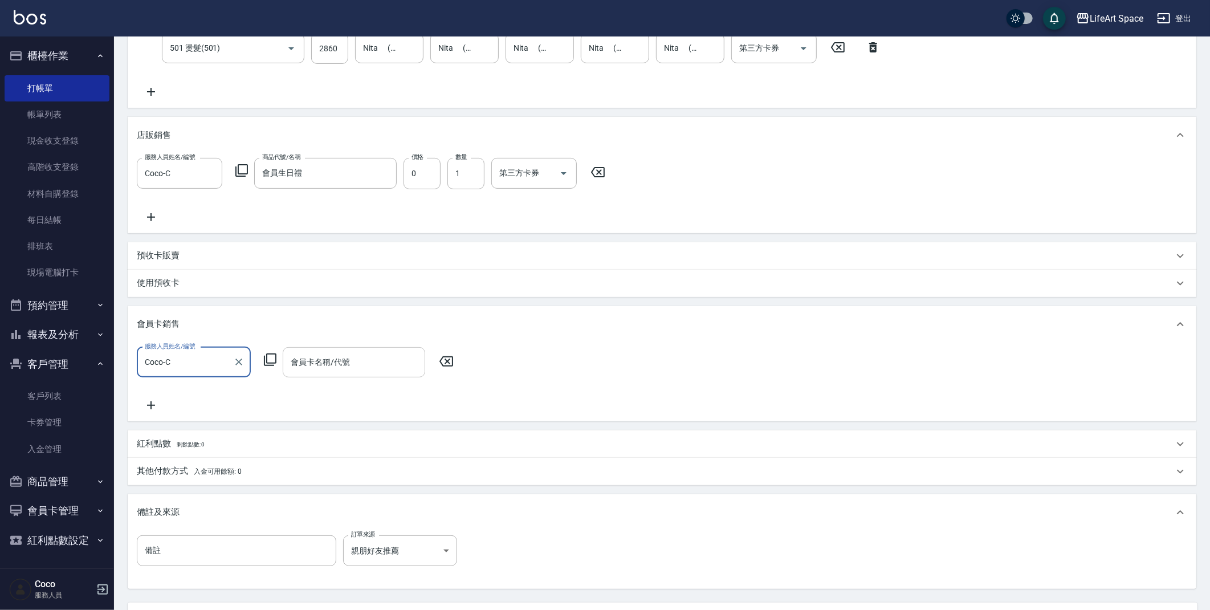
click at [316, 352] on div "會員卡名稱/代號 會員卡名稱/代號" at bounding box center [354, 362] width 142 height 30
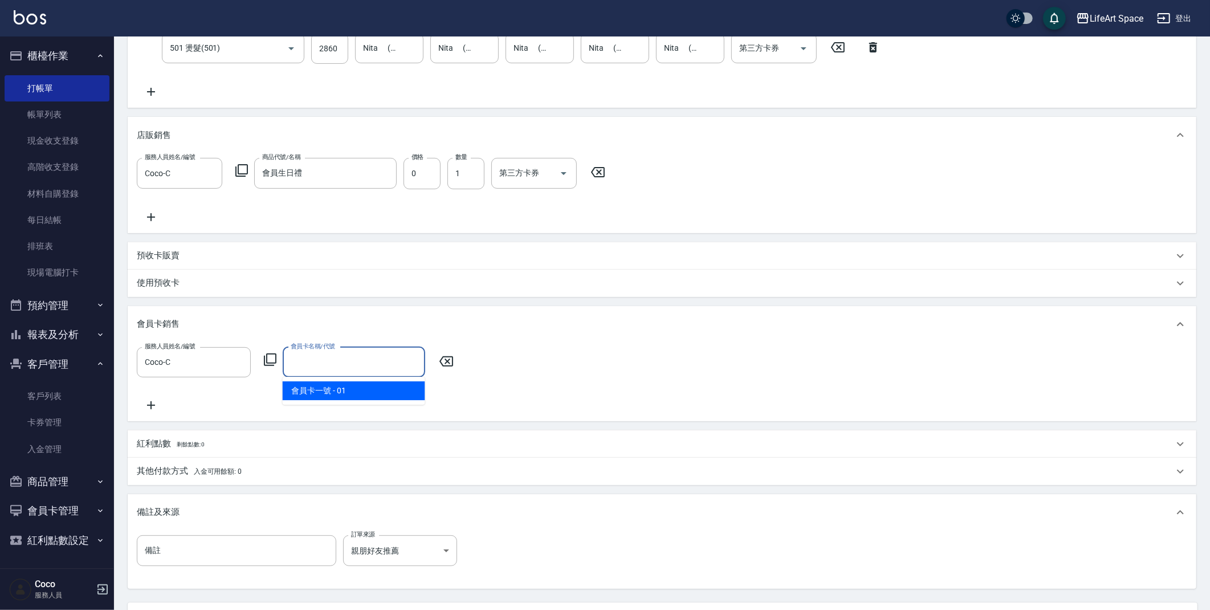
click at [333, 393] on span "會員卡一號 - 01" at bounding box center [354, 390] width 142 height 19
type input "會員卡一號-0天"
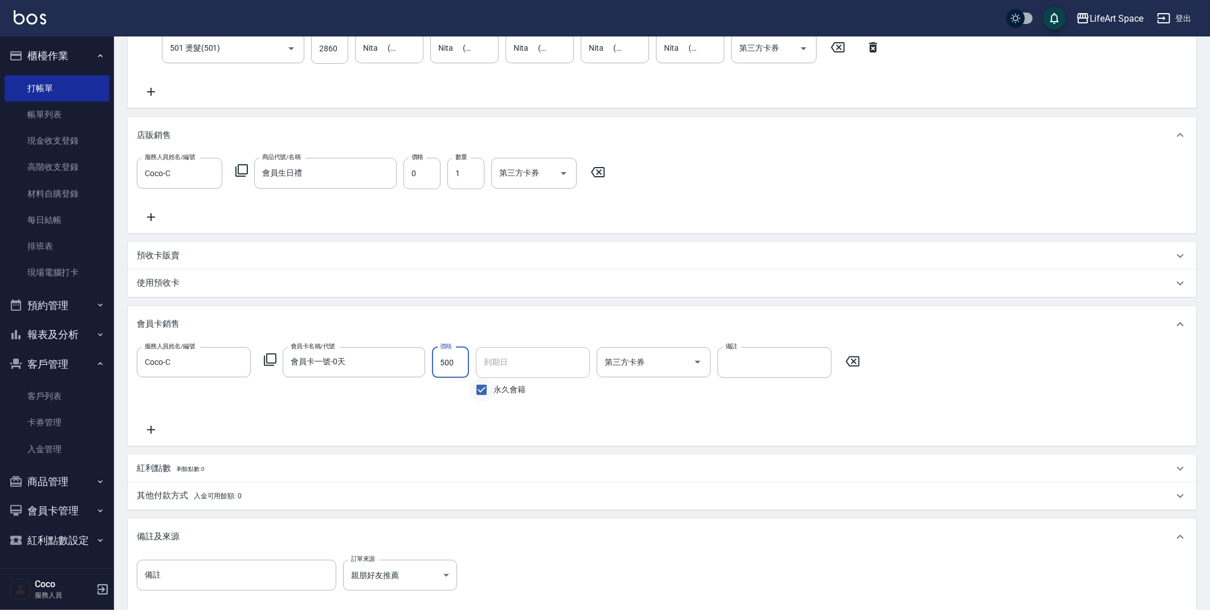
type input "500"
drag, startPoint x: 490, startPoint y: 393, endPoint x: 492, endPoint y: 375, distance: 17.7
click at [490, 393] on input "永久會籍" at bounding box center [481, 390] width 24 height 24
checkbox input "false"
click at [493, 369] on input "[DATE]" at bounding box center [529, 362] width 106 height 31
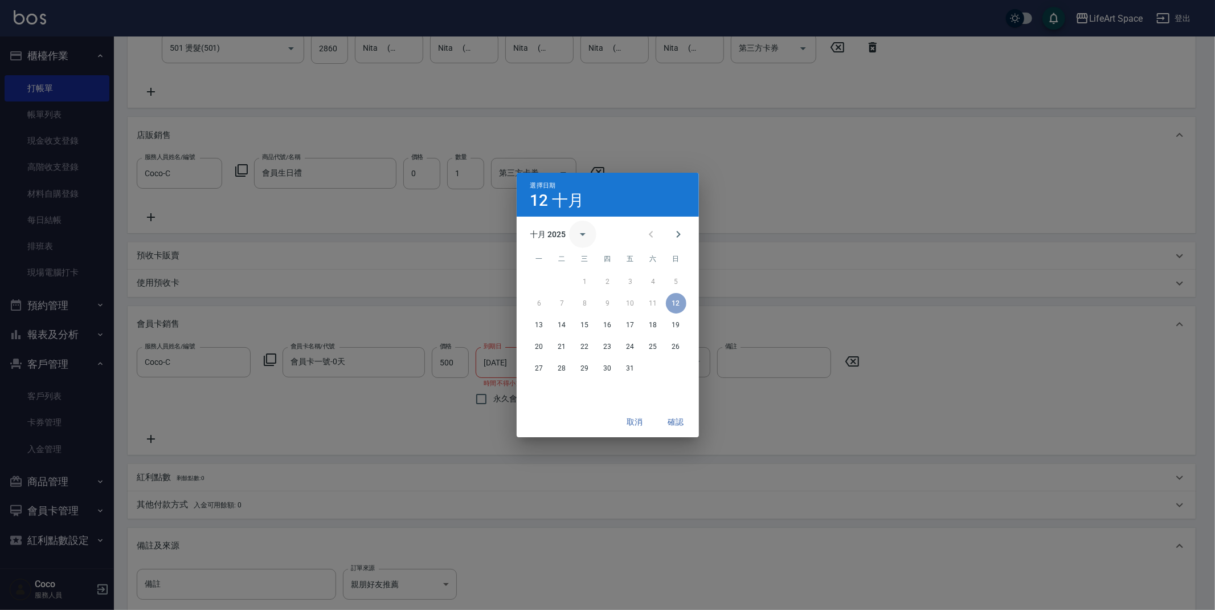
click at [585, 236] on icon "calendar view is open, switch to year view" at bounding box center [583, 234] width 14 height 14
click at [602, 260] on button "2026" at bounding box center [607, 261] width 41 height 21
type input "[DATE]"
click at [685, 422] on button "確認" at bounding box center [676, 421] width 36 height 21
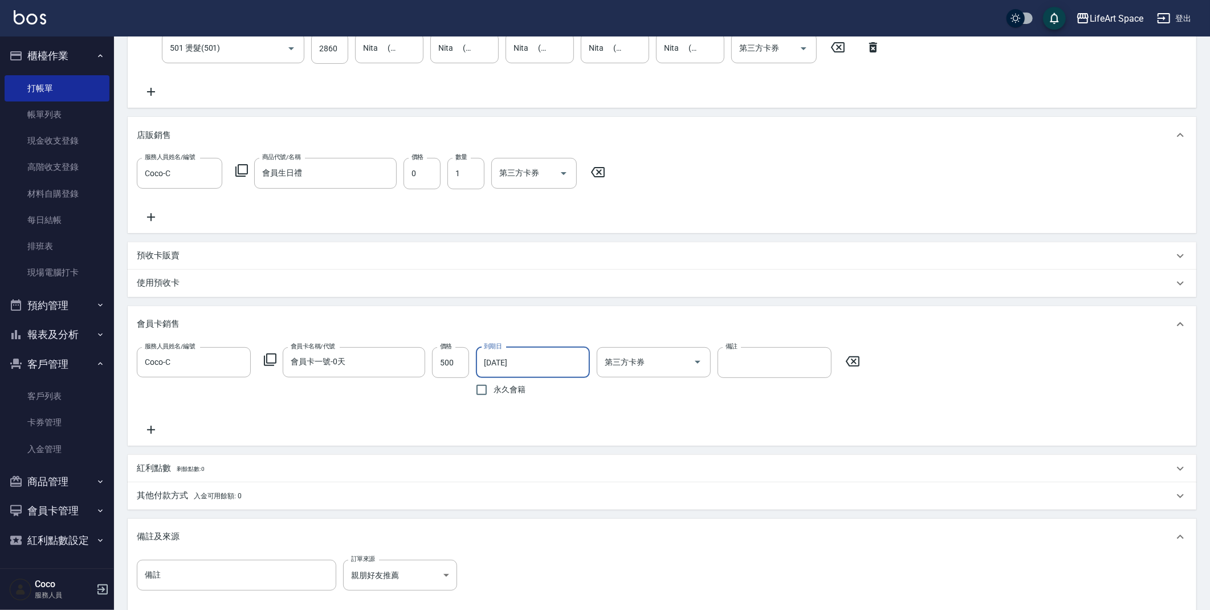
scroll to position [242, 0]
click at [253, 578] on input "備註" at bounding box center [236, 572] width 199 height 31
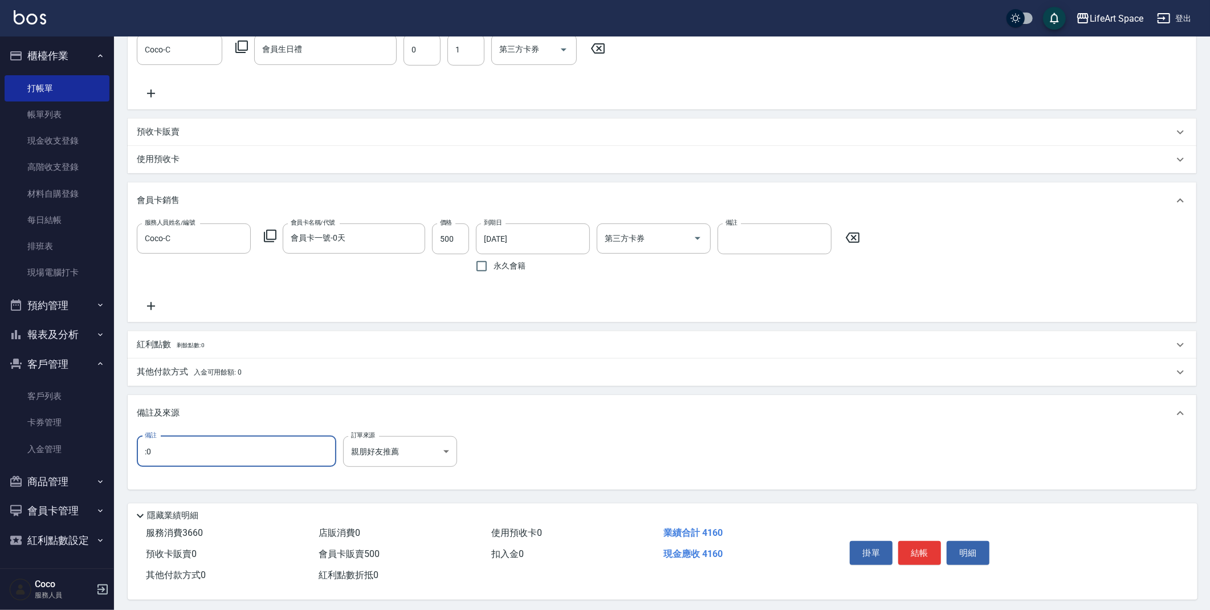
scroll to position [369, 0]
drag, startPoint x: 1215, startPoint y: 366, endPoint x: 1196, endPoint y: 43, distance: 324.2
click at [1196, 43] on html "LifeArt Space 登出 櫃檯作業 打帳單 帳單列表 現金收支登錄 高階收支登錄 材料自購登錄 每日結帳 排班表 現場電腦打卡 預約管理 預約管理 單…" at bounding box center [605, 122] width 1210 height 976
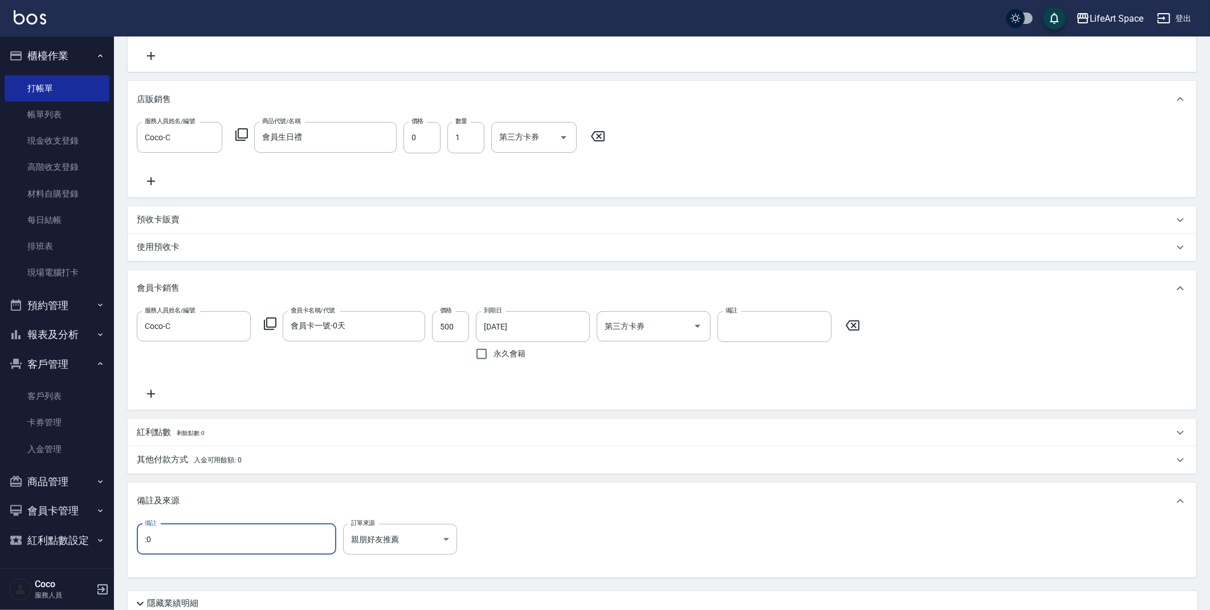
scroll to position [275, 0]
drag, startPoint x: 1214, startPoint y: 258, endPoint x: 1211, endPoint y: 162, distance: 95.7
click at [1203, 120] on html "LifeArt Space 登出 櫃檯作業 打帳單 帳單列表 現金收支登錄 高階收支登錄 材料自購登錄 每日結帳 排班表 現場電腦打卡 預約管理 預約管理 單…" at bounding box center [605, 213] width 1210 height 976
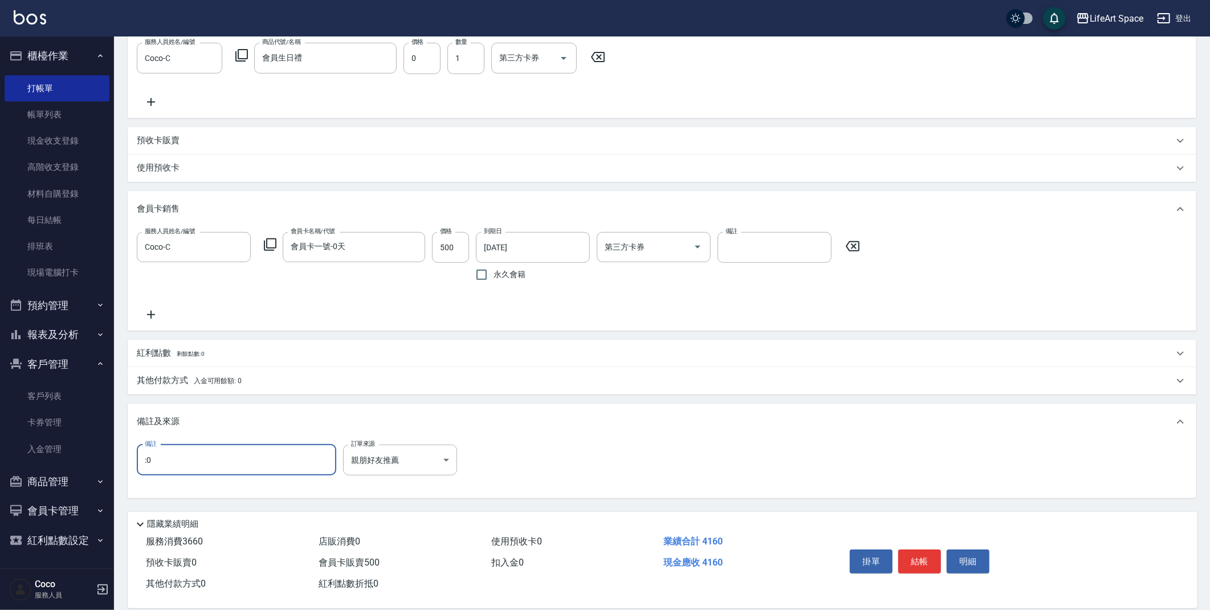
scroll to position [369, 0]
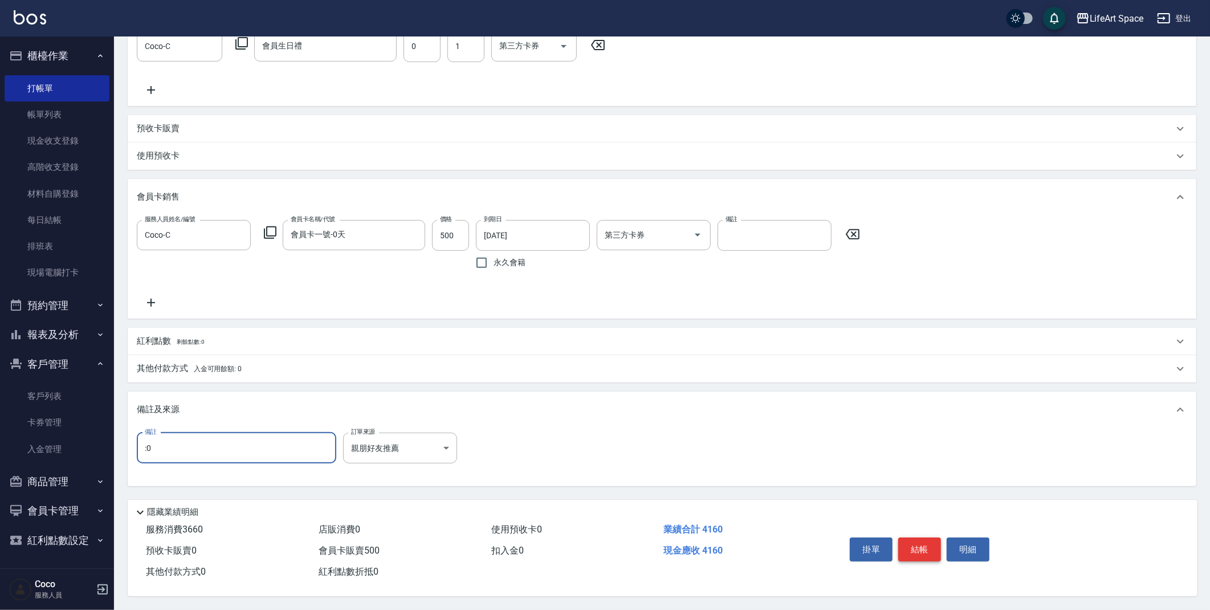
type input ":0"
click at [924, 545] on button "結帳" at bounding box center [919, 549] width 43 height 24
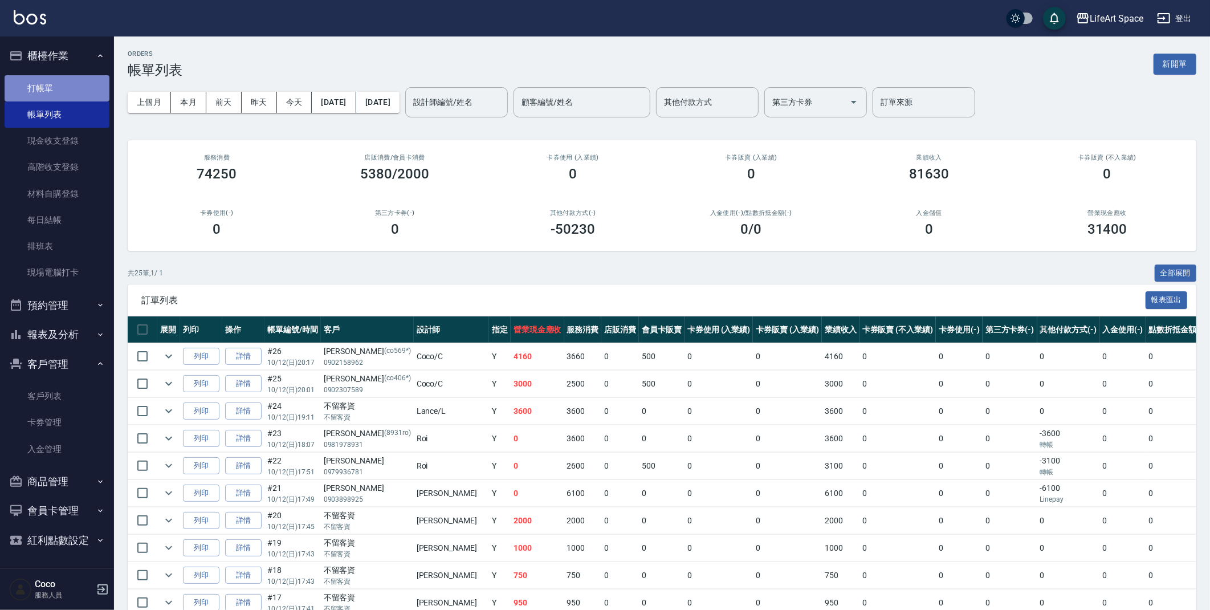
click at [77, 83] on link "打帳單" at bounding box center [57, 88] width 105 height 26
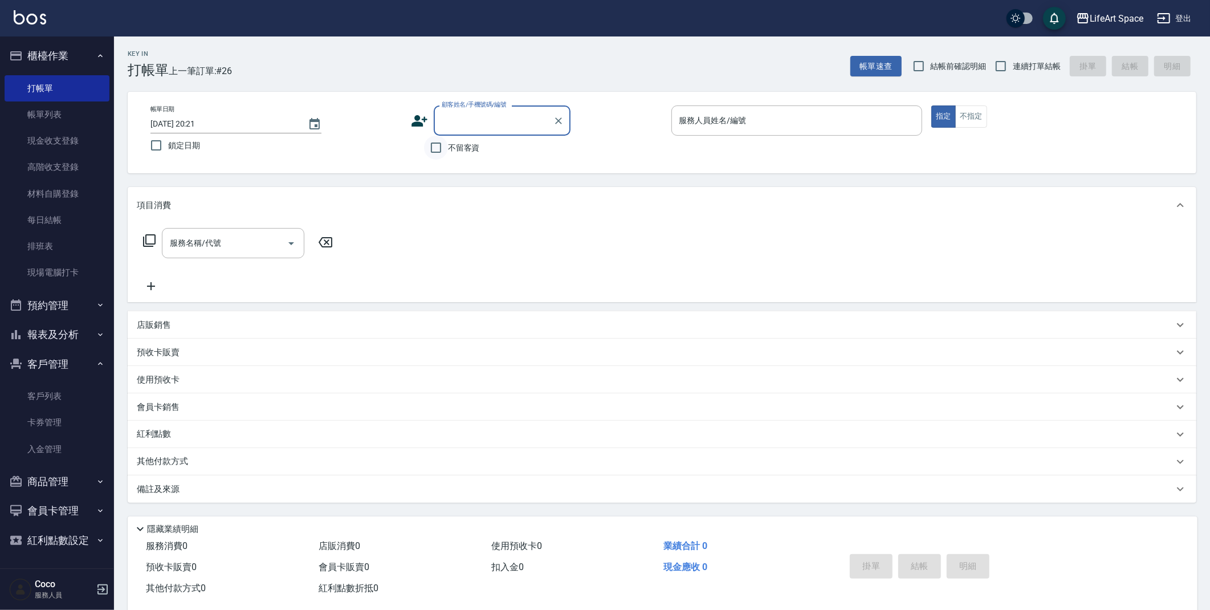
type input "e"
click at [503, 151] on li "[PERSON_NAME]/0972887151/co459*" at bounding box center [502, 149] width 137 height 19
type input "[PERSON_NAME]/0972887151/co459*"
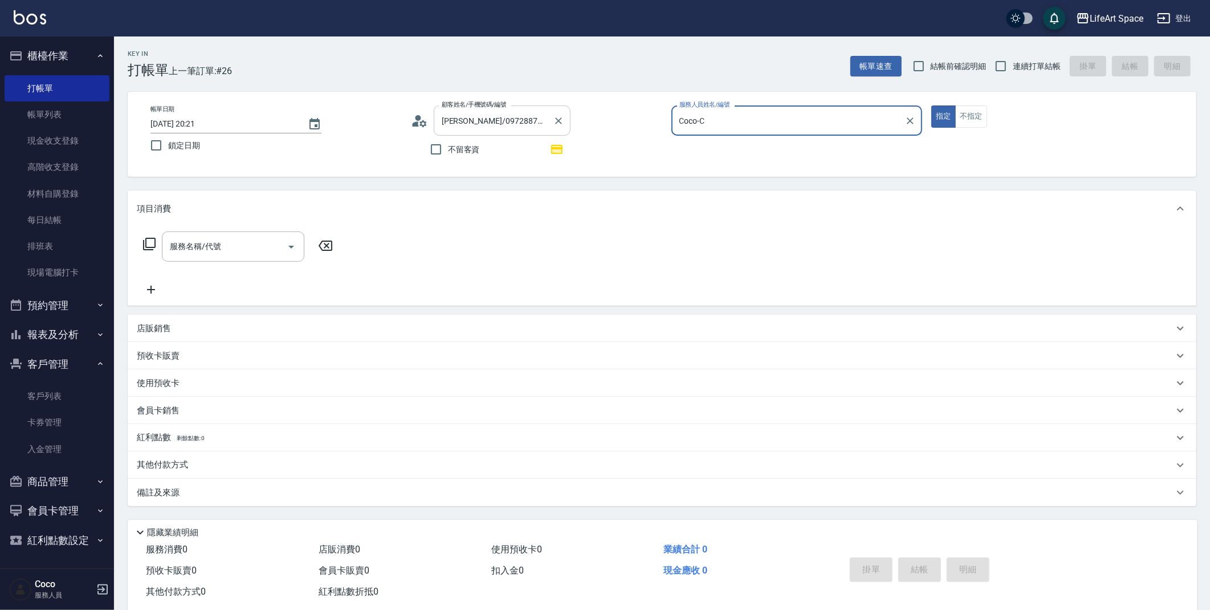
type input "Coco-C"
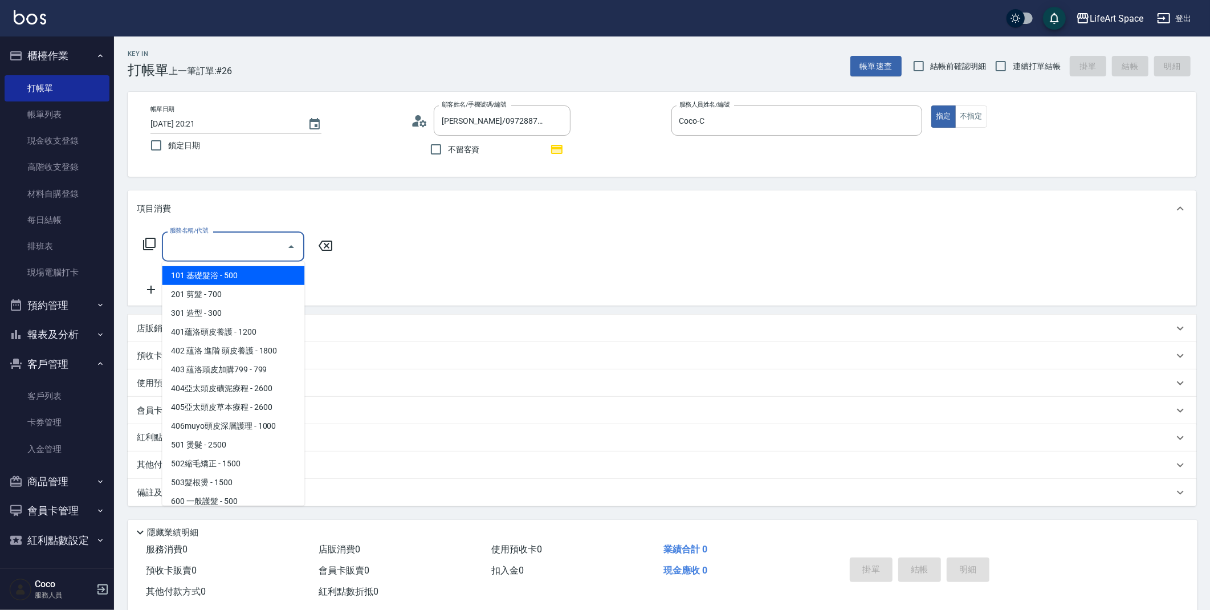
click at [220, 254] on input "服務名稱/代號" at bounding box center [224, 246] width 115 height 20
click at [223, 291] on span "201 剪髮 - 700" at bounding box center [233, 294] width 142 height 19
type input "201 剪髮(201)"
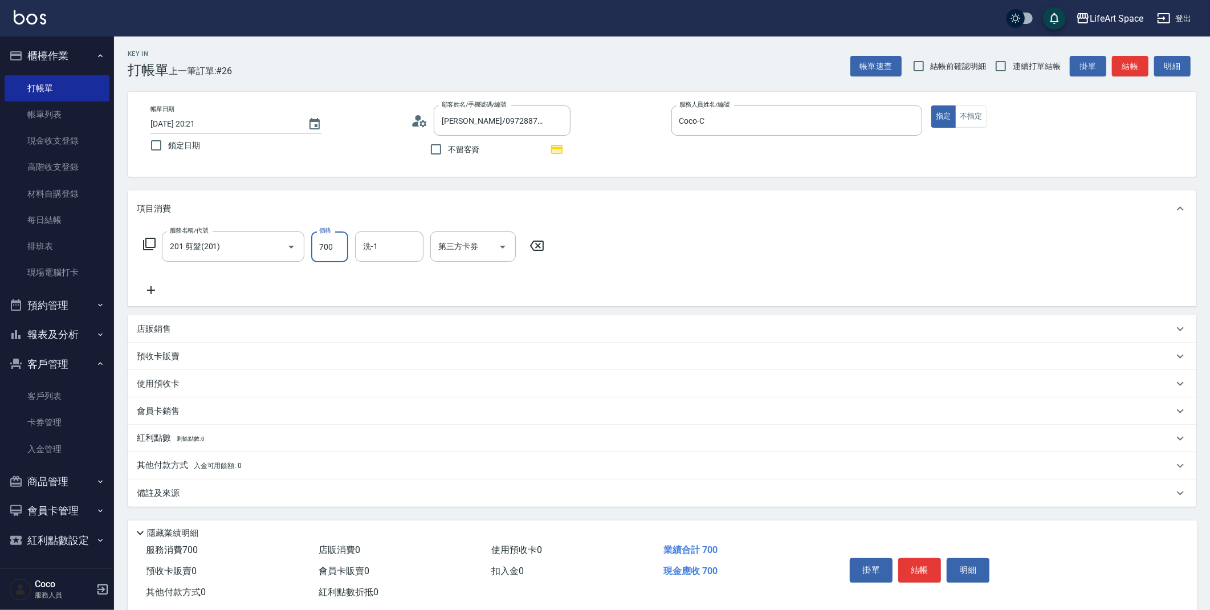
click at [333, 248] on input "700" at bounding box center [329, 246] width 37 height 31
type input "800"
click at [381, 246] on input "洗-1" at bounding box center [389, 246] width 58 height 20
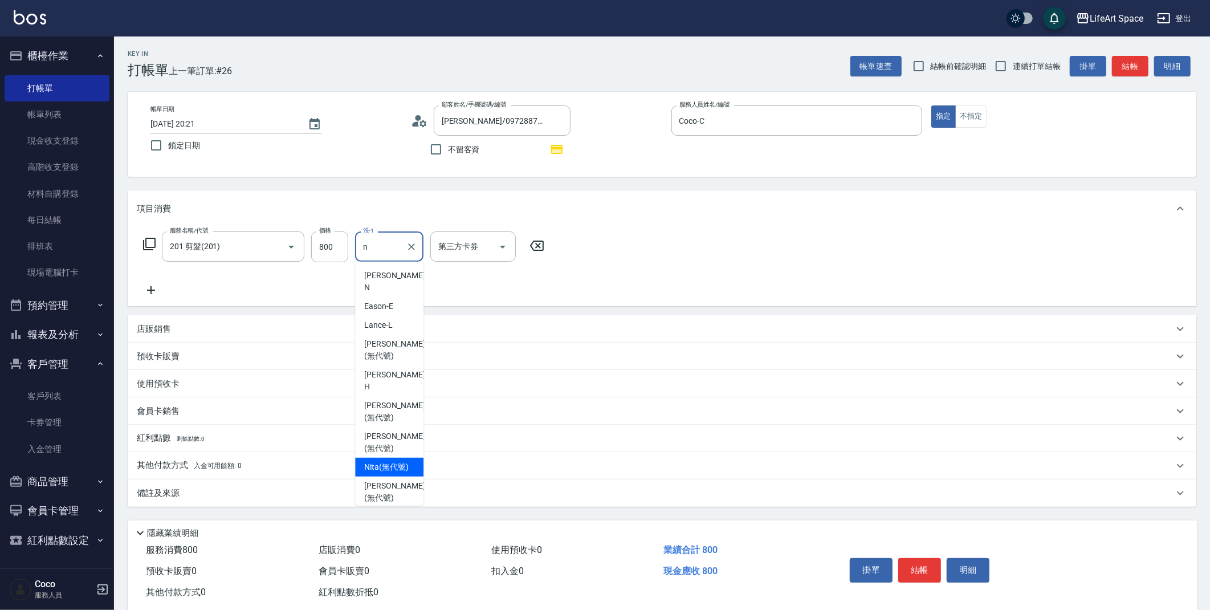
click at [397, 461] on span "Nita (無代號)" at bounding box center [386, 467] width 44 height 12
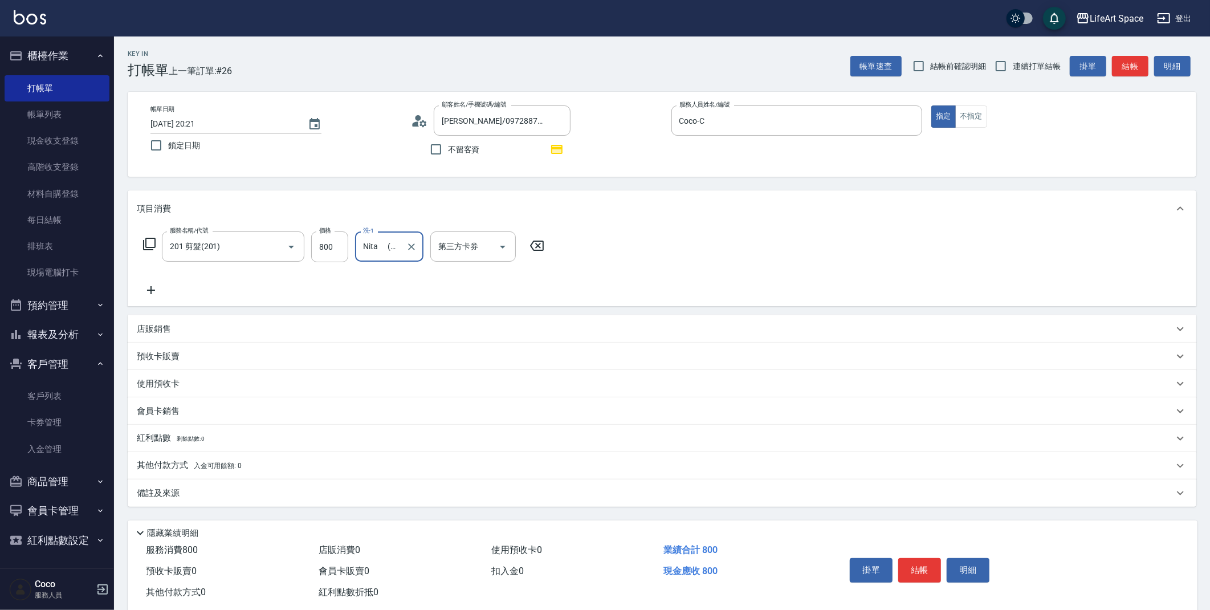
type input "Nita (無代號)"
click at [369, 493] on div "備註及來源" at bounding box center [655, 493] width 1036 height 12
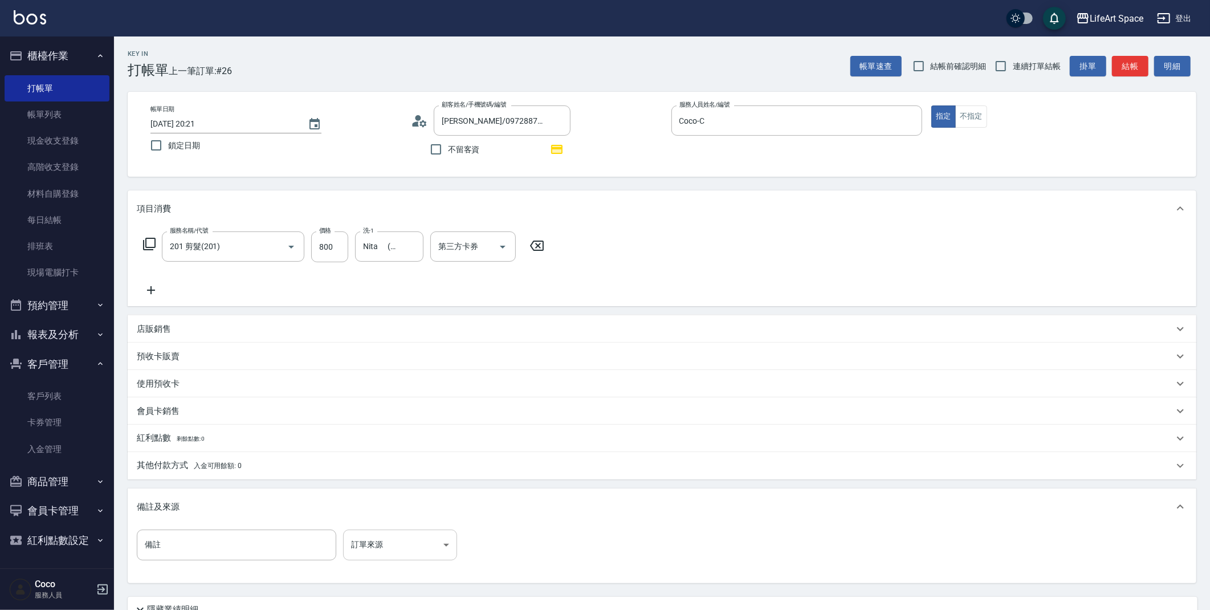
click at [415, 557] on body "LifeArt Space 登出 櫃檯作業 打帳單 帳單列表 現金收支登錄 高階收支登錄 材料自購登錄 每日結帳 排班表 現場電腦打卡 預約管理 預約管理 單…" at bounding box center [605, 353] width 1210 height 707
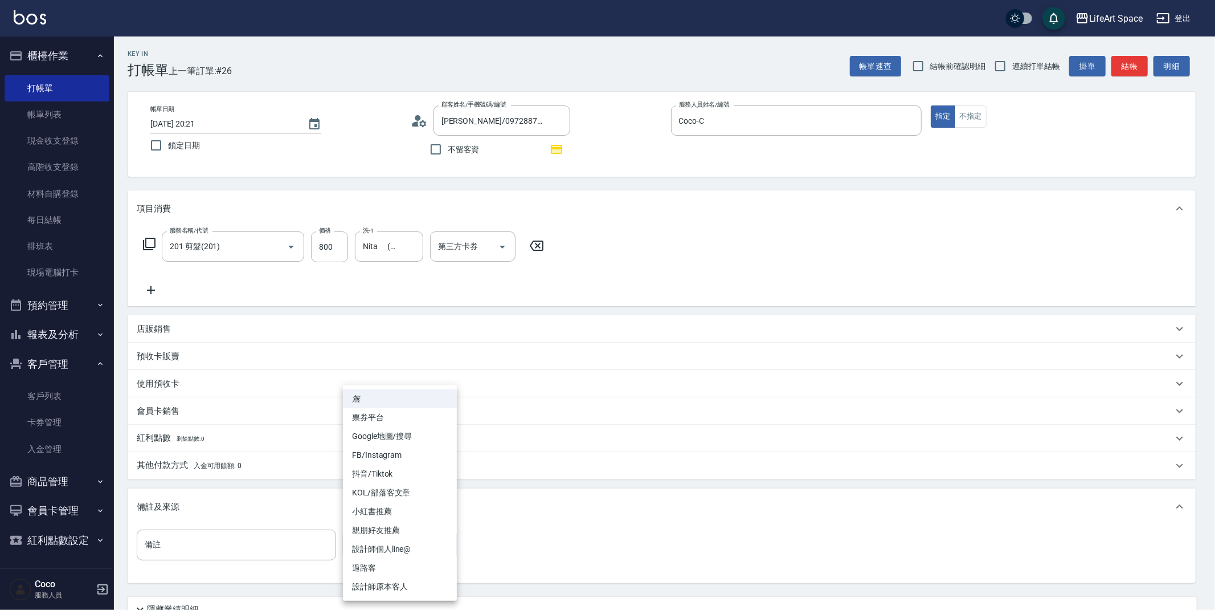
click at [426, 581] on li "設計師原本客人" at bounding box center [400, 586] width 114 height 19
type input "設計師原本客人"
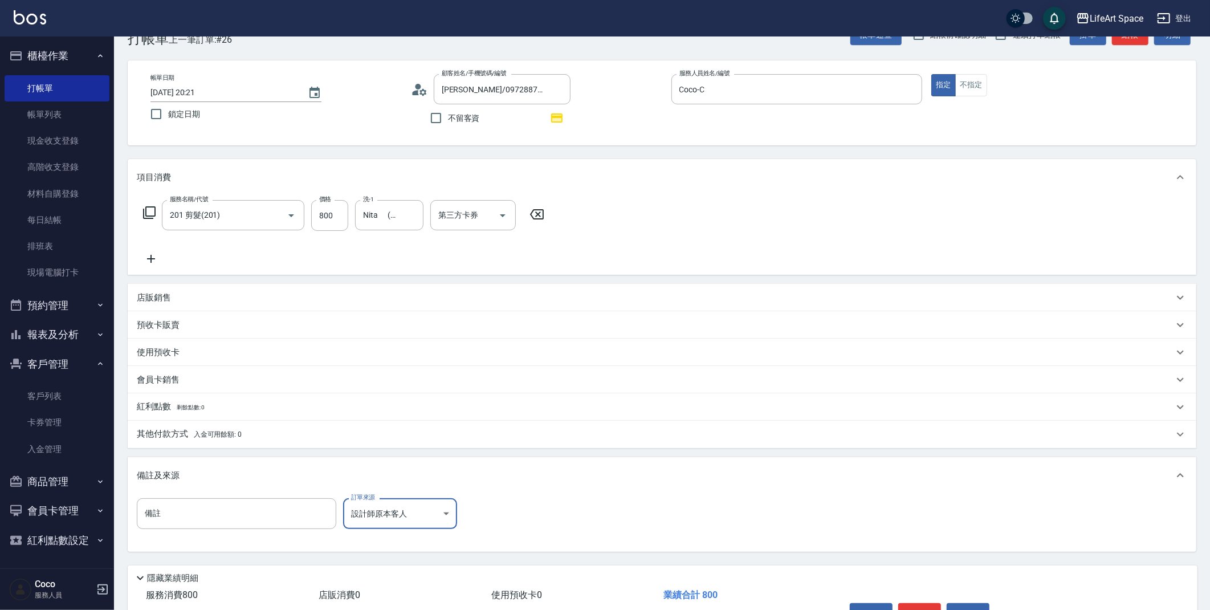
scroll to position [100, 0]
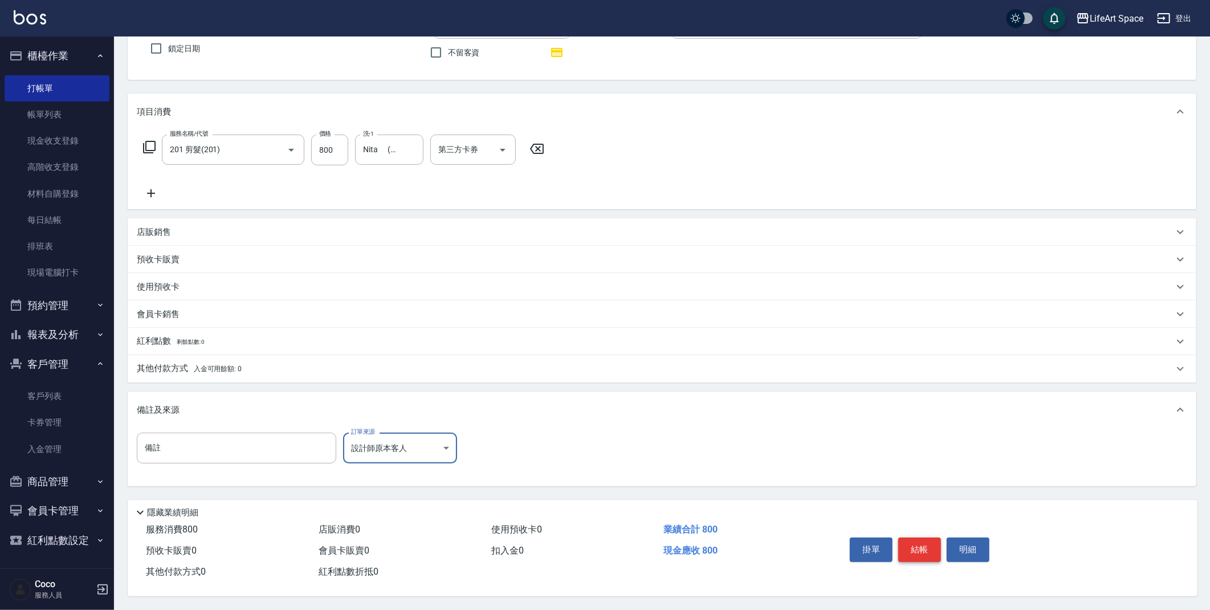
click at [919, 552] on button "結帳" at bounding box center [919, 549] width 43 height 24
